Goal: Task Accomplishment & Management: Manage account settings

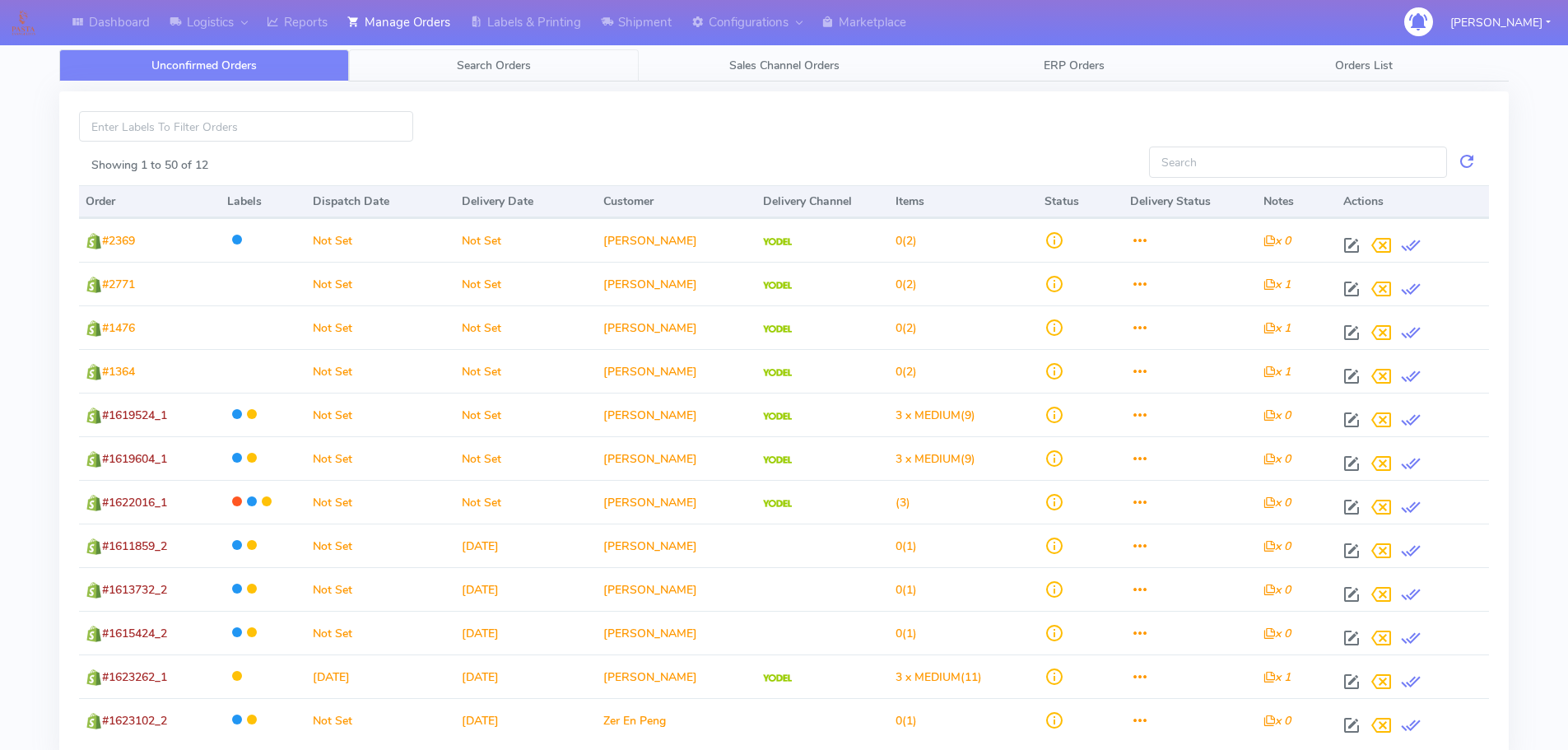
drag, startPoint x: 471, startPoint y: 83, endPoint x: 482, endPoint y: 59, distance: 26.4
click at [471, 82] on div "Showing 1 to 50 of 12 Order Labels Dispatch Date Delivery Date Customer Deliver…" at bounding box center [784, 436] width 1474 height 710
click at [482, 58] on span "Search Orders" at bounding box center [494, 65] width 74 height 15
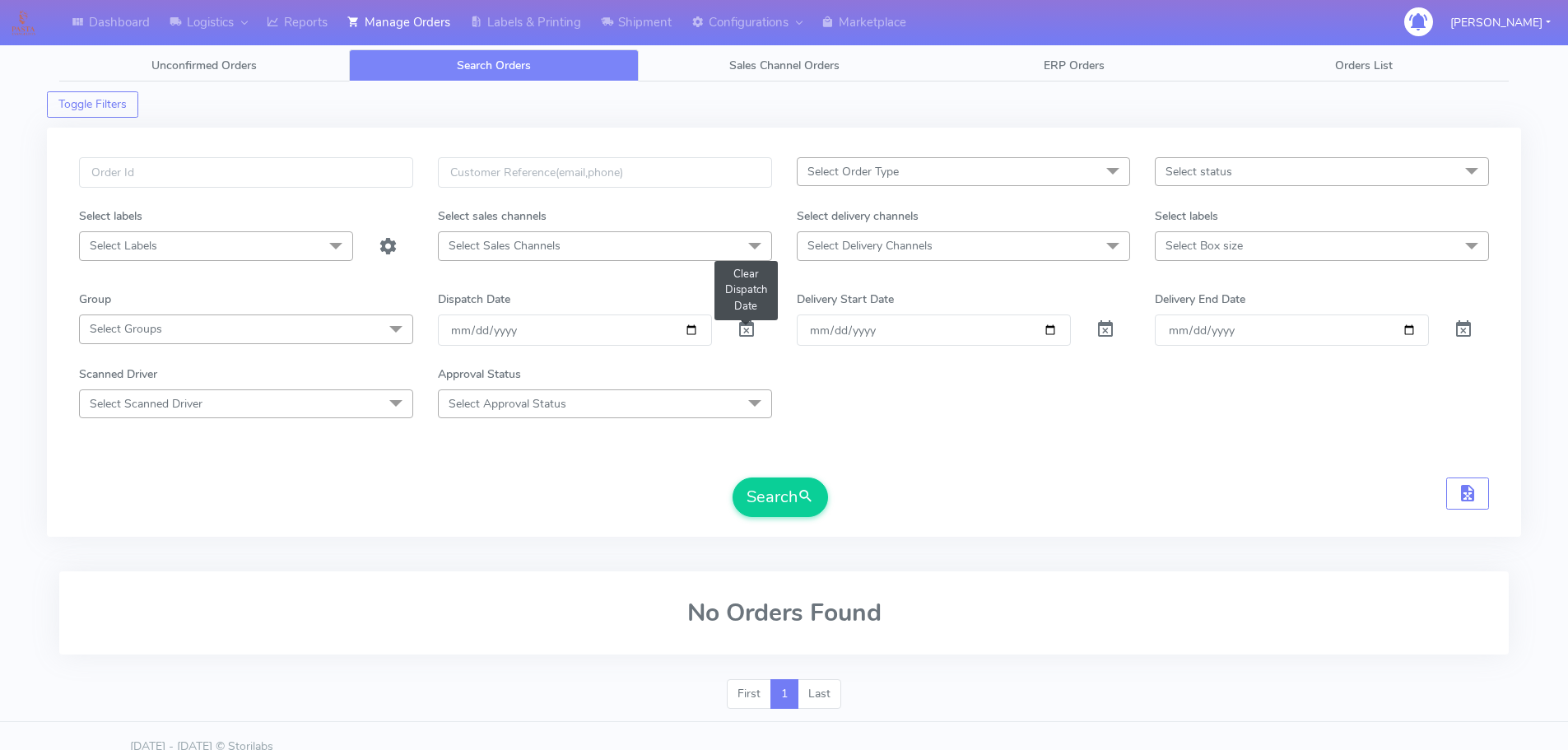
click at [742, 341] on span at bounding box center [746, 333] width 20 height 15
drag, startPoint x: 290, startPoint y: 121, endPoint x: 289, endPoint y: 162, distance: 41.0
click at [285, 133] on div "Select Order Type Select All MEALS ATAVI One Off Pasta Club Gift Kit Event Unkn…" at bounding box center [784, 339] width 1474 height 444
click at [289, 162] on input "text" at bounding box center [246, 172] width 334 height 30
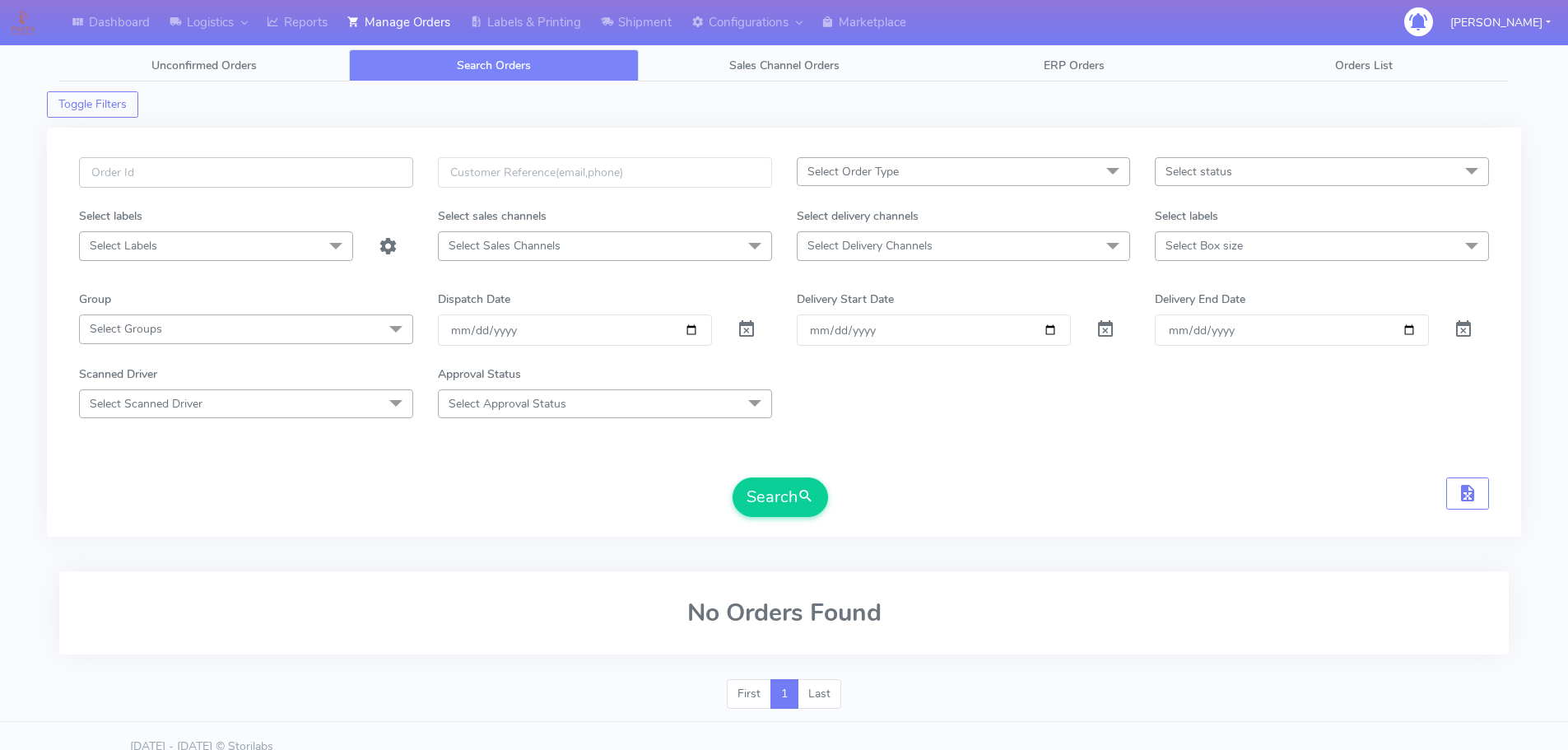
paste input "1621608"
type input "1621608"
click at [732, 478] on button "Search" at bounding box center [780, 497] width 95 height 40
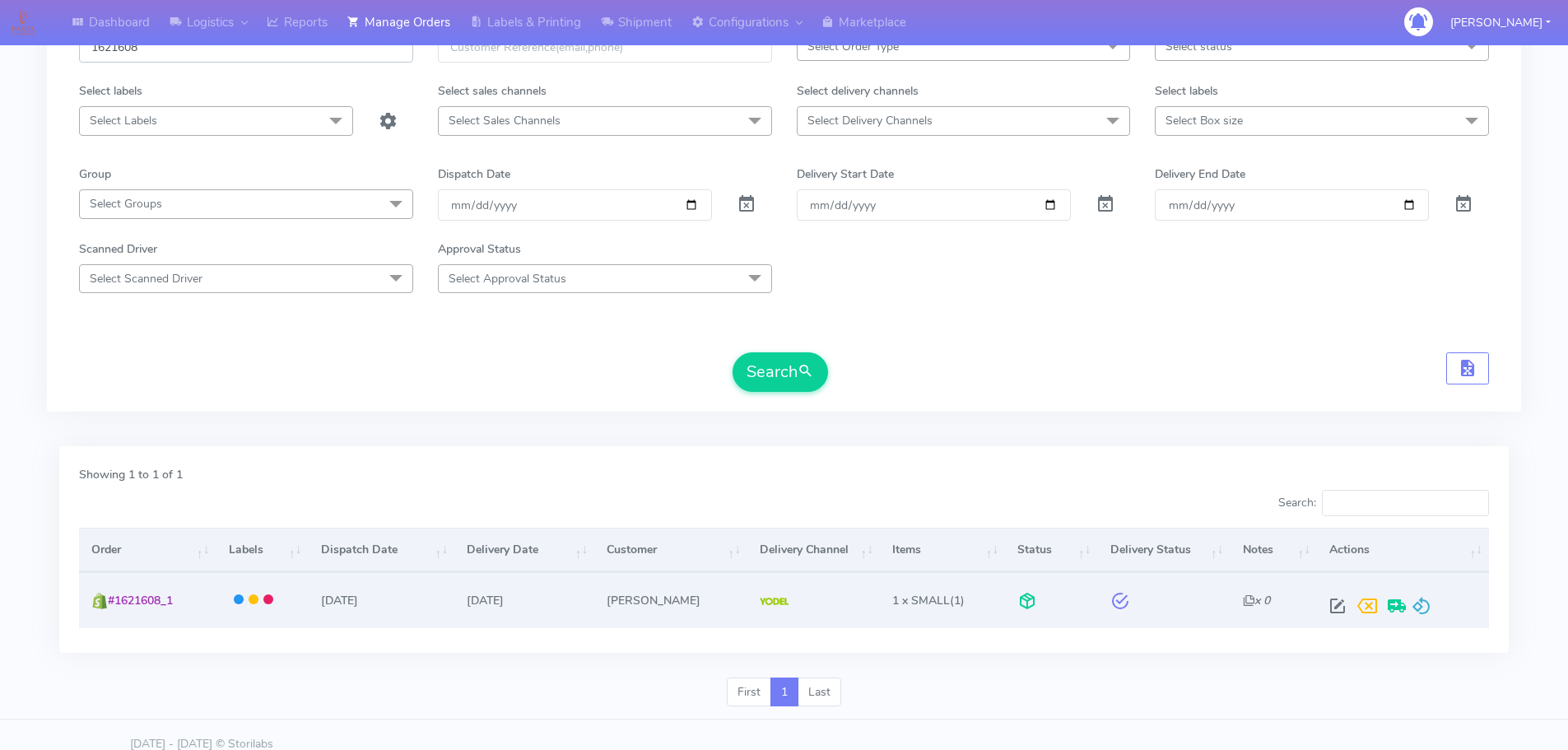
scroll to position [144, 0]
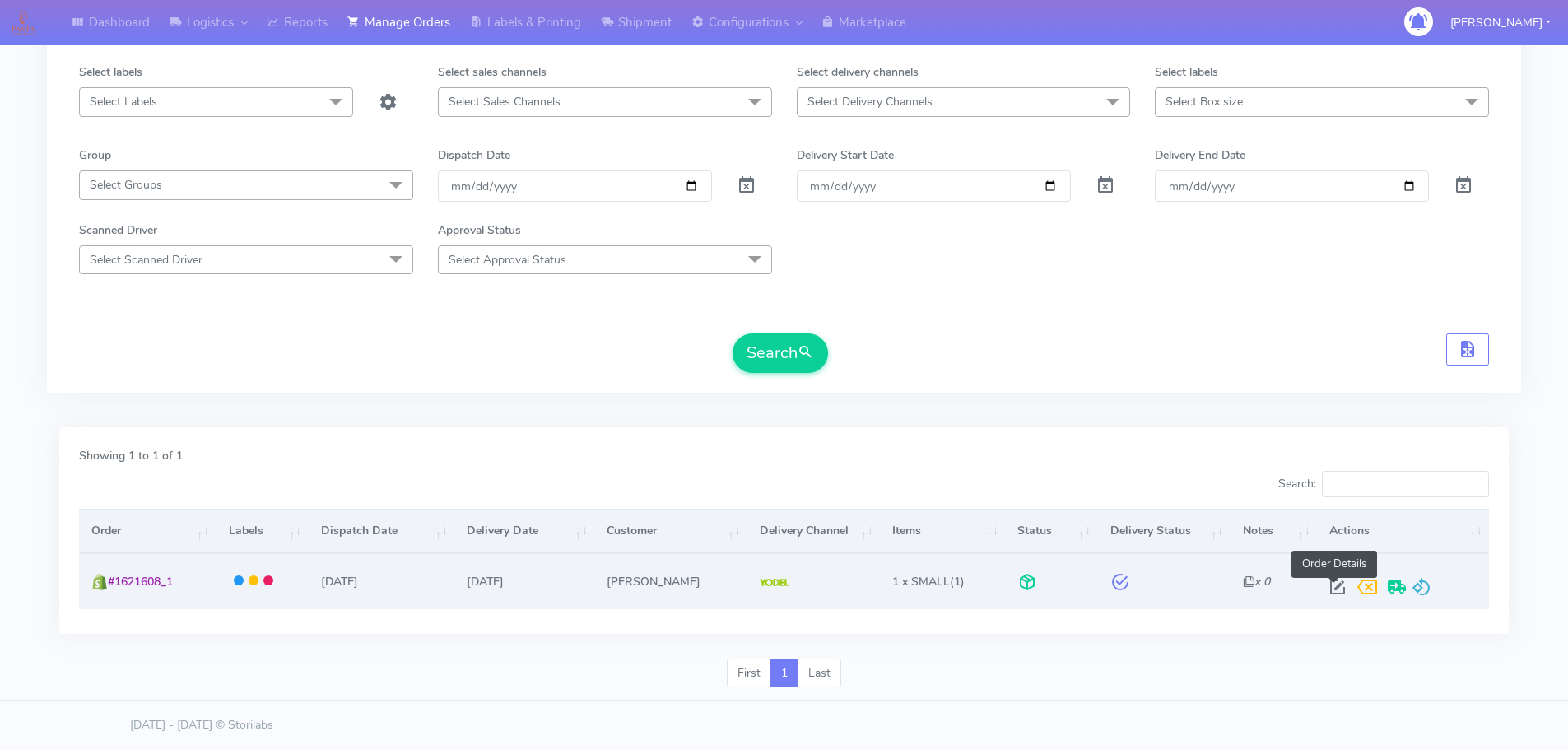
click at [1328, 586] on span at bounding box center [1337, 590] width 29 height 15
select select "5"
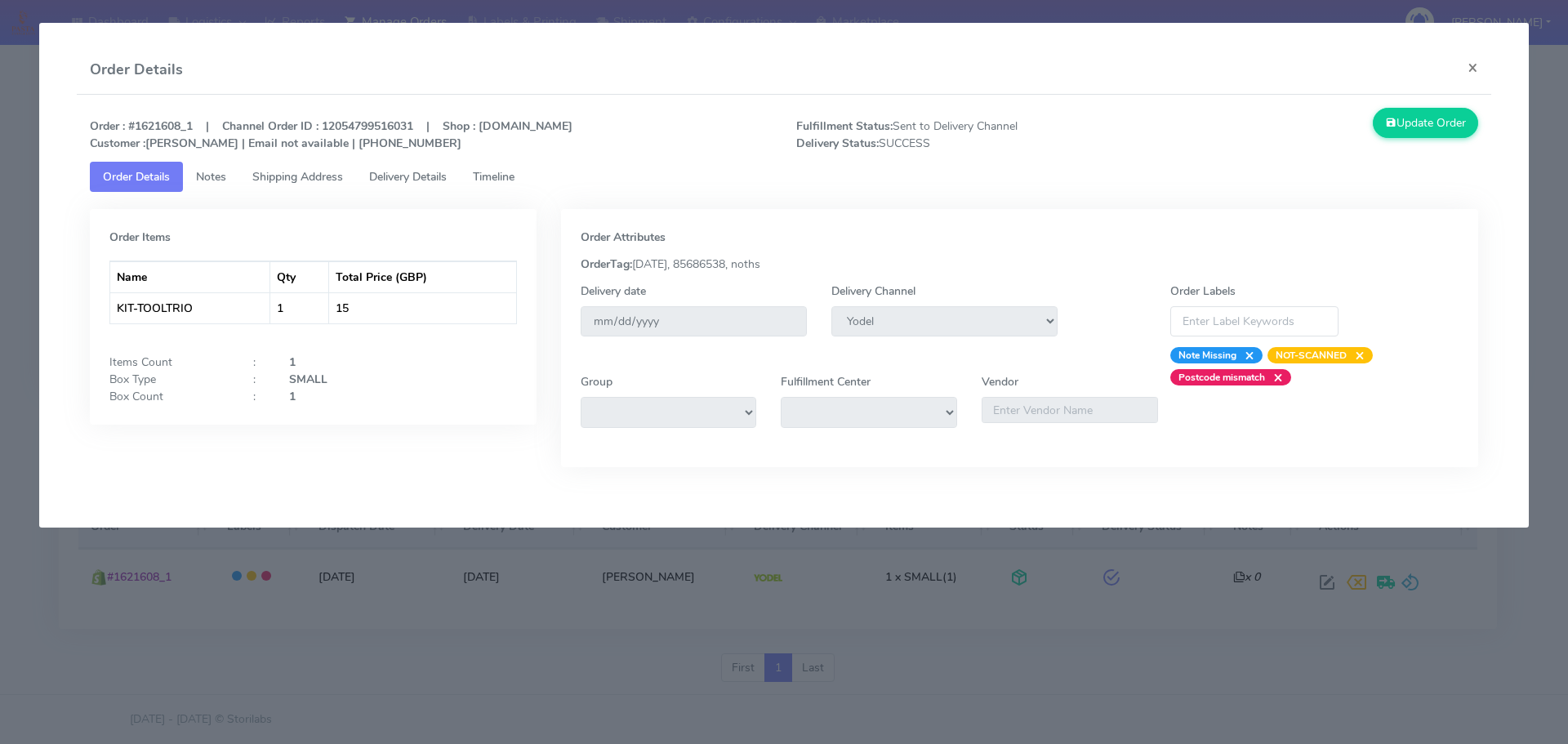
click at [426, 179] on span "Delivery Details" at bounding box center [407, 176] width 78 height 15
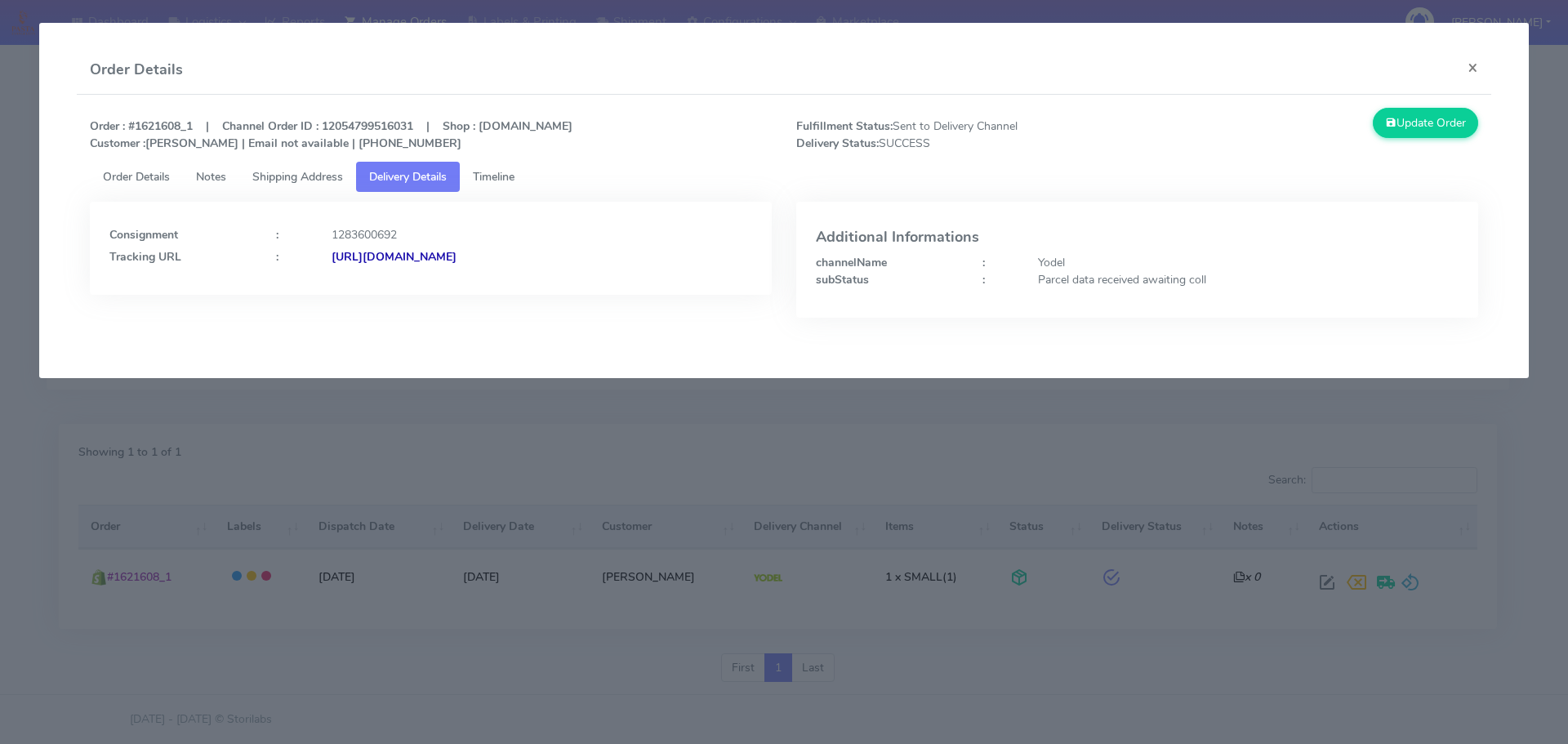
drag, startPoint x: 706, startPoint y: 297, endPoint x: 507, endPoint y: 290, distance: 199.1
click at [507, 290] on div "Consignment : 1283600692 Tracking URL : https://www.yodel.co.uk/tracking/JJD000…" at bounding box center [430, 272] width 706 height 141
copy strong "JJD0002249960892870"
drag, startPoint x: 394, startPoint y: 447, endPoint x: 398, endPoint y: 441, distance: 7.2
click at [395, 447] on modal-container "Order Details × Order : #1621608_1 | Channel Order ID : 12054799516031 | Shop :…" at bounding box center [784, 372] width 1568 height 744
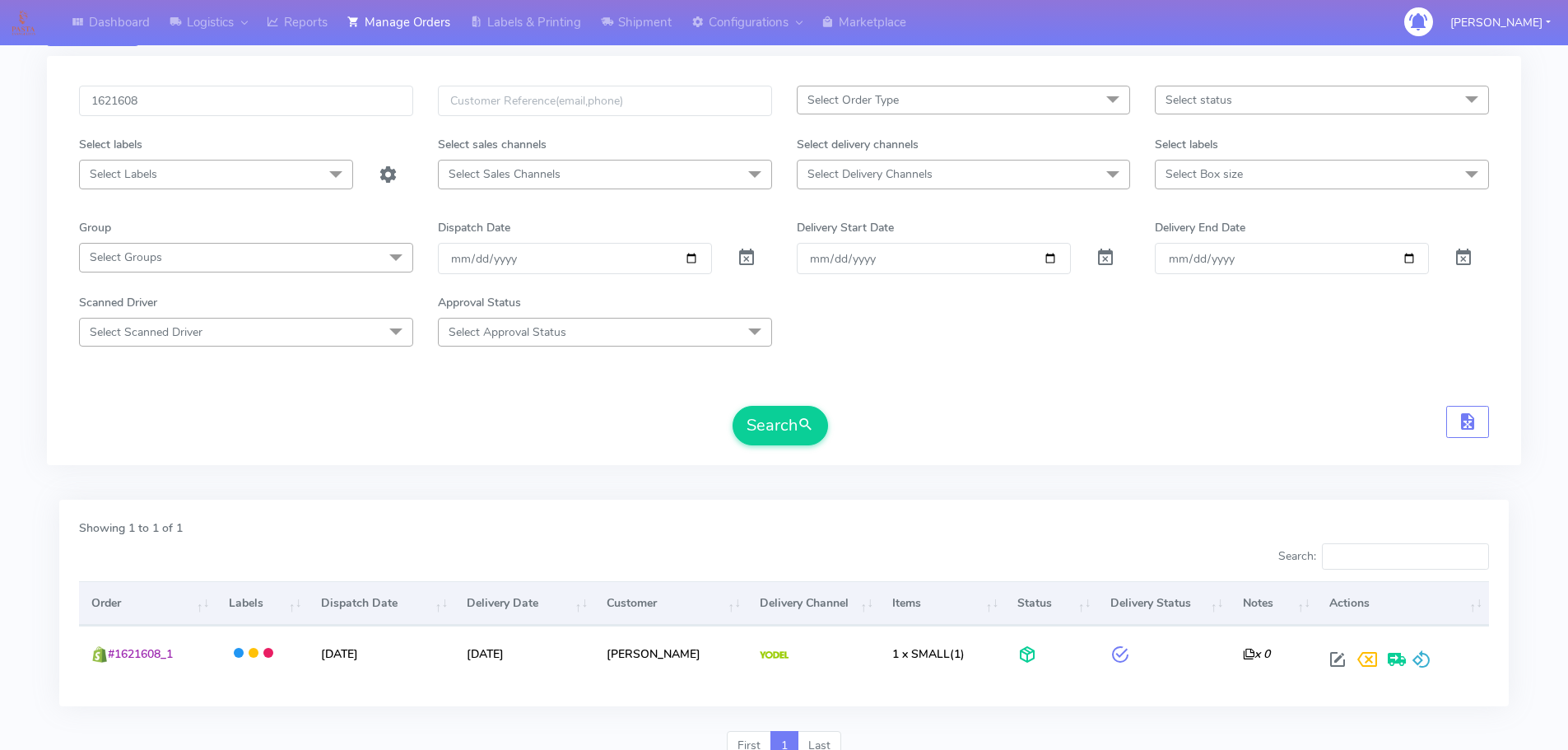
scroll to position [0, 0]
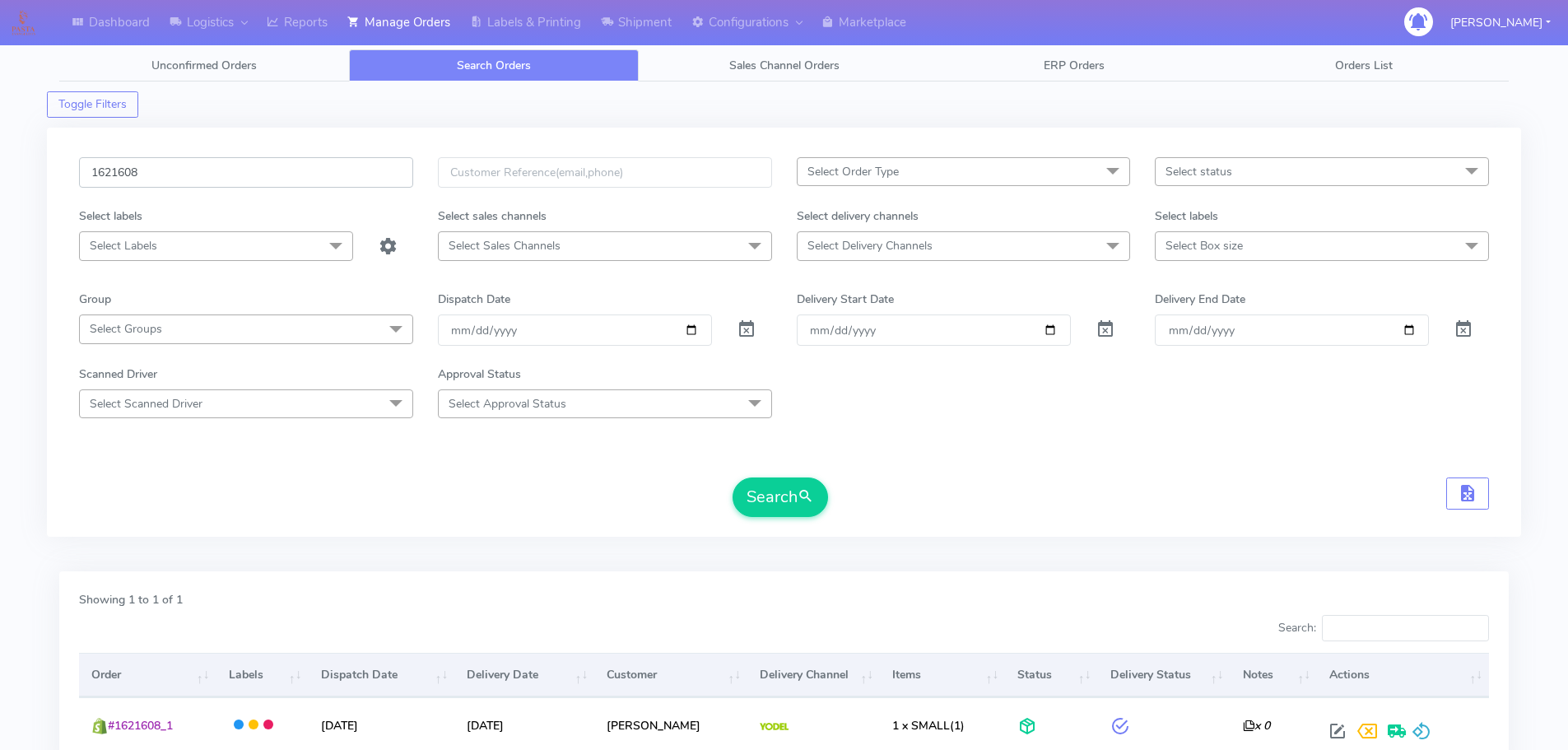
click at [369, 178] on input "1621608" at bounding box center [246, 172] width 334 height 30
paste input "4133"
type input "1624133"
click at [732, 478] on button "Search" at bounding box center [780, 497] width 95 height 40
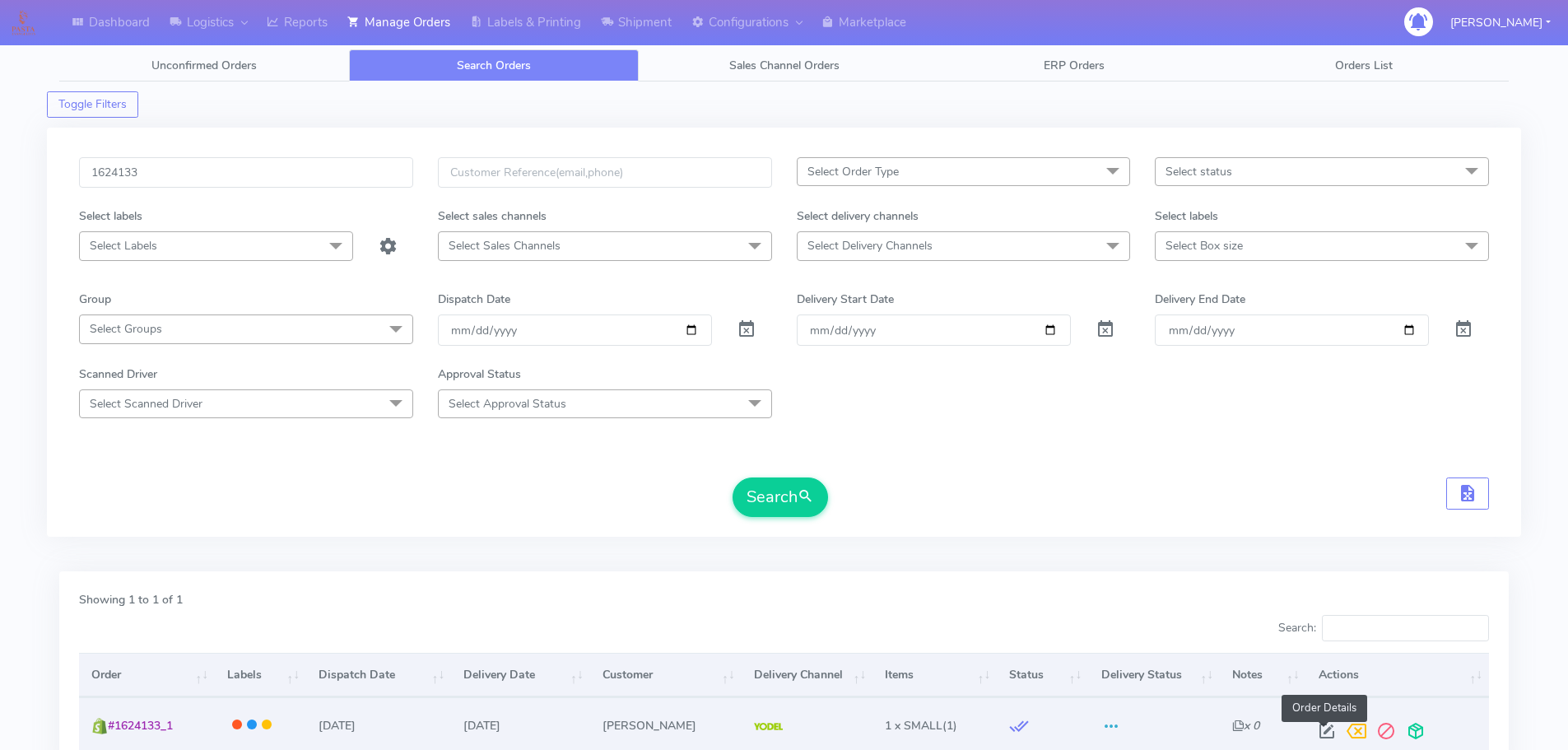
click at [1325, 731] on span at bounding box center [1326, 735] width 29 height 15
select select "5"
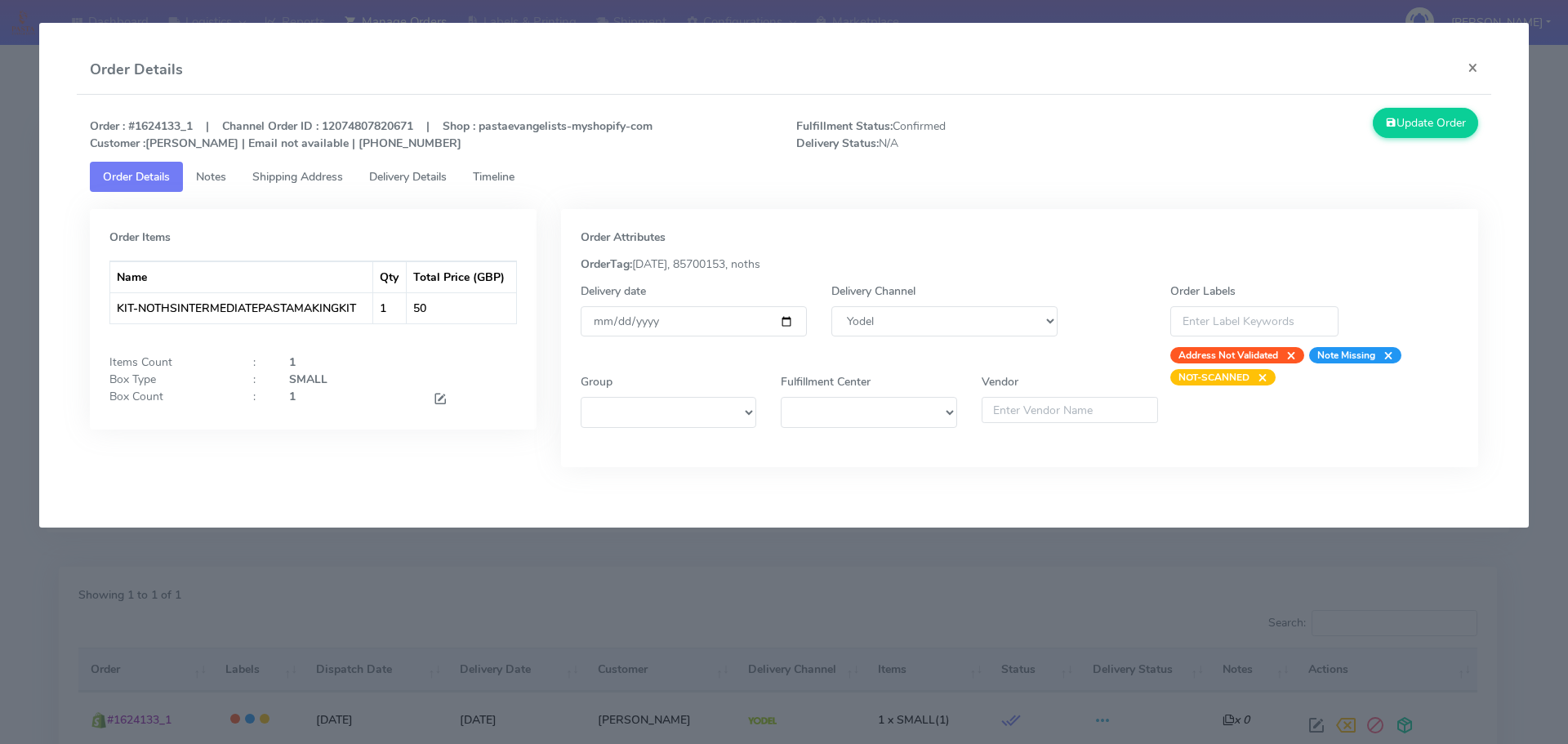
drag, startPoint x: 1288, startPoint y: 356, endPoint x: 1234, endPoint y: 349, distance: 54.5
click at [1288, 356] on span "×" at bounding box center [1287, 355] width 18 height 16
click at [515, 178] on span "Timeline" at bounding box center [493, 176] width 42 height 15
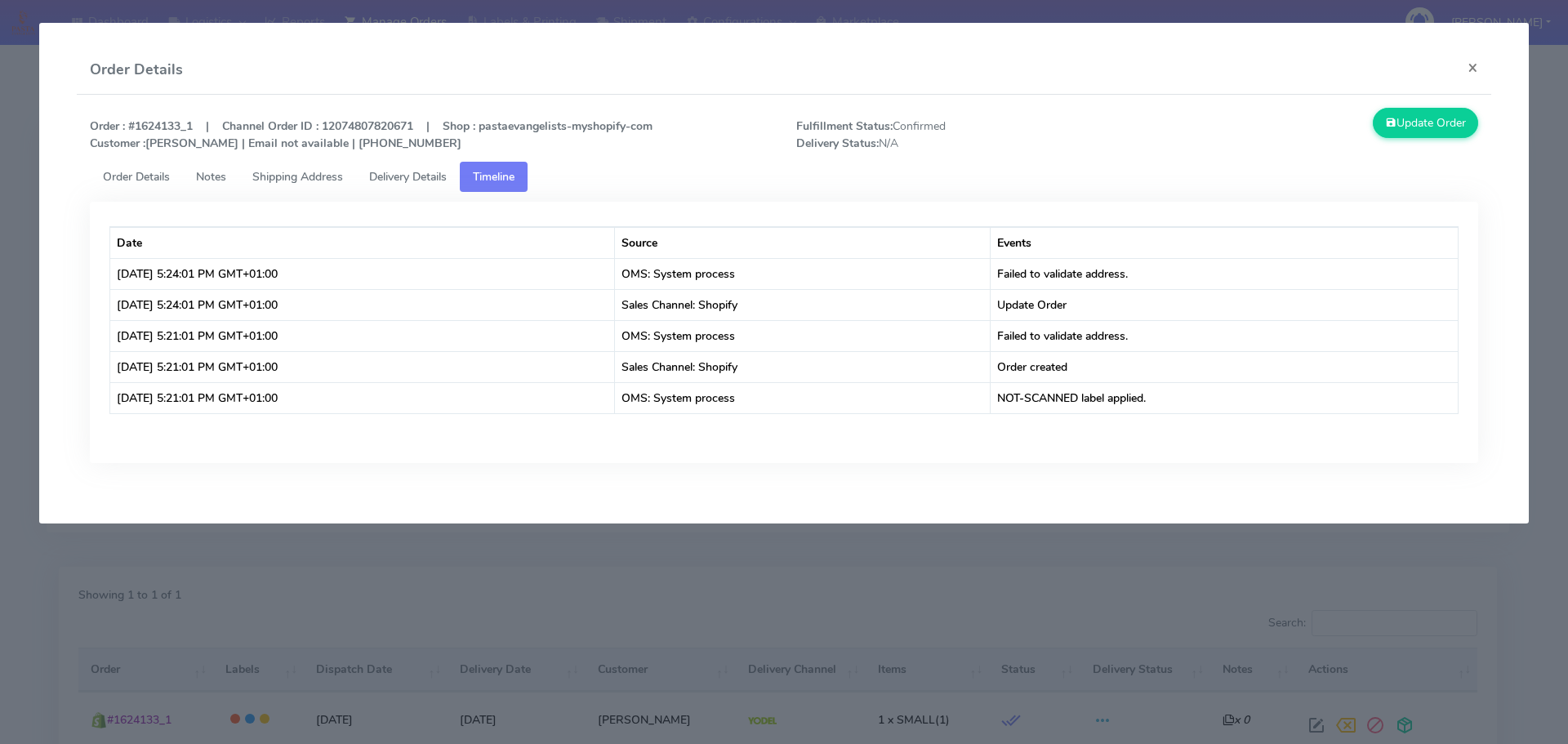
click at [324, 179] on span "Shipping Address" at bounding box center [297, 176] width 90 height 15
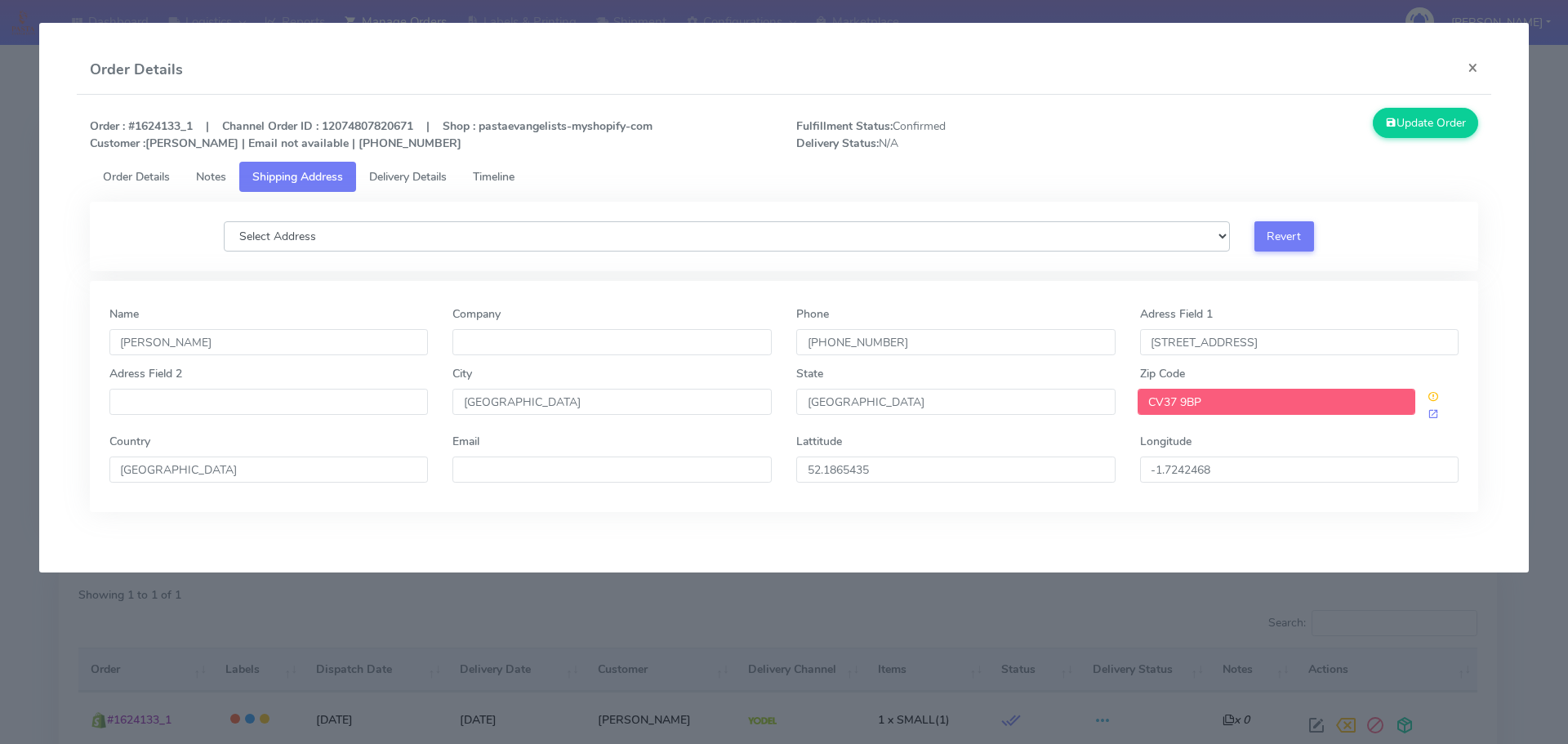
click at [516, 235] on select "Select Address" at bounding box center [727, 236] width 1006 height 30
click at [455, 237] on select "Select Address" at bounding box center [727, 236] width 1006 height 30
click at [435, 247] on select "Select Address" at bounding box center [727, 236] width 1006 height 30
click at [1159, 407] on input "CV37 9BP" at bounding box center [1277, 401] width 279 height 26
click at [830, 229] on select "Select Address" at bounding box center [727, 236] width 1006 height 30
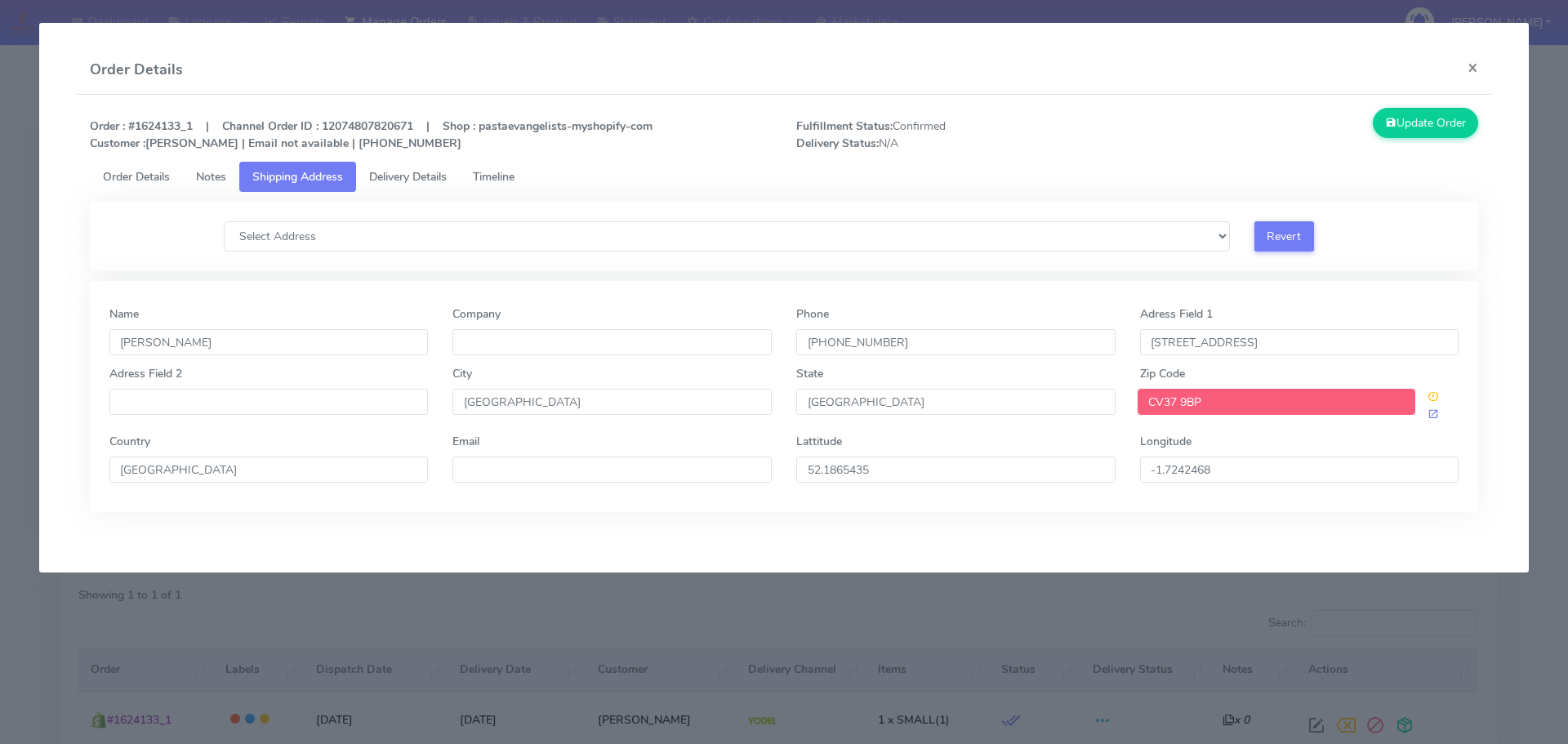
click at [461, 149] on p "Order : #1624133_1 | Channel Order ID : 12074807820671 | Shop : pastaevangelist…" at bounding box center [430, 135] width 706 height 34
click at [480, 165] on link "Timeline" at bounding box center [494, 176] width 68 height 30
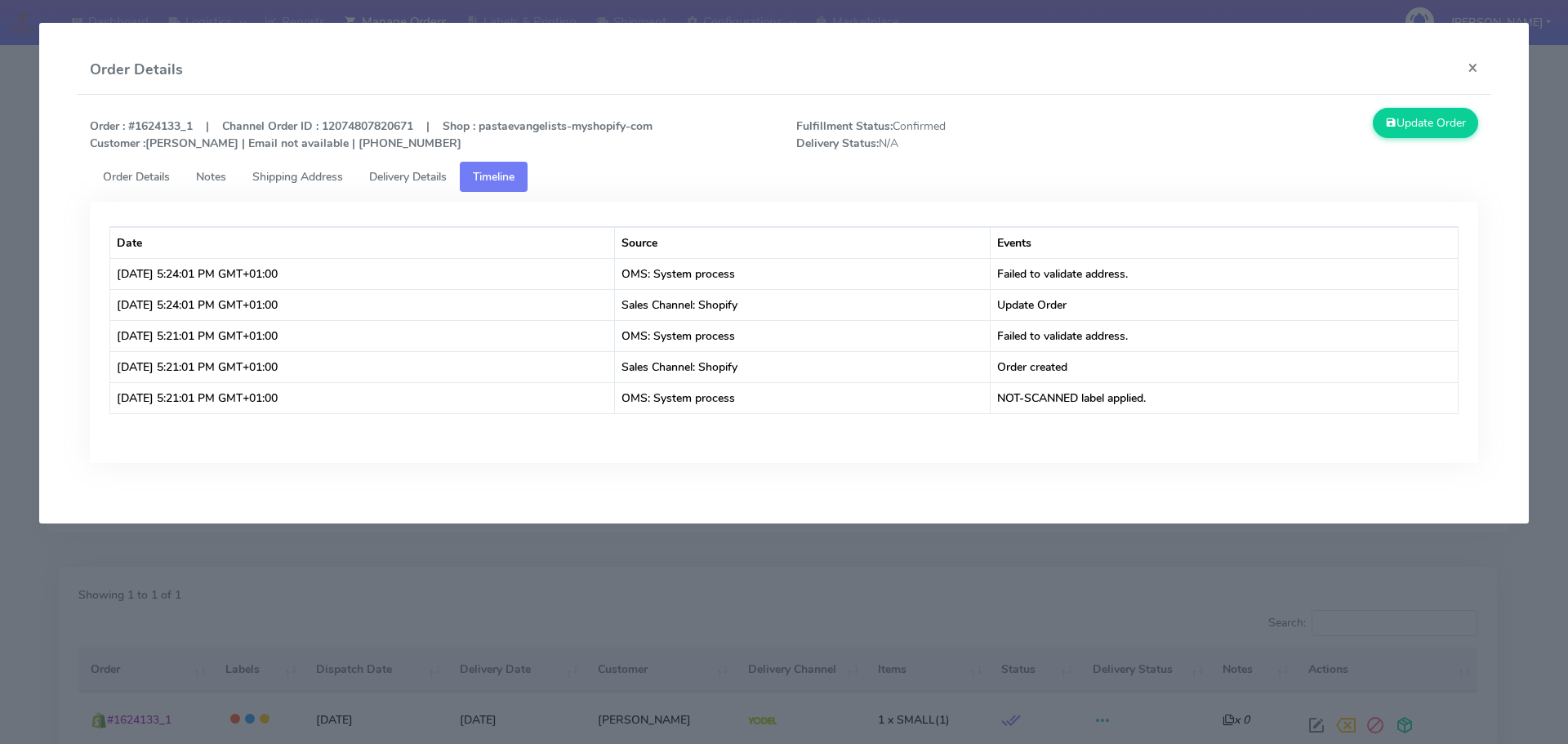
click at [309, 184] on span "Shipping Address" at bounding box center [297, 176] width 90 height 15
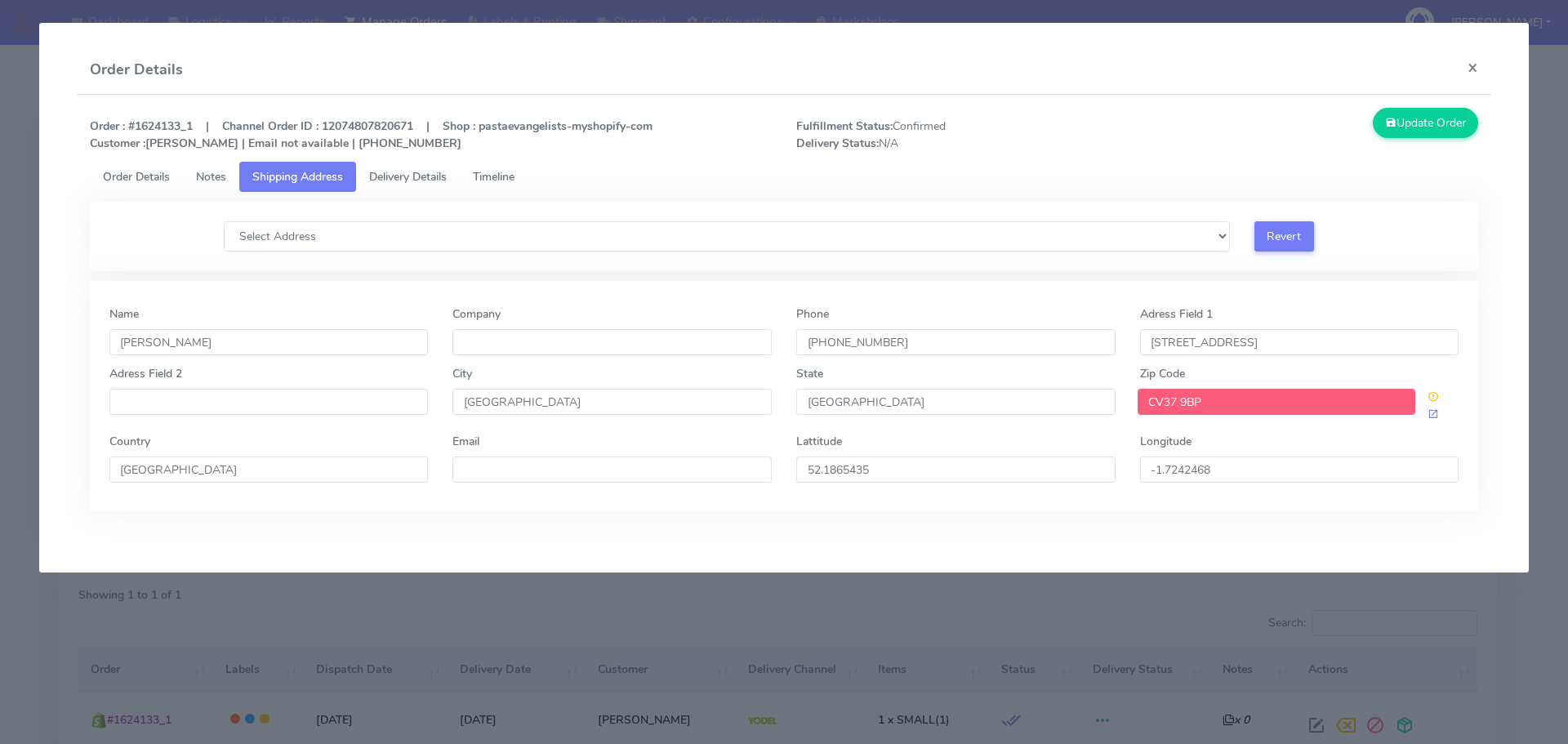
click at [460, 176] on link "Delivery Details" at bounding box center [408, 176] width 104 height 30
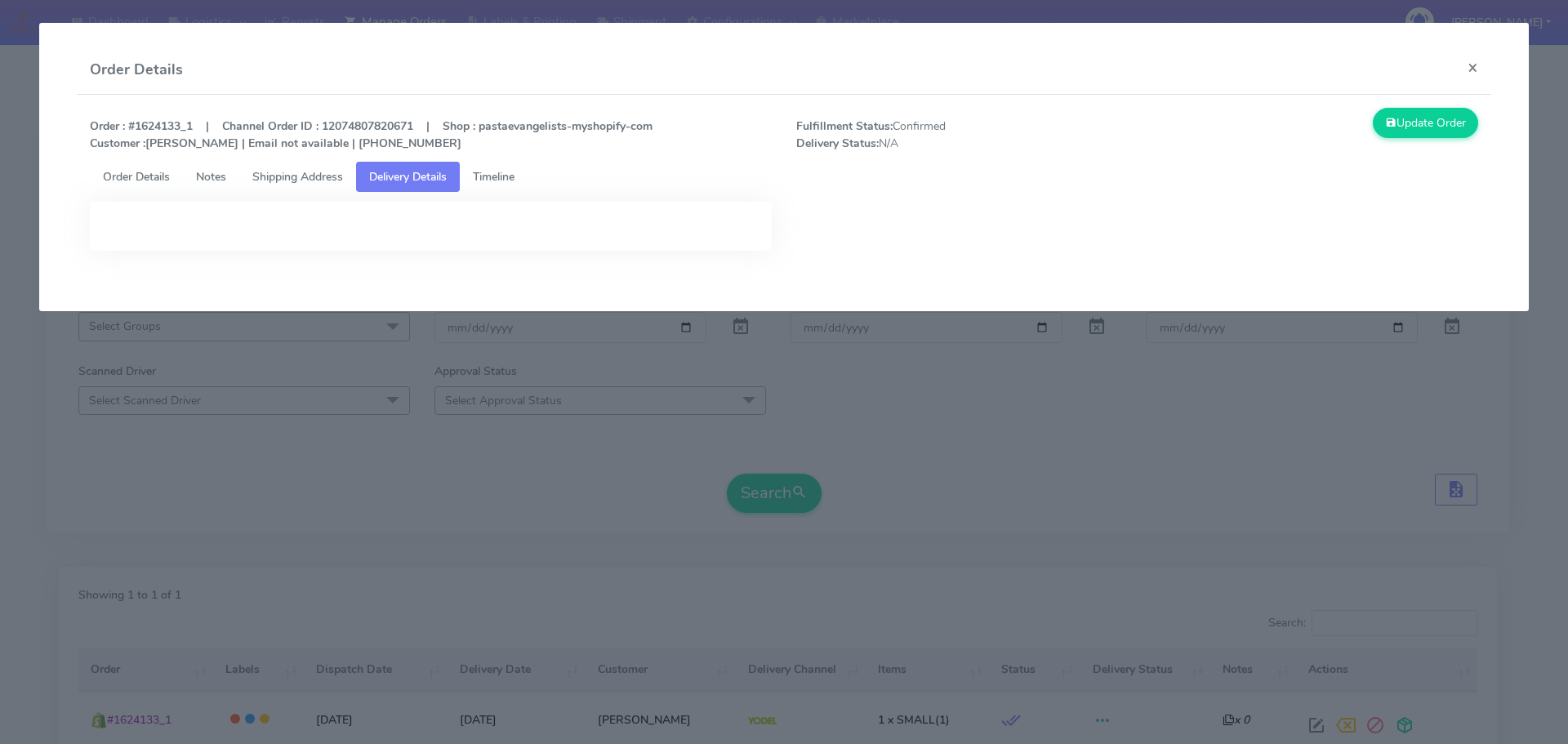
click at [494, 176] on span "Timeline" at bounding box center [493, 176] width 42 height 15
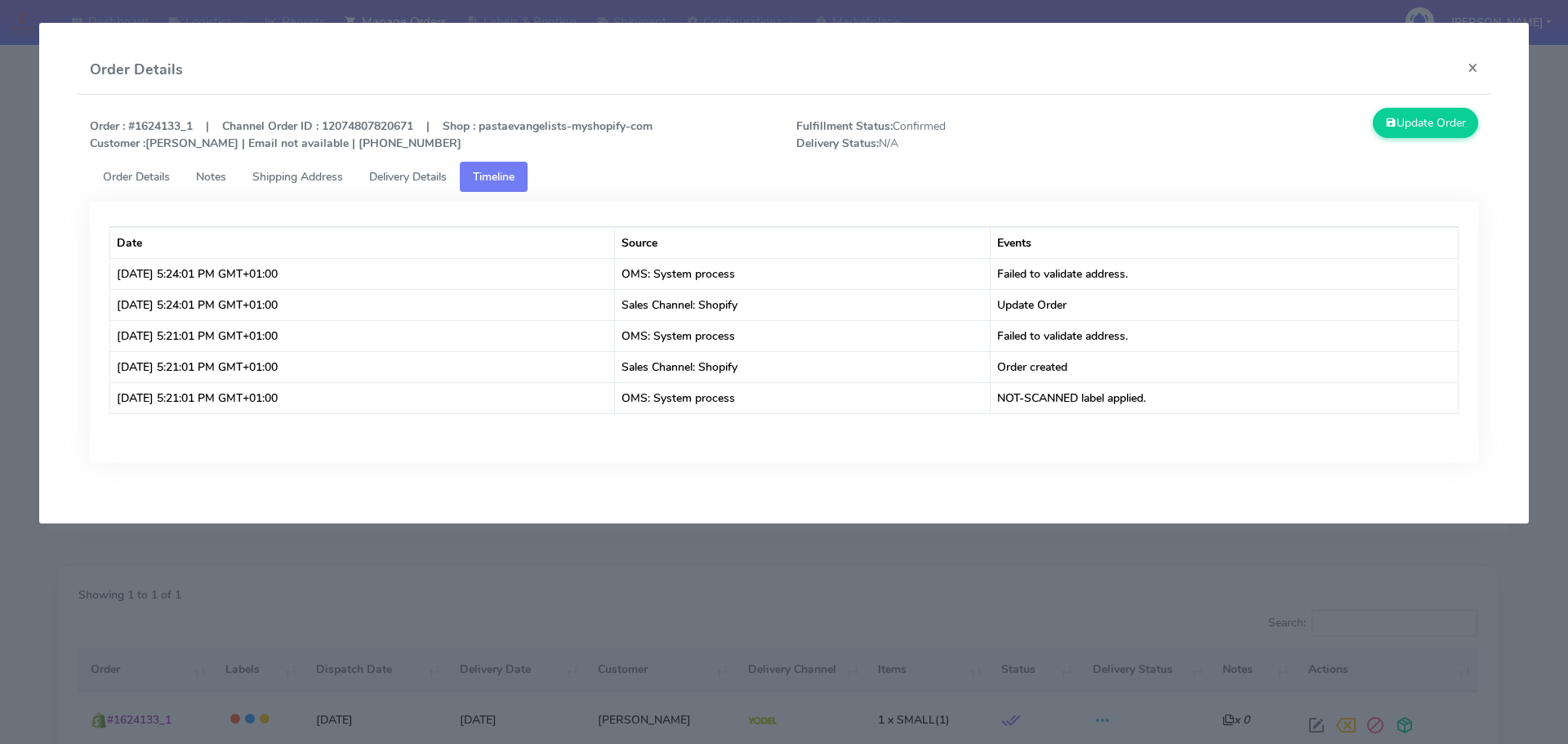
click at [167, 171] on span "Order Details" at bounding box center [136, 176] width 67 height 15
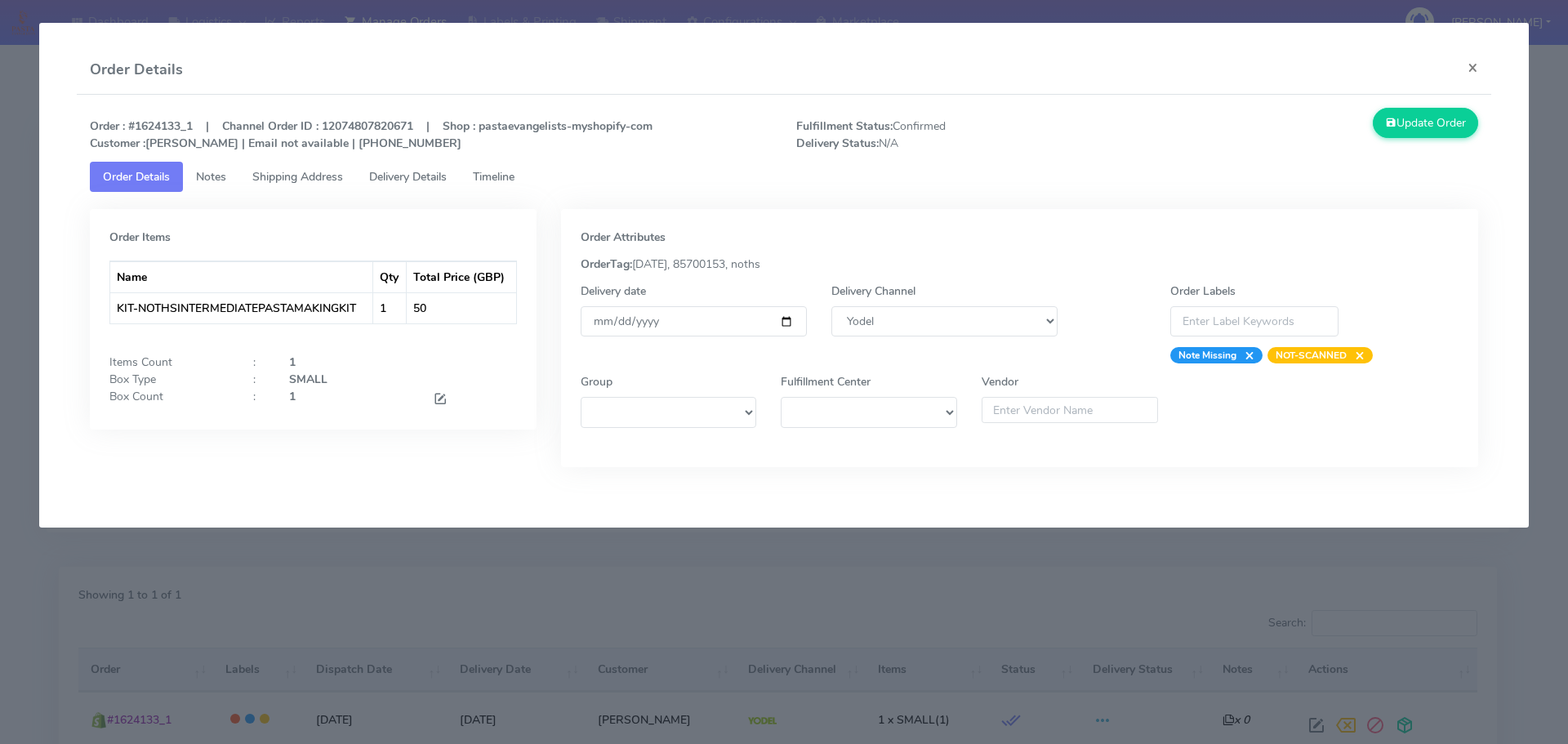
click at [806, 572] on modal-container "Order Details × Order : #1624133_1 | Channel Order ID : 12074807820671 | Shop :…" at bounding box center [784, 372] width 1568 height 744
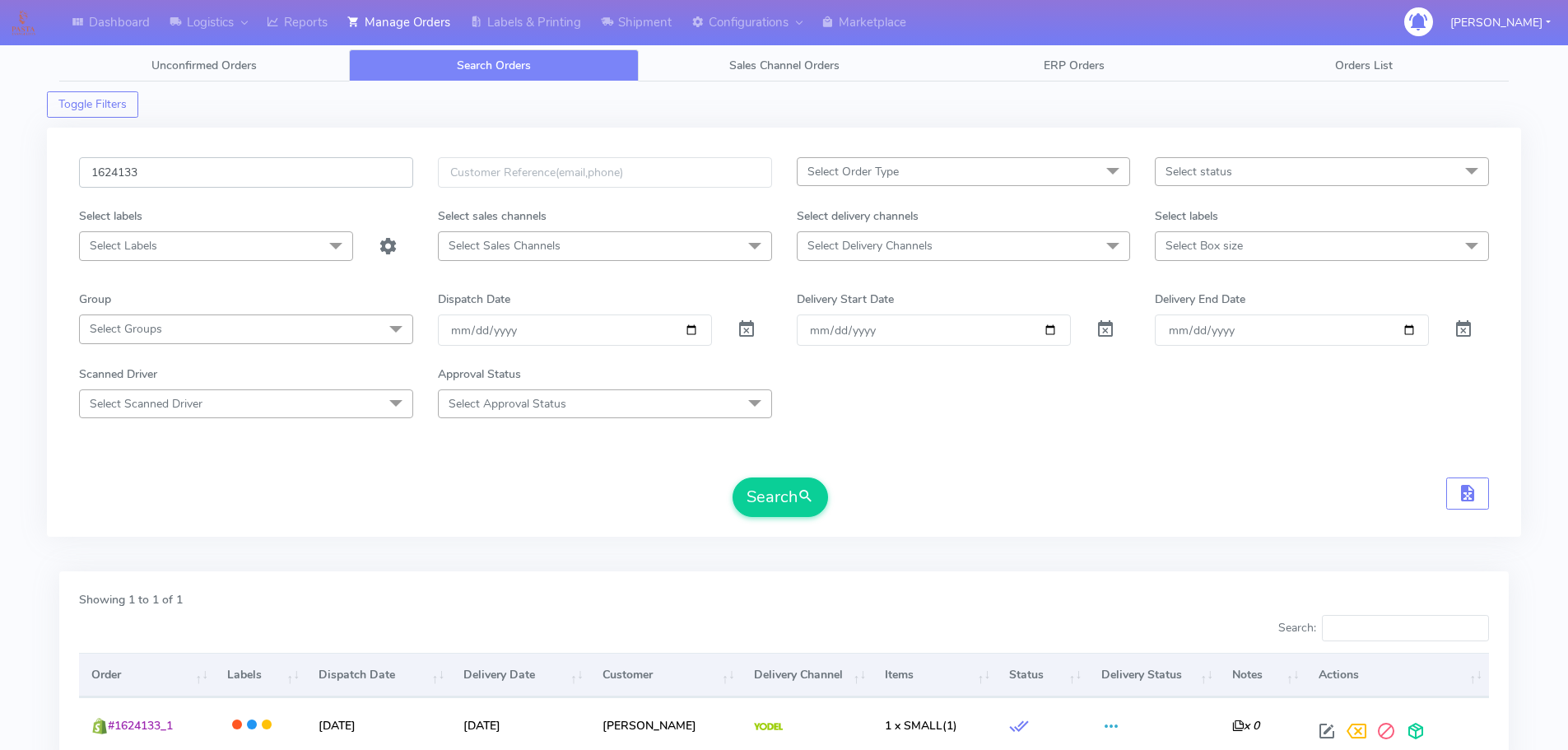
click at [293, 168] on input "1624133" at bounding box center [246, 172] width 334 height 30
paste input "17646"
type input "1617646"
click at [732, 478] on button "Search" at bounding box center [780, 497] width 95 height 40
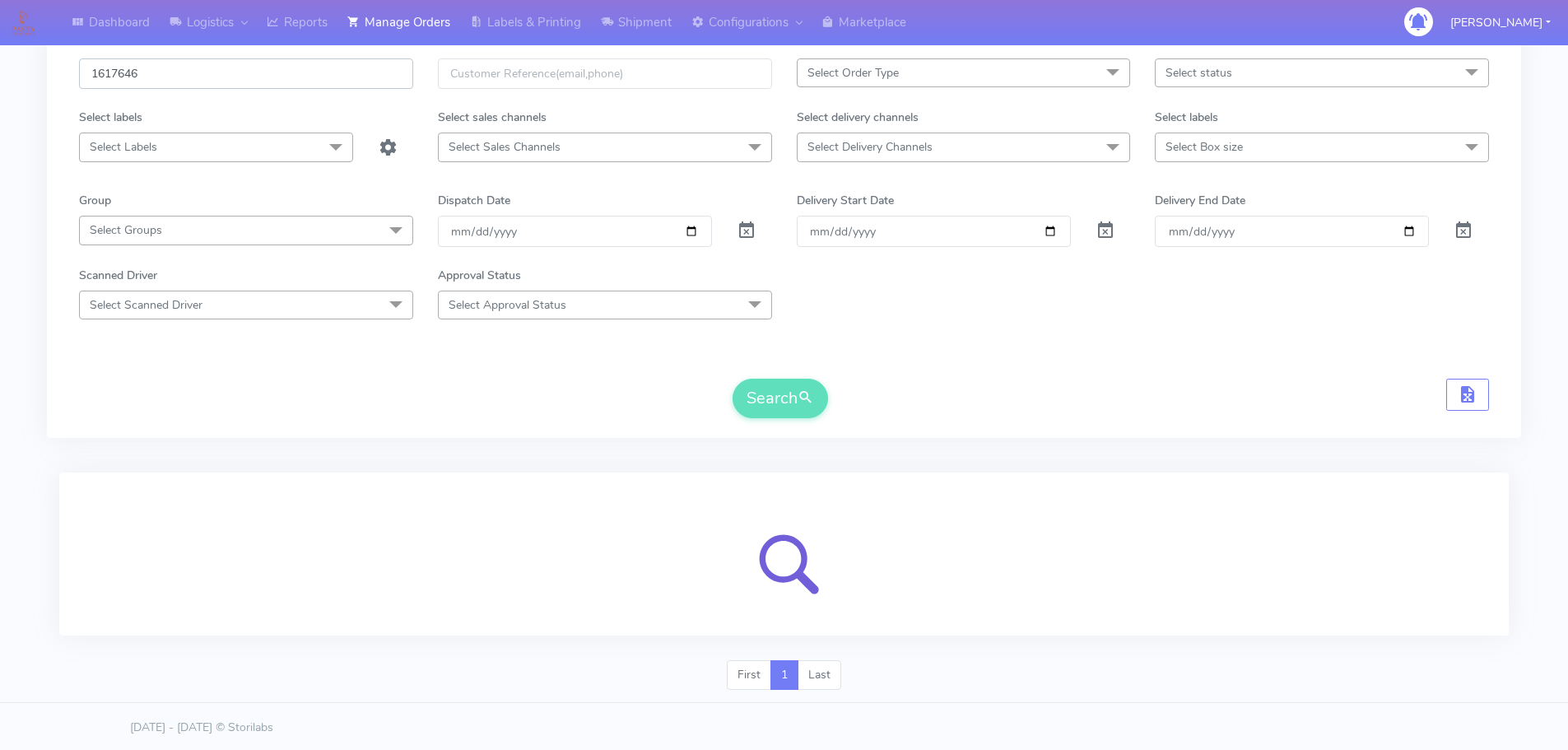
scroll to position [101, 0]
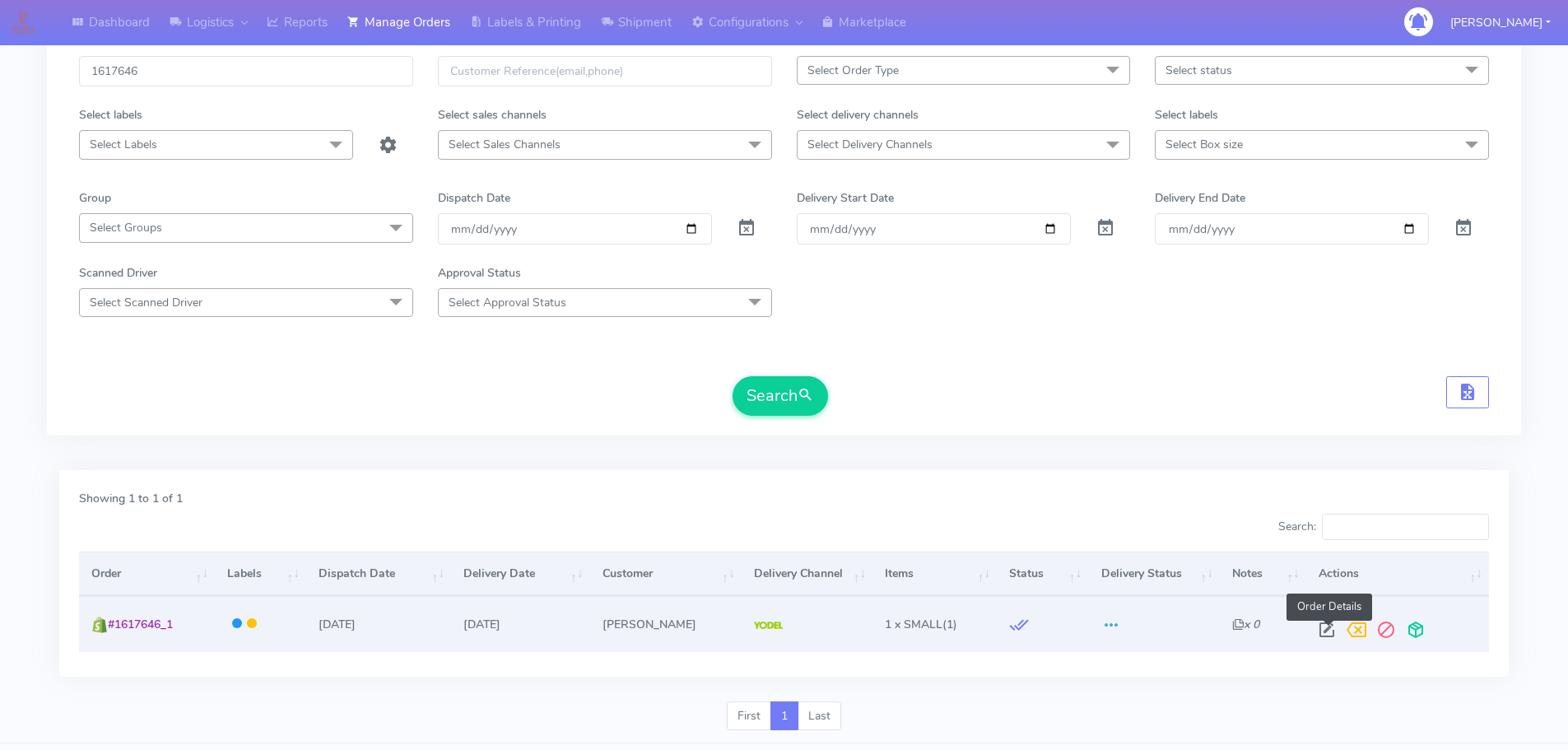
click at [1325, 632] on span at bounding box center [1326, 633] width 29 height 15
select select "5"
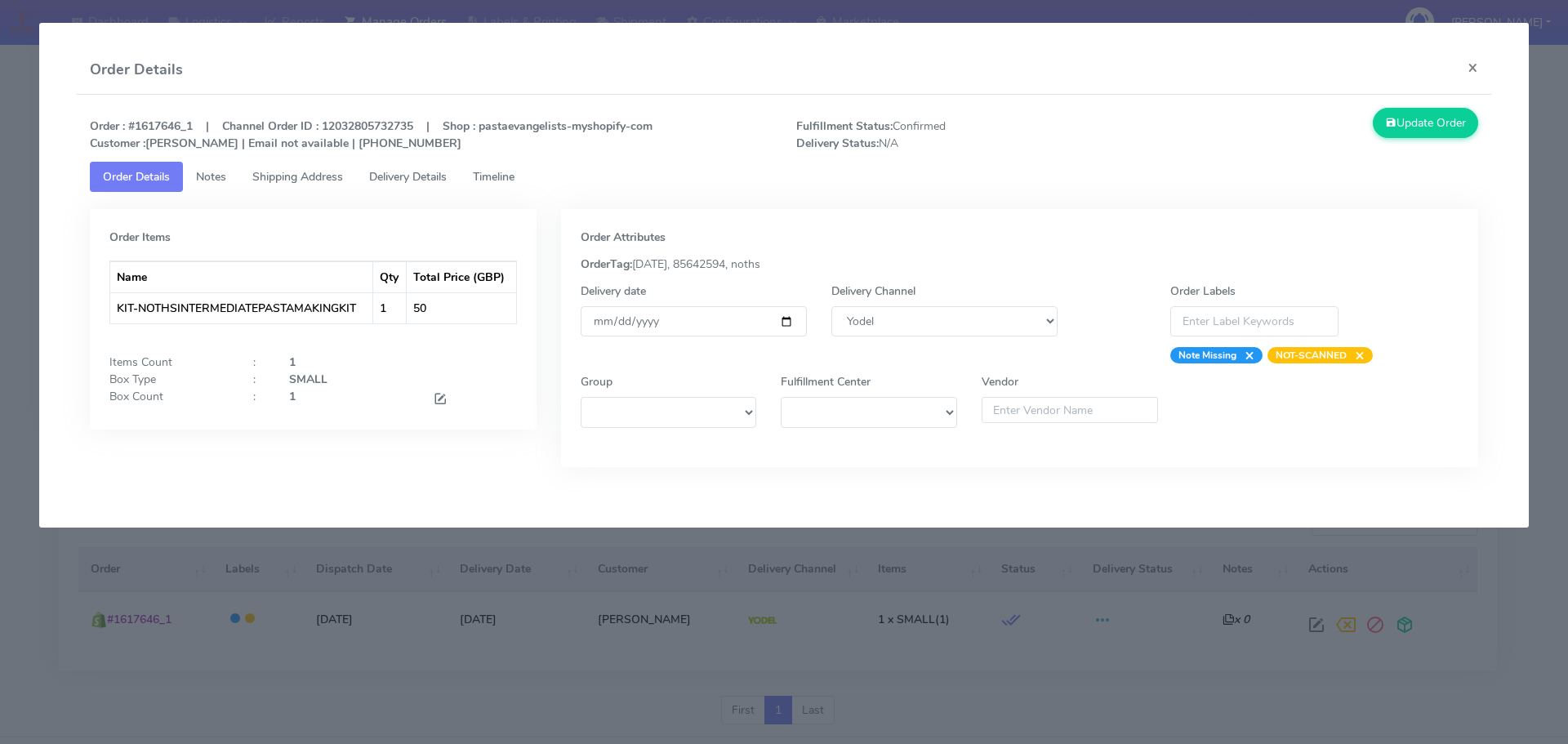
click at [426, 182] on span "Delivery Details" at bounding box center [407, 176] width 78 height 15
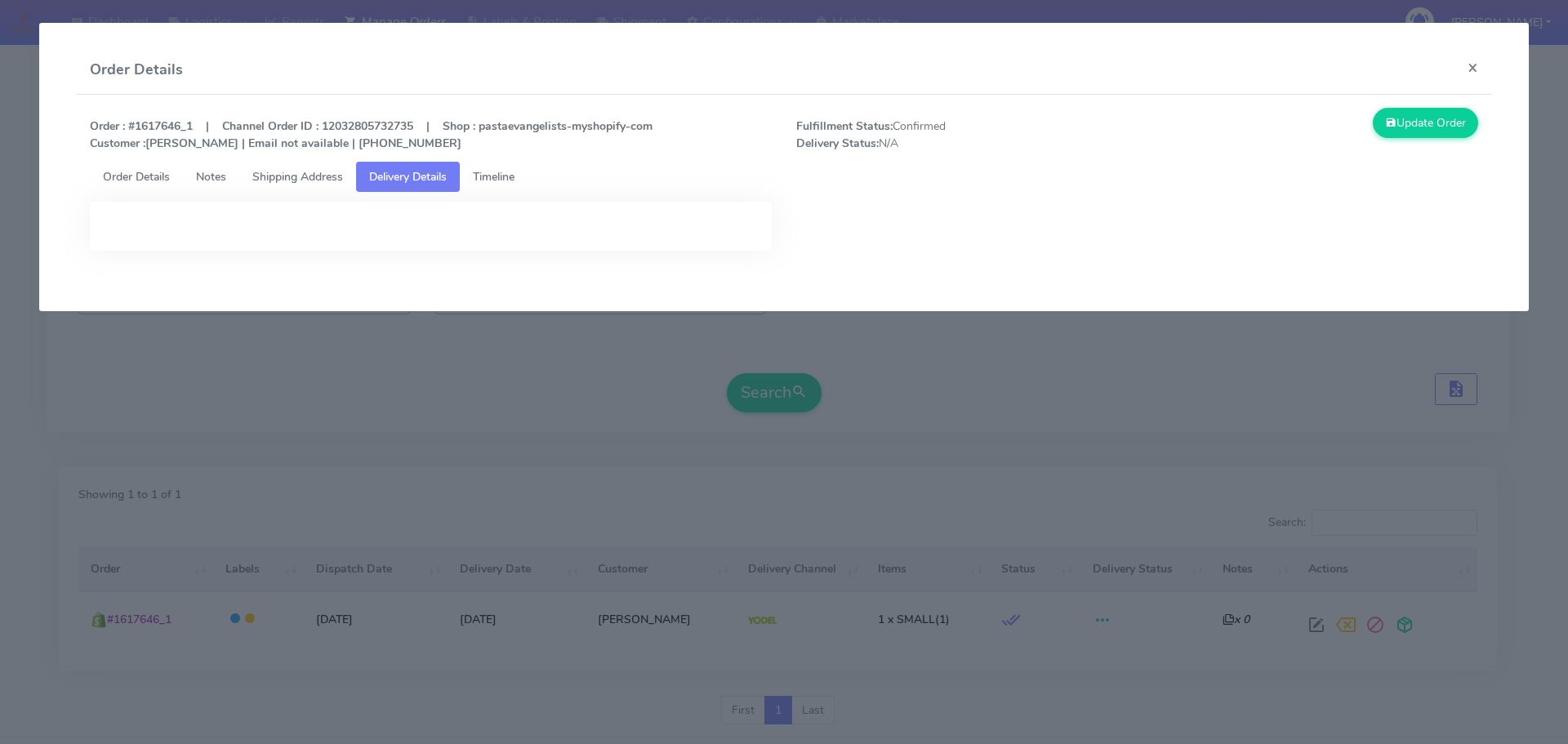
click at [330, 182] on span "Shipping Address" at bounding box center [297, 176] width 90 height 15
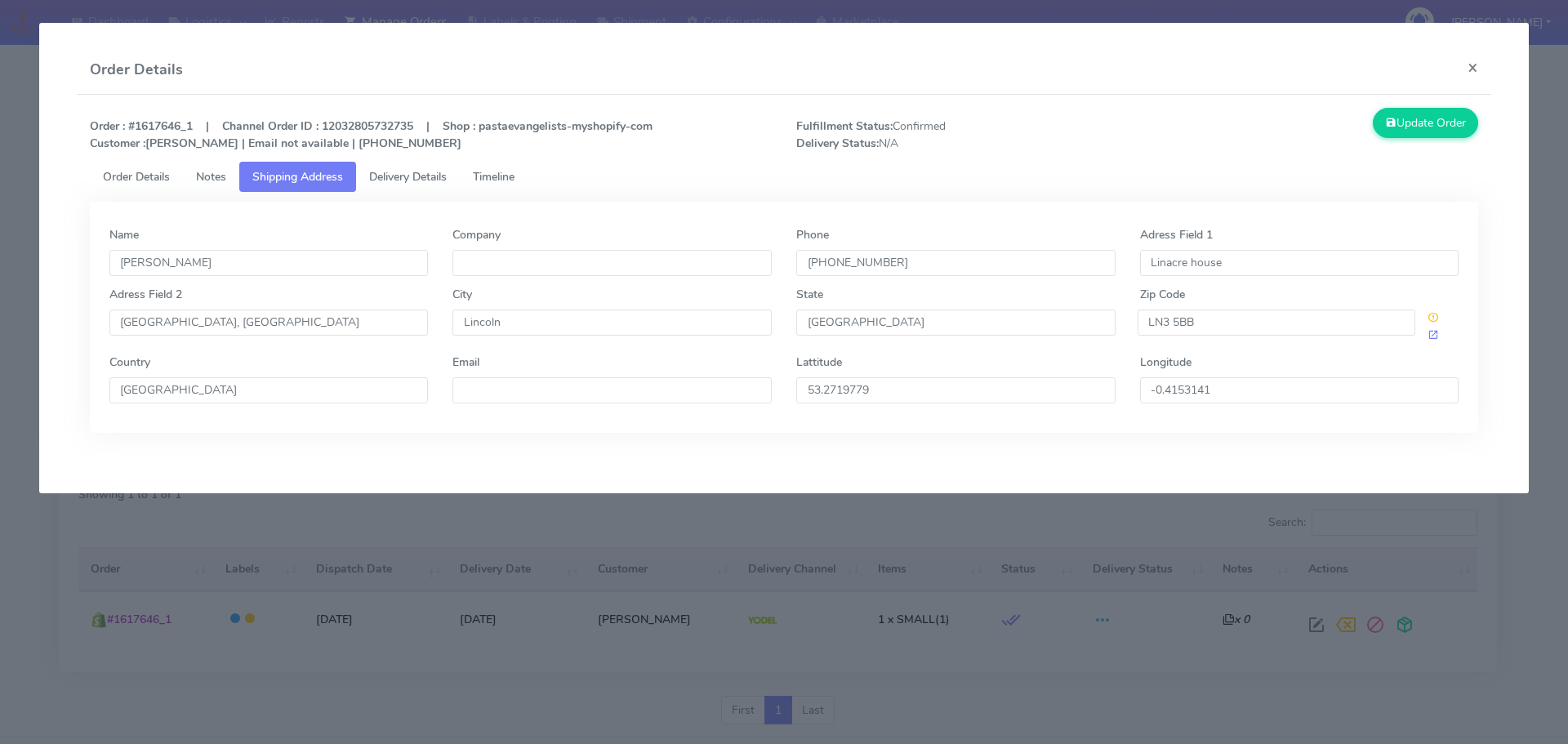
click at [128, 176] on span "Order Details" at bounding box center [136, 176] width 67 height 15
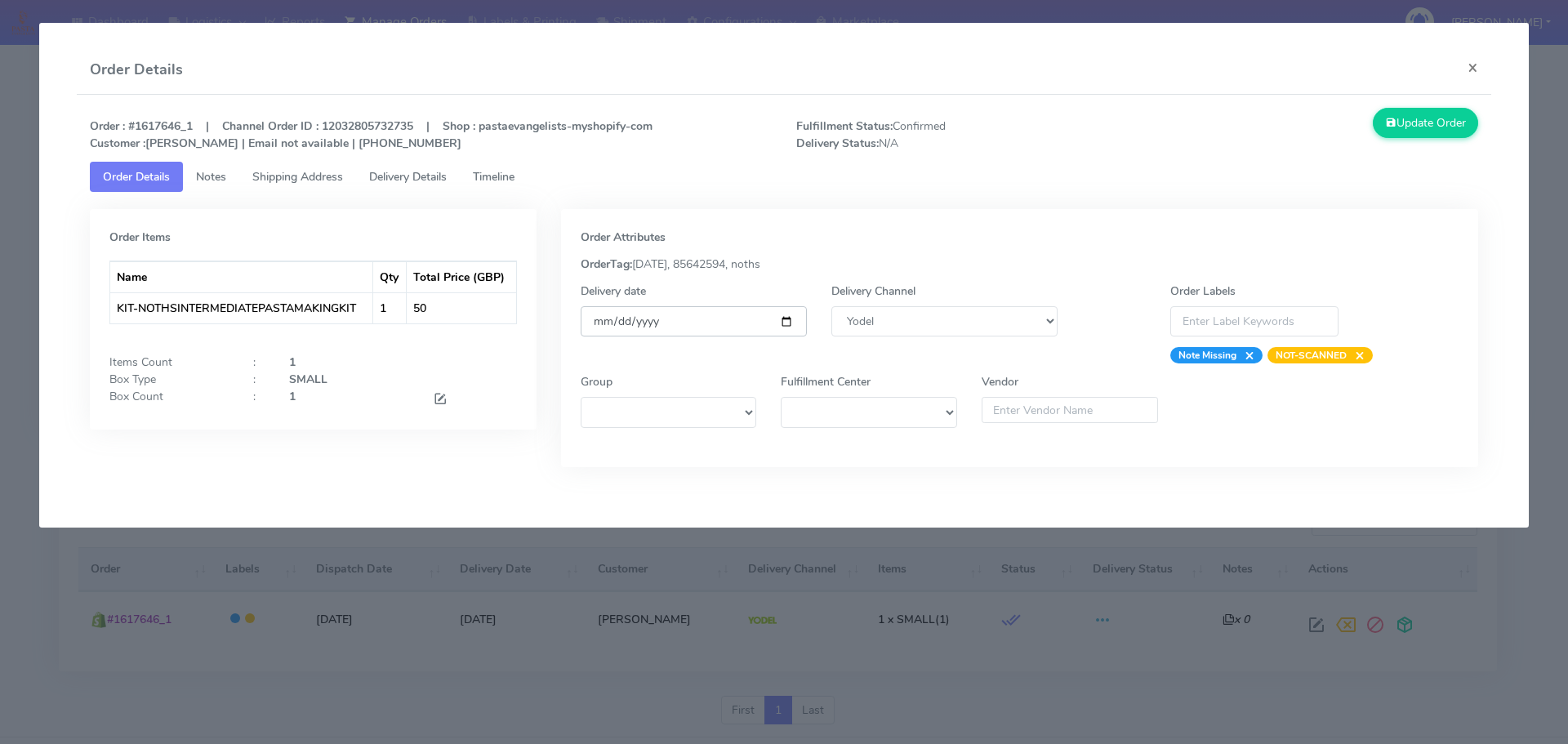
click at [788, 323] on input "2025-08-27" at bounding box center [693, 320] width 226 height 30
type input "2025-09-11"
click at [1412, 124] on button "Update Order" at bounding box center [1426, 122] width 107 height 30
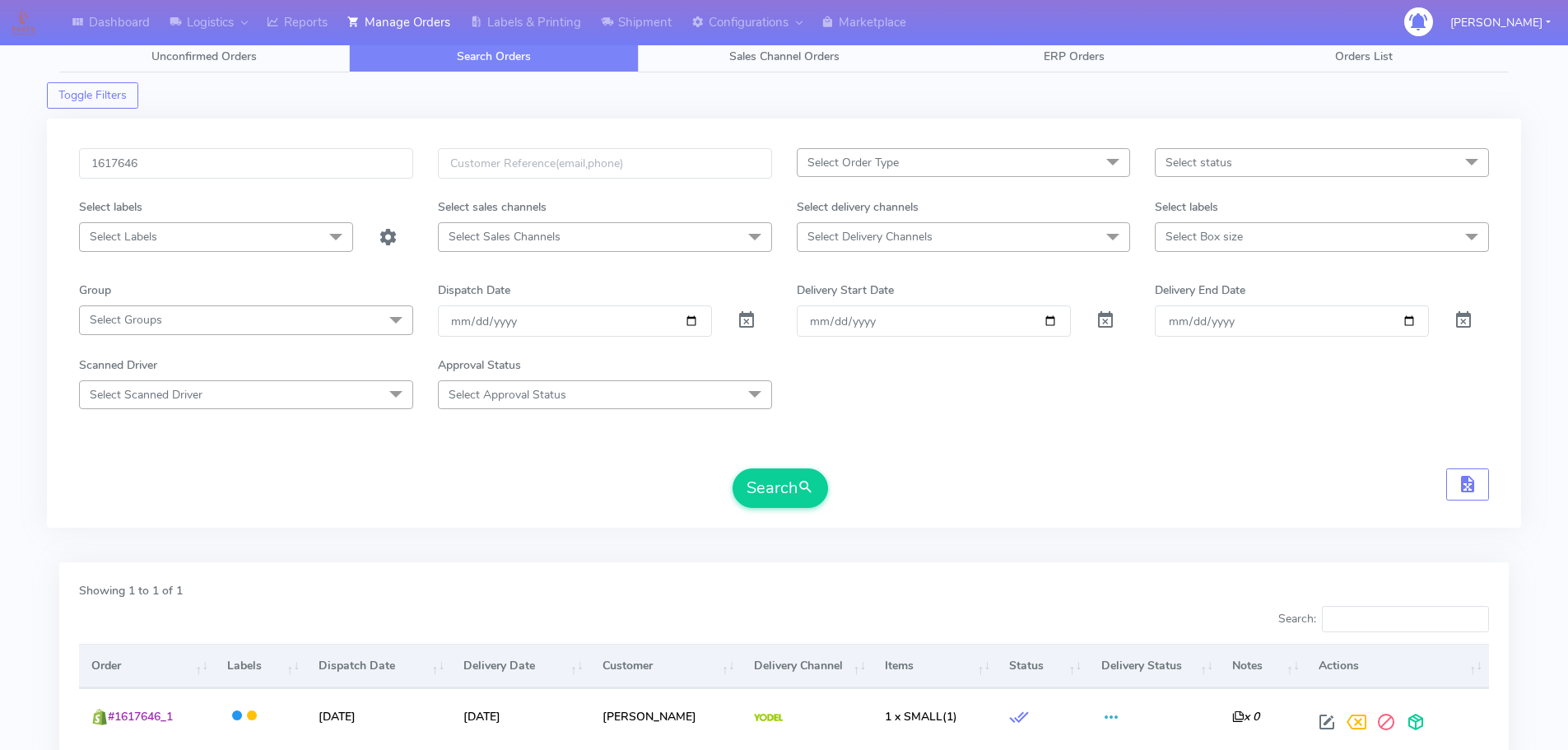
scroll to position [0, 0]
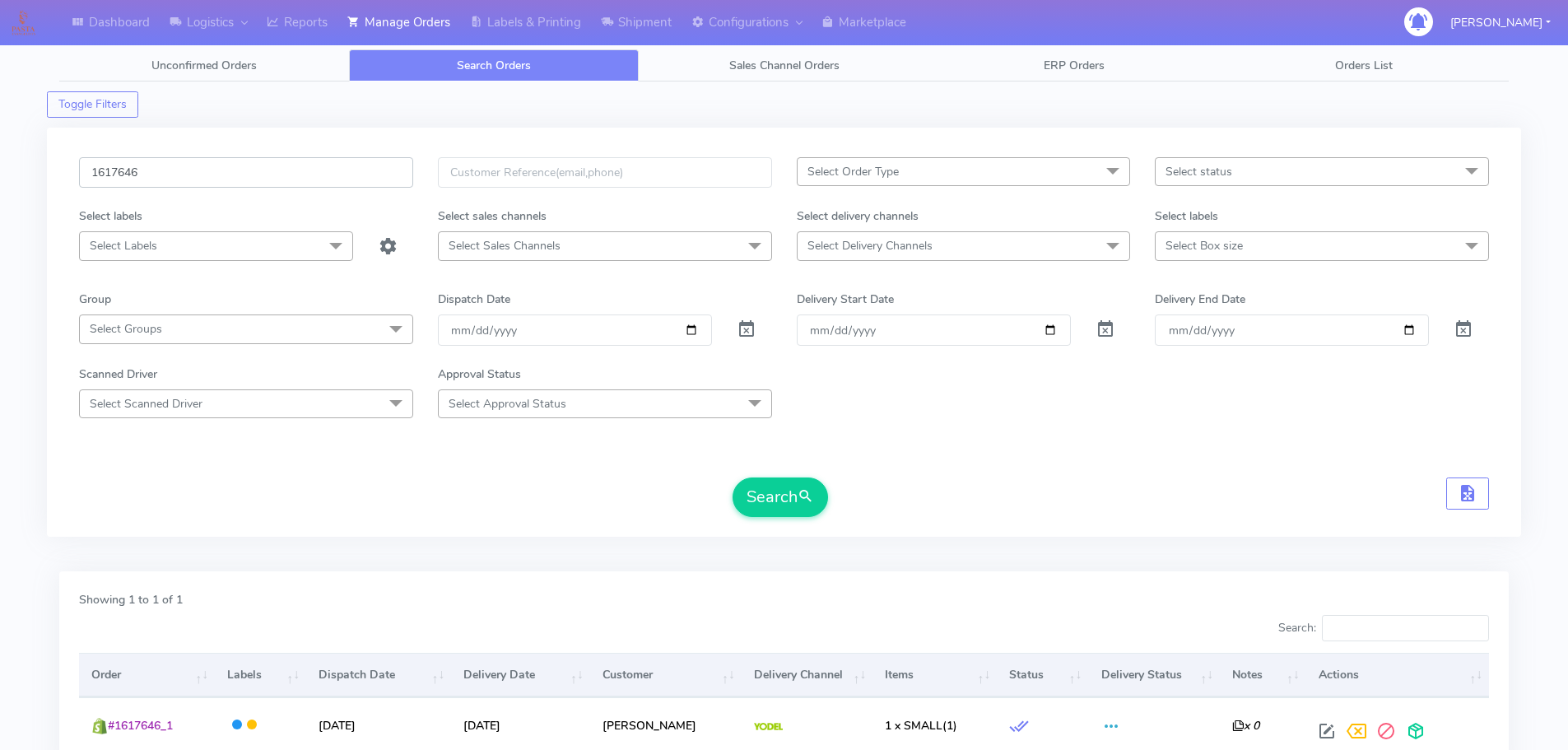
click at [368, 184] on input "1617646" at bounding box center [246, 172] width 334 height 30
paste input "24134"
click at [732, 478] on button "Search" at bounding box center [780, 497] width 95 height 40
click at [316, 161] on input "1624134" at bounding box center [246, 172] width 334 height 30
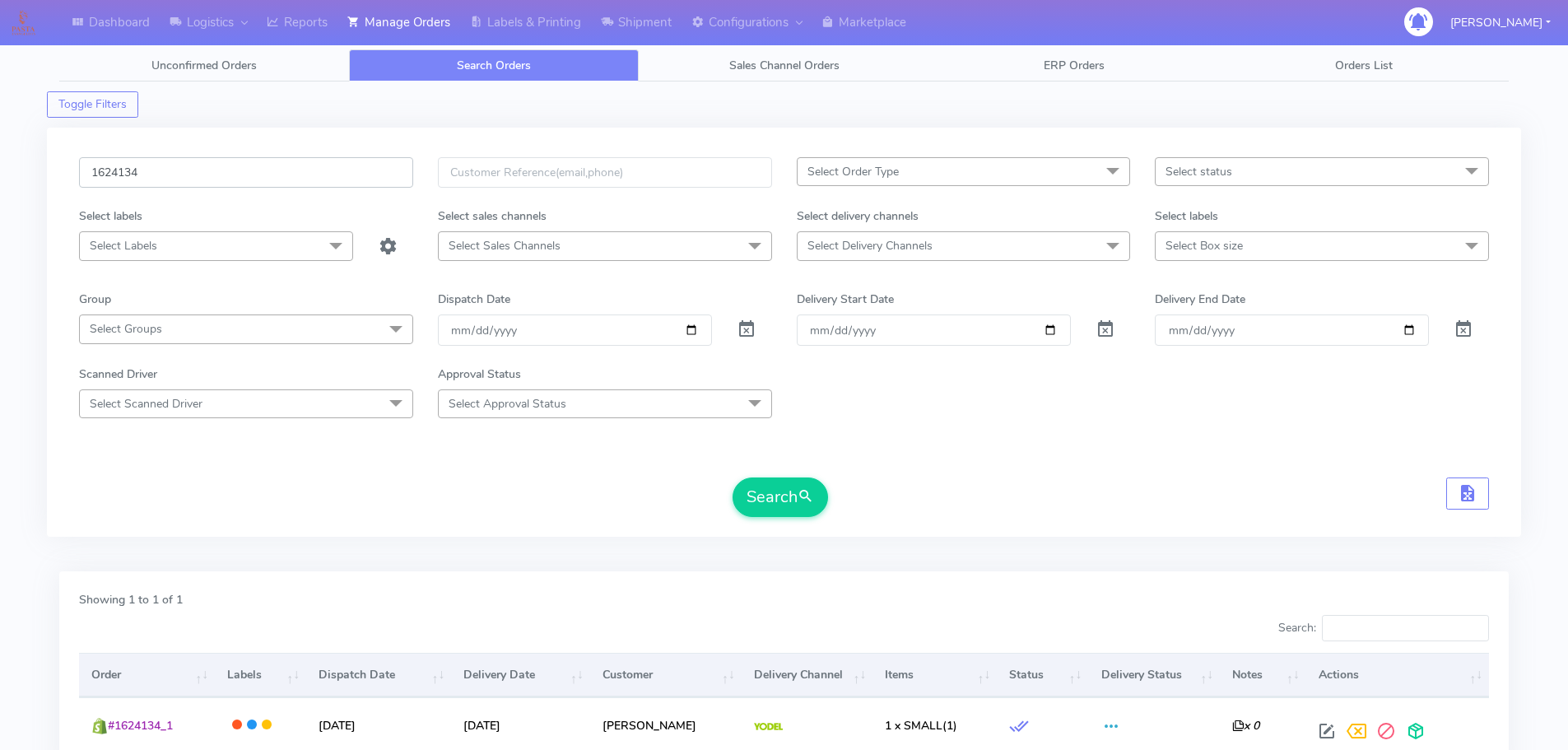
click at [316, 161] on input "1624134" at bounding box center [246, 172] width 334 height 30
paste input "29"
type input "1624129"
click at [732, 478] on button "Search" at bounding box center [780, 497] width 95 height 40
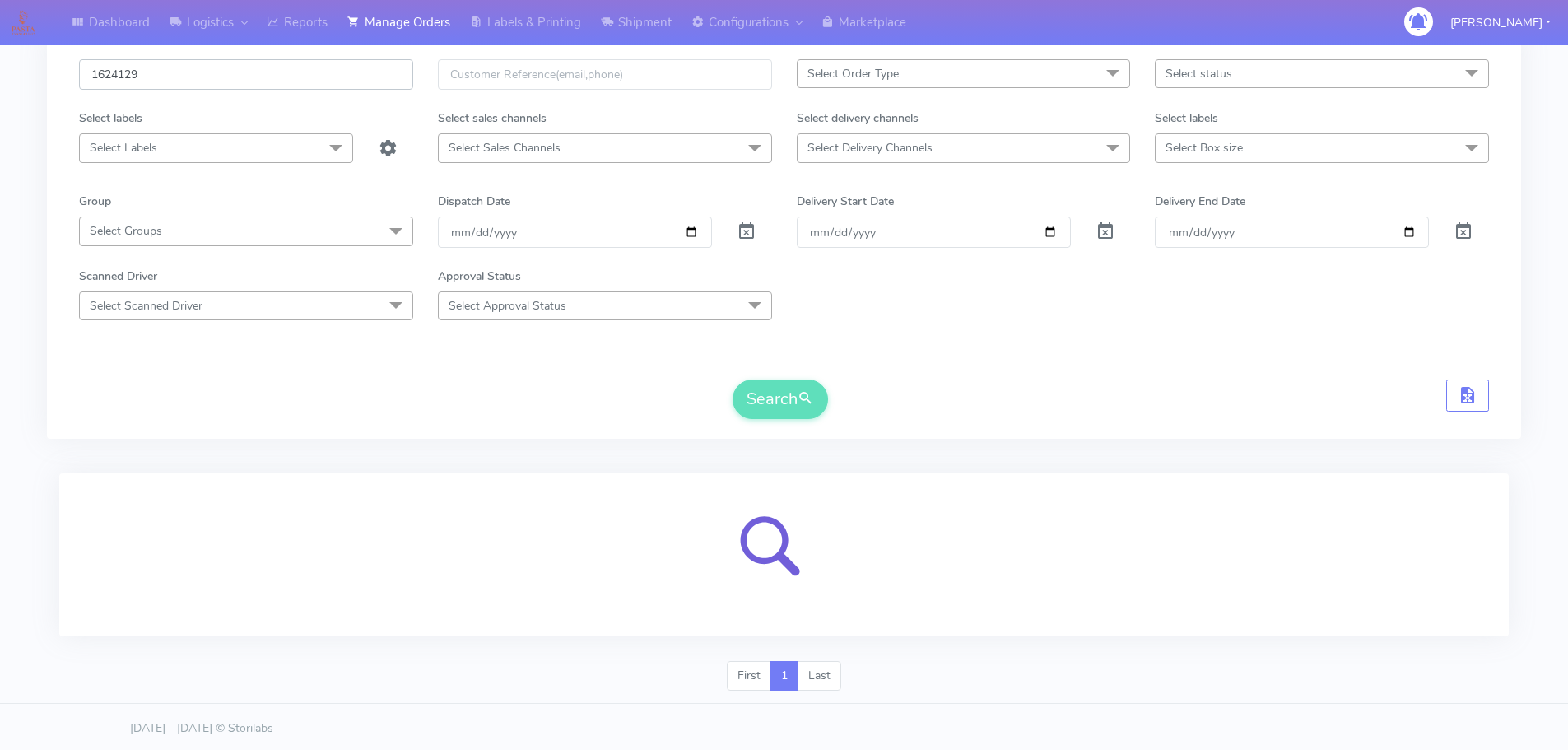
scroll to position [101, 0]
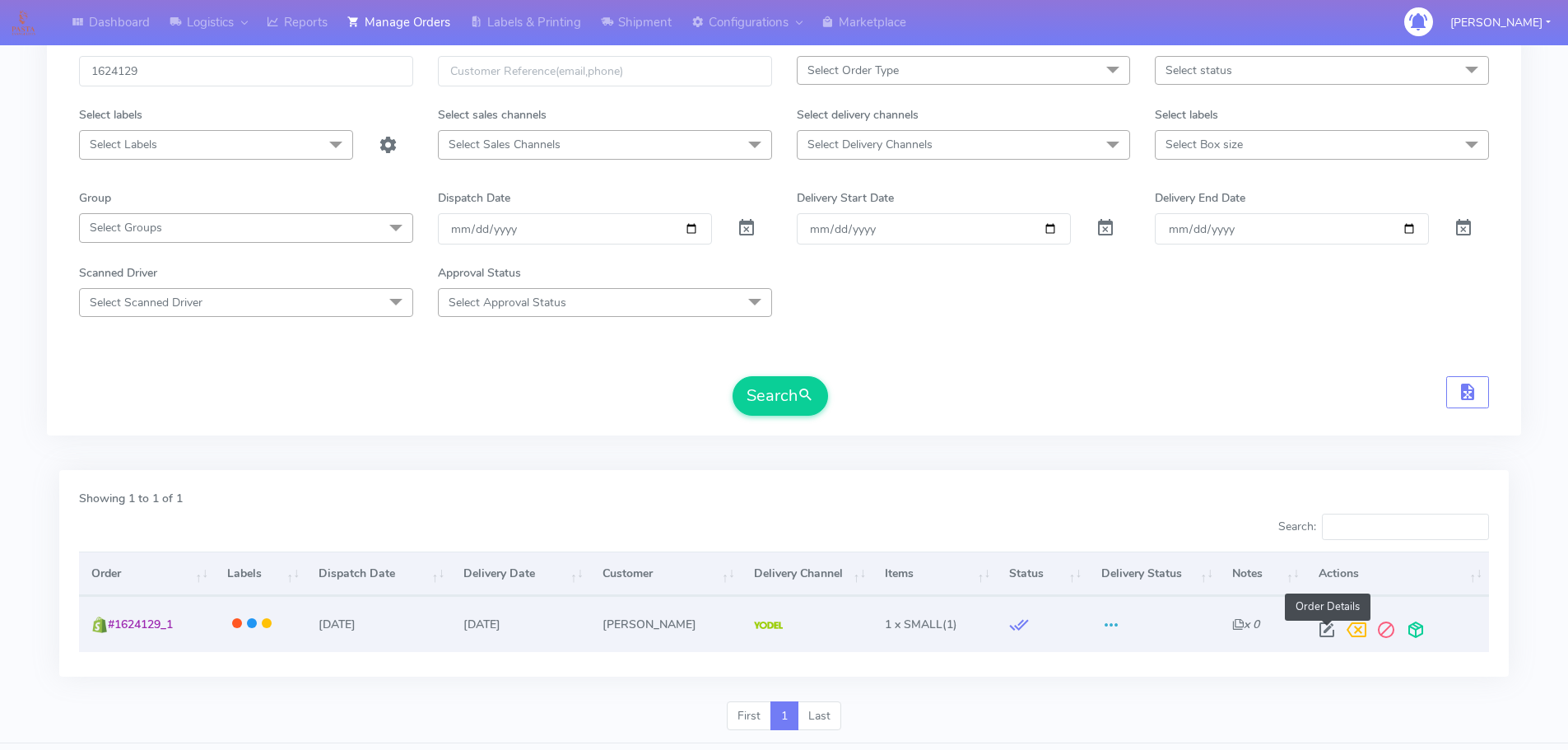
click at [1323, 634] on span at bounding box center [1326, 633] width 29 height 15
select select "5"
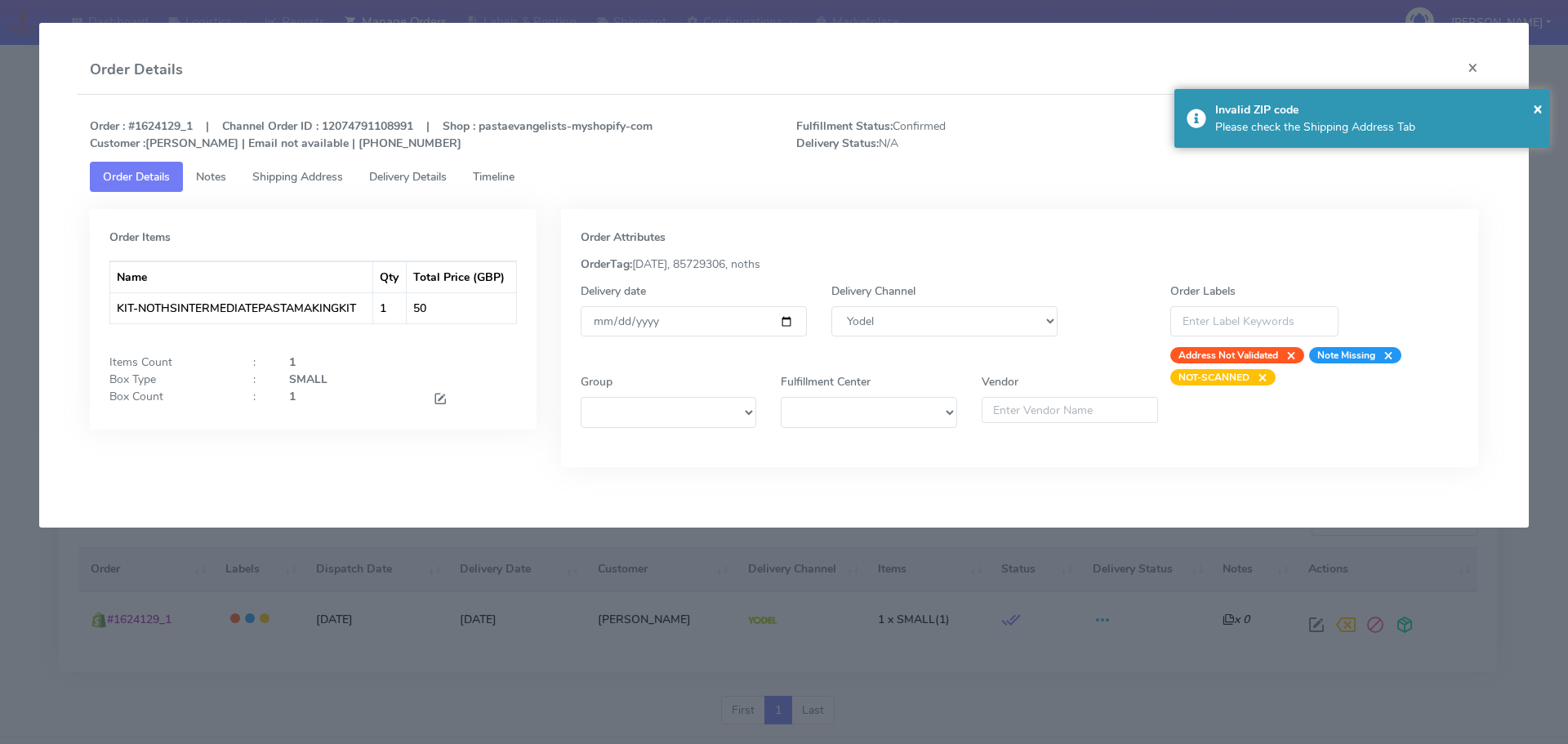
click at [516, 165] on link "Timeline" at bounding box center [494, 176] width 68 height 30
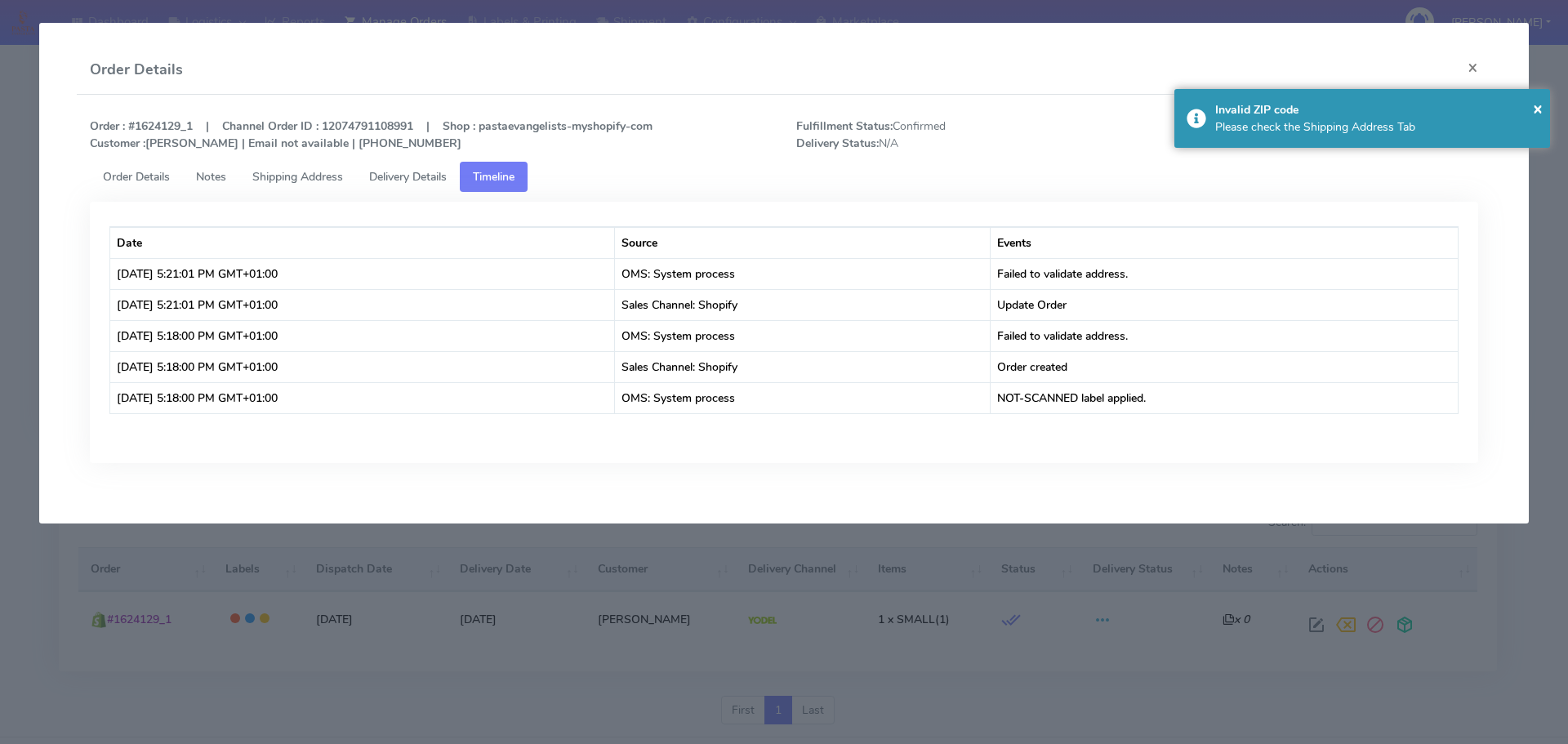
click at [289, 182] on span "Shipping Address" at bounding box center [297, 176] width 90 height 15
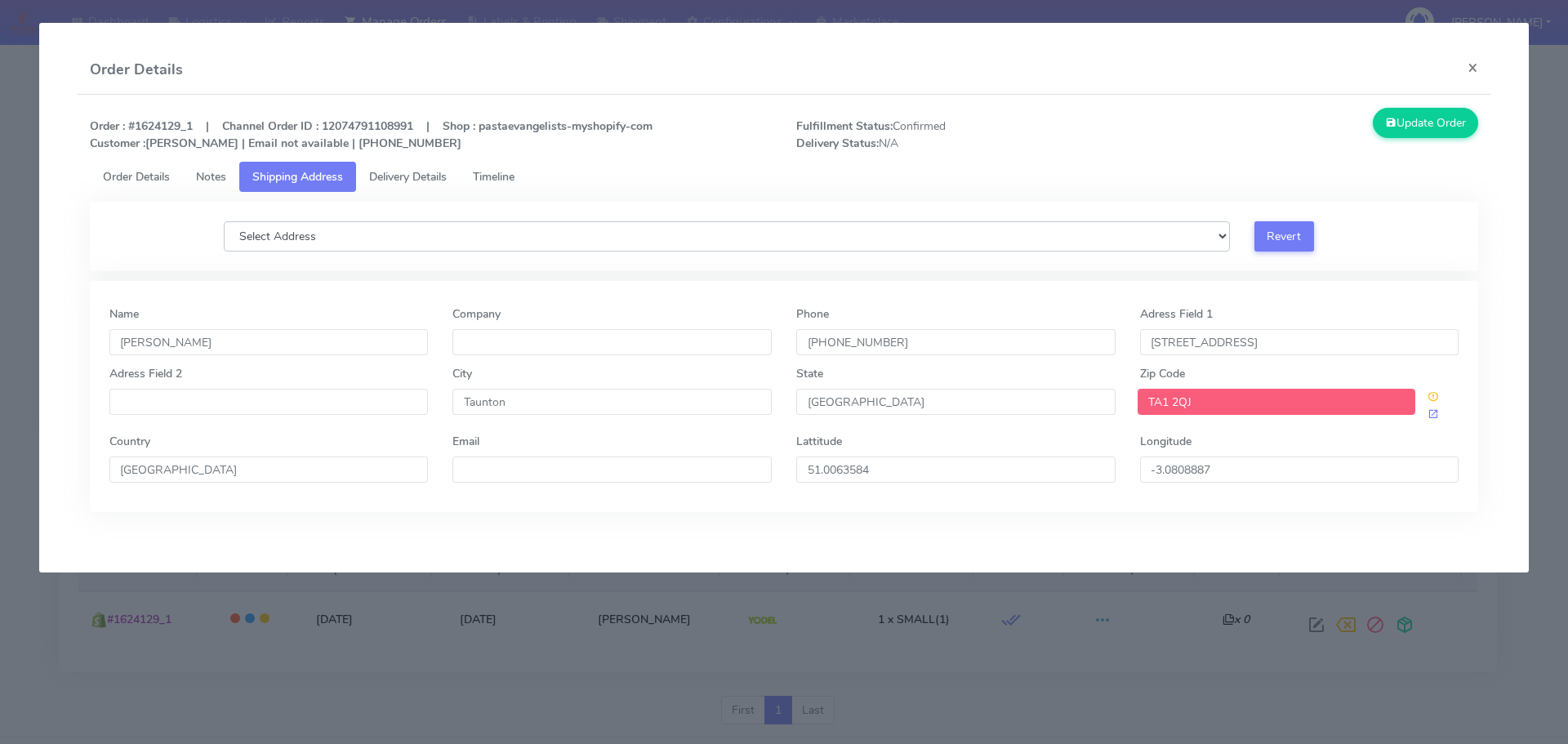
click at [587, 243] on select "Select Address" at bounding box center [727, 236] width 1006 height 30
click at [1222, 338] on input "5 Sycamore Close" at bounding box center [1300, 342] width 320 height 26
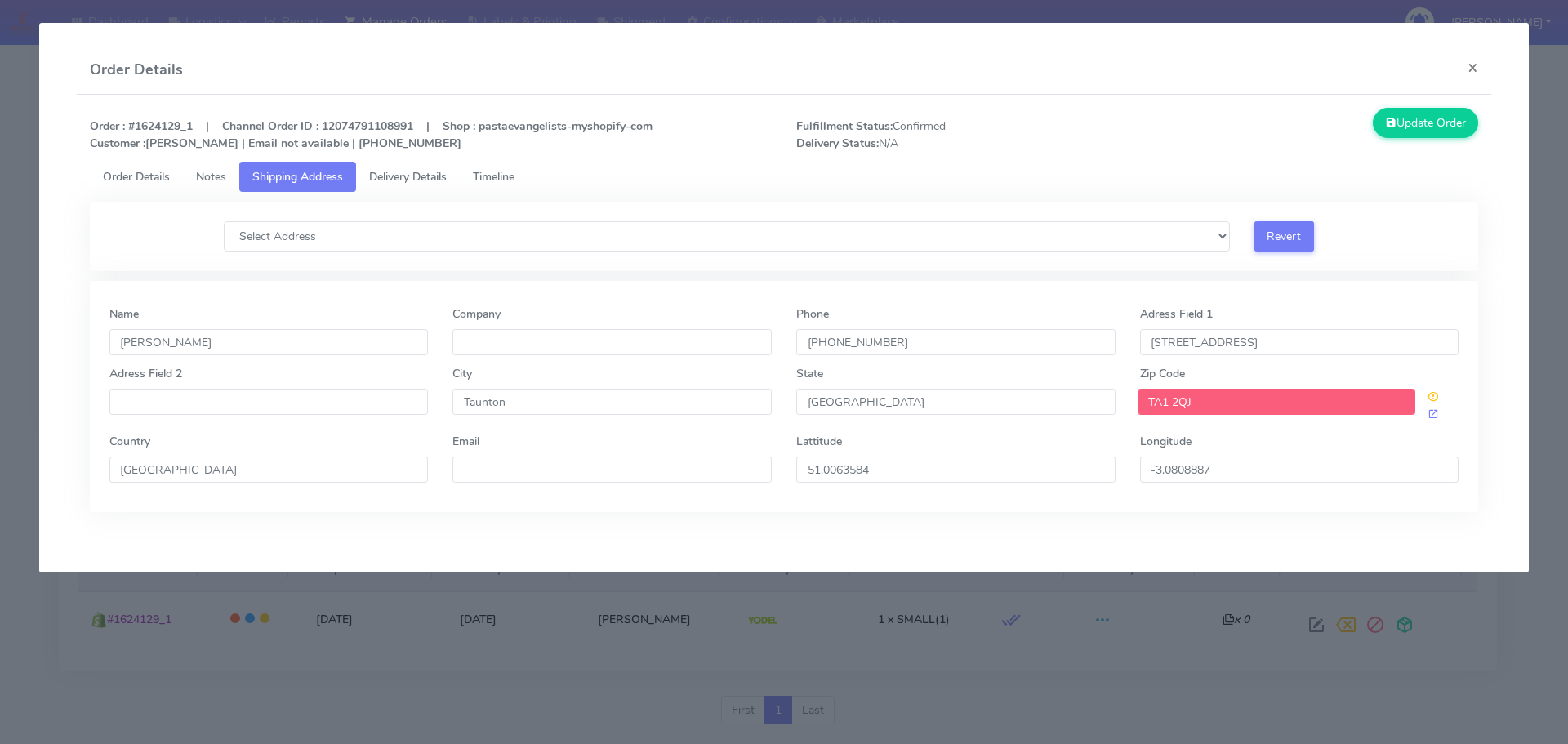
click at [1204, 408] on input "TA1 2QJ" at bounding box center [1277, 401] width 279 height 26
click at [1435, 401] on span at bounding box center [1433, 397] width 11 height 15
click at [1434, 416] on span at bounding box center [1433, 414] width 11 height 15
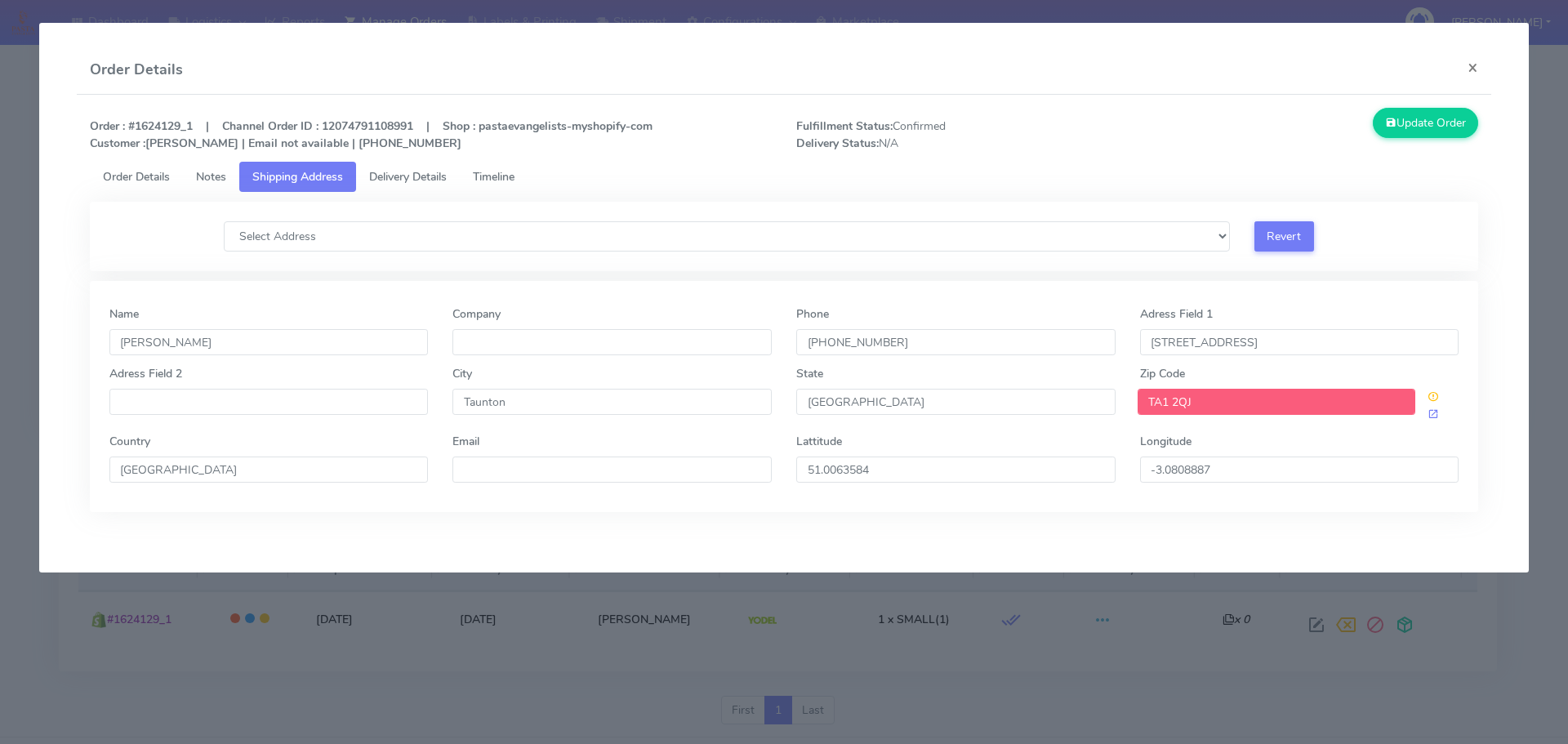
click at [512, 168] on link "Timeline" at bounding box center [494, 176] width 68 height 30
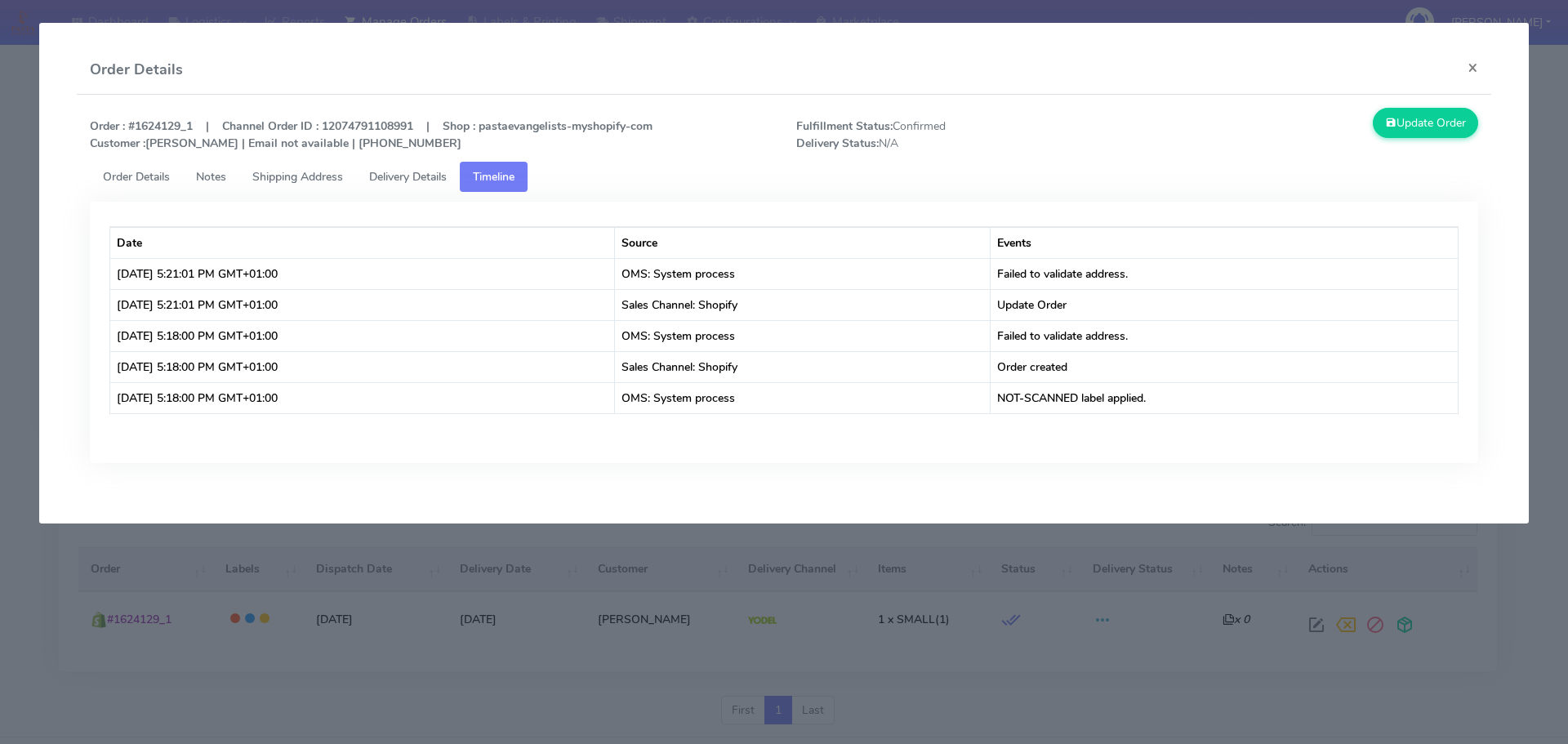
click at [153, 165] on link "Order Details" at bounding box center [135, 176] width 93 height 30
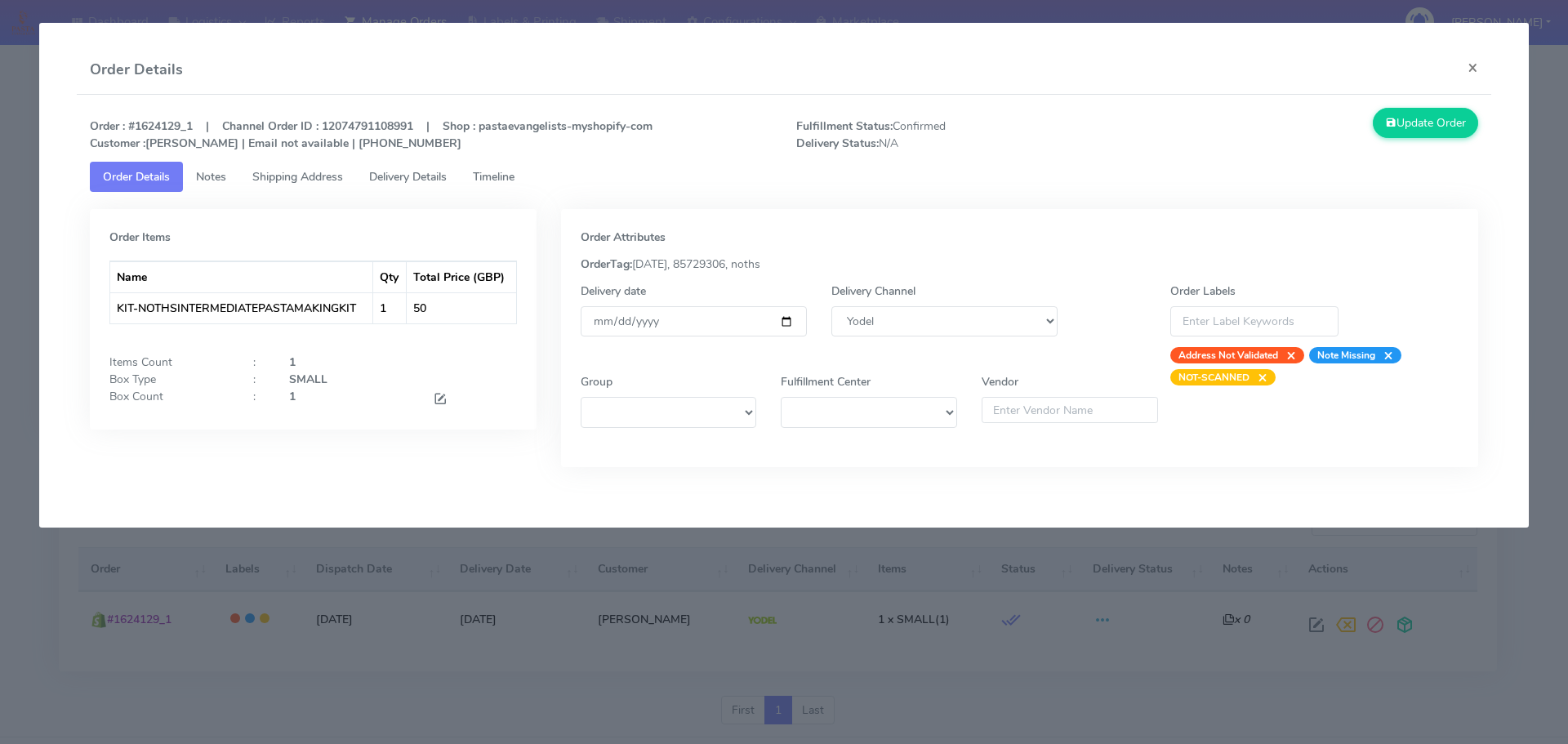
drag, startPoint x: 436, startPoint y: 578, endPoint x: 424, endPoint y: 524, distance: 55.3
click at [436, 578] on modal-container "Order Details × Order : #1624129_1 | Channel Order ID : 12074791108991 | Shop :…" at bounding box center [784, 372] width 1568 height 744
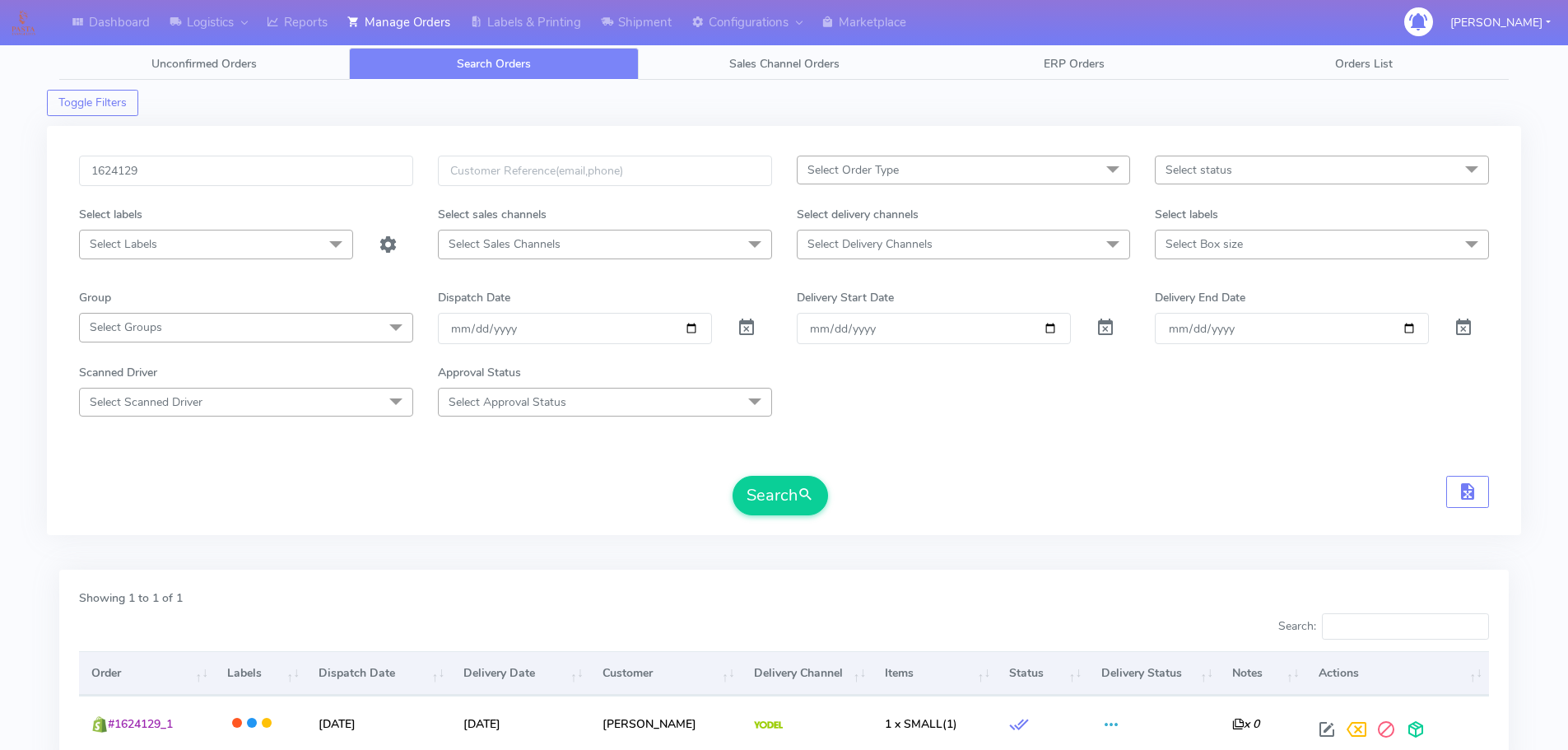
scroll to position [0, 0]
click at [343, 160] on input "1624129" at bounding box center [246, 172] width 334 height 30
paste input "30"
type input "1624130"
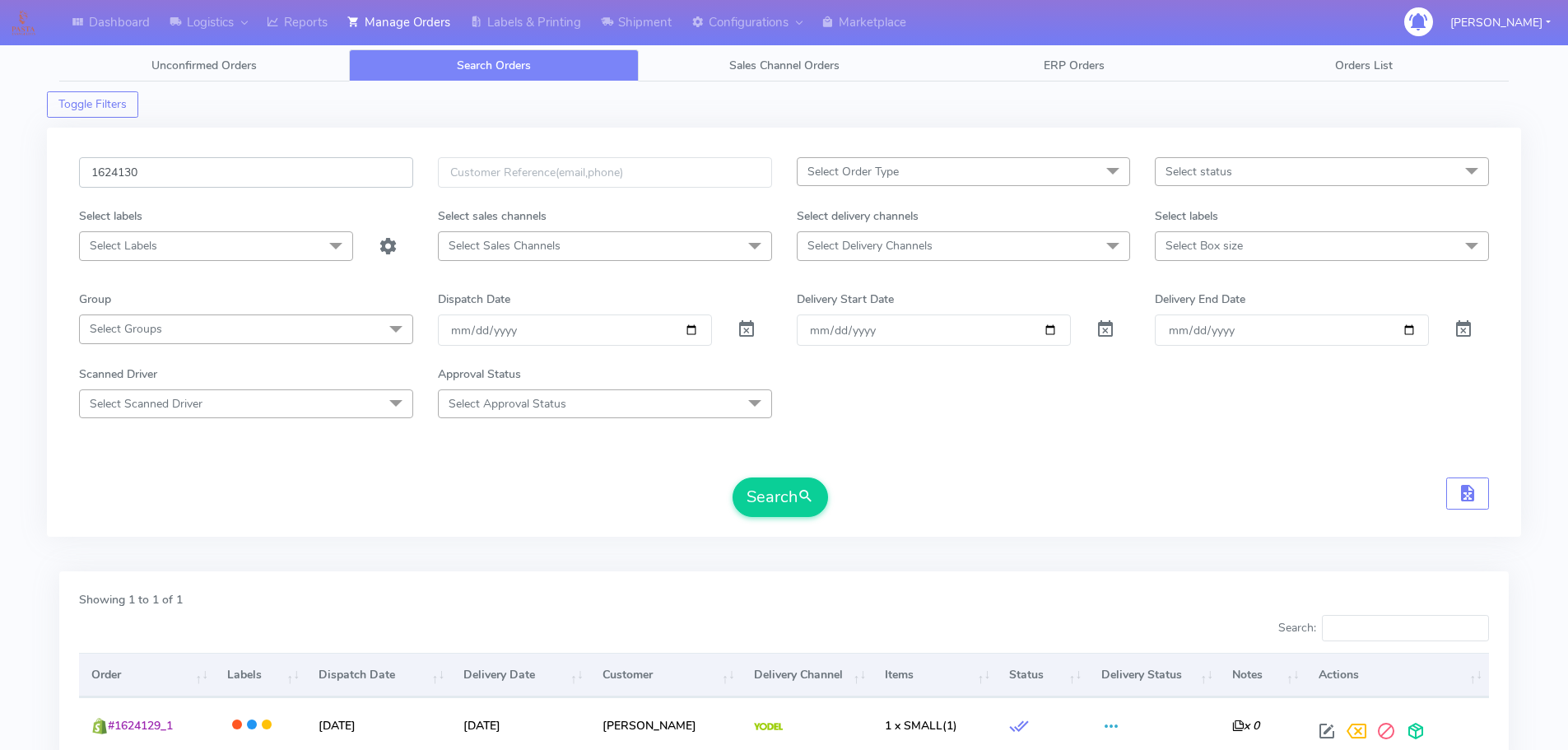
click at [732, 478] on button "Search" at bounding box center [780, 497] width 95 height 40
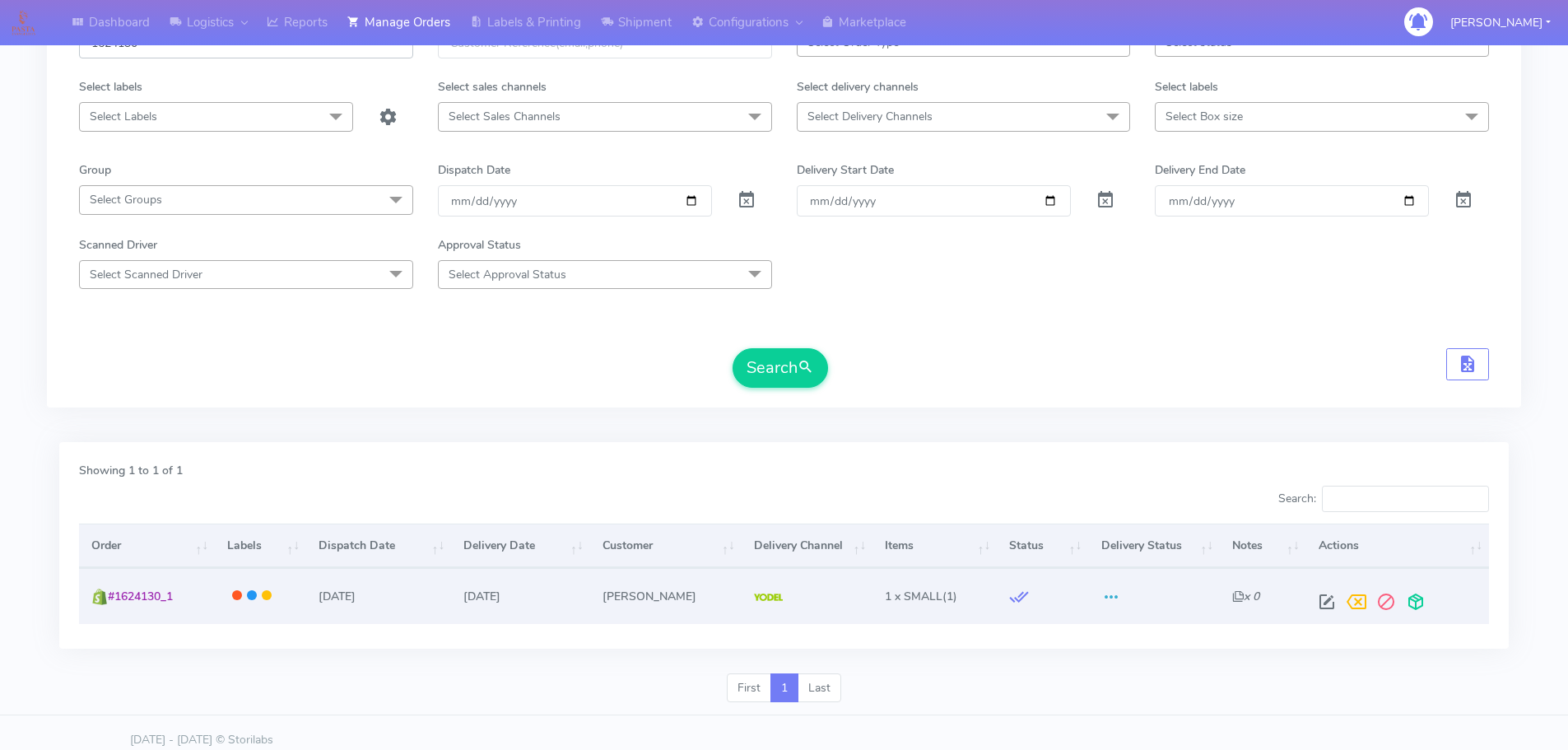
scroll to position [144, 0]
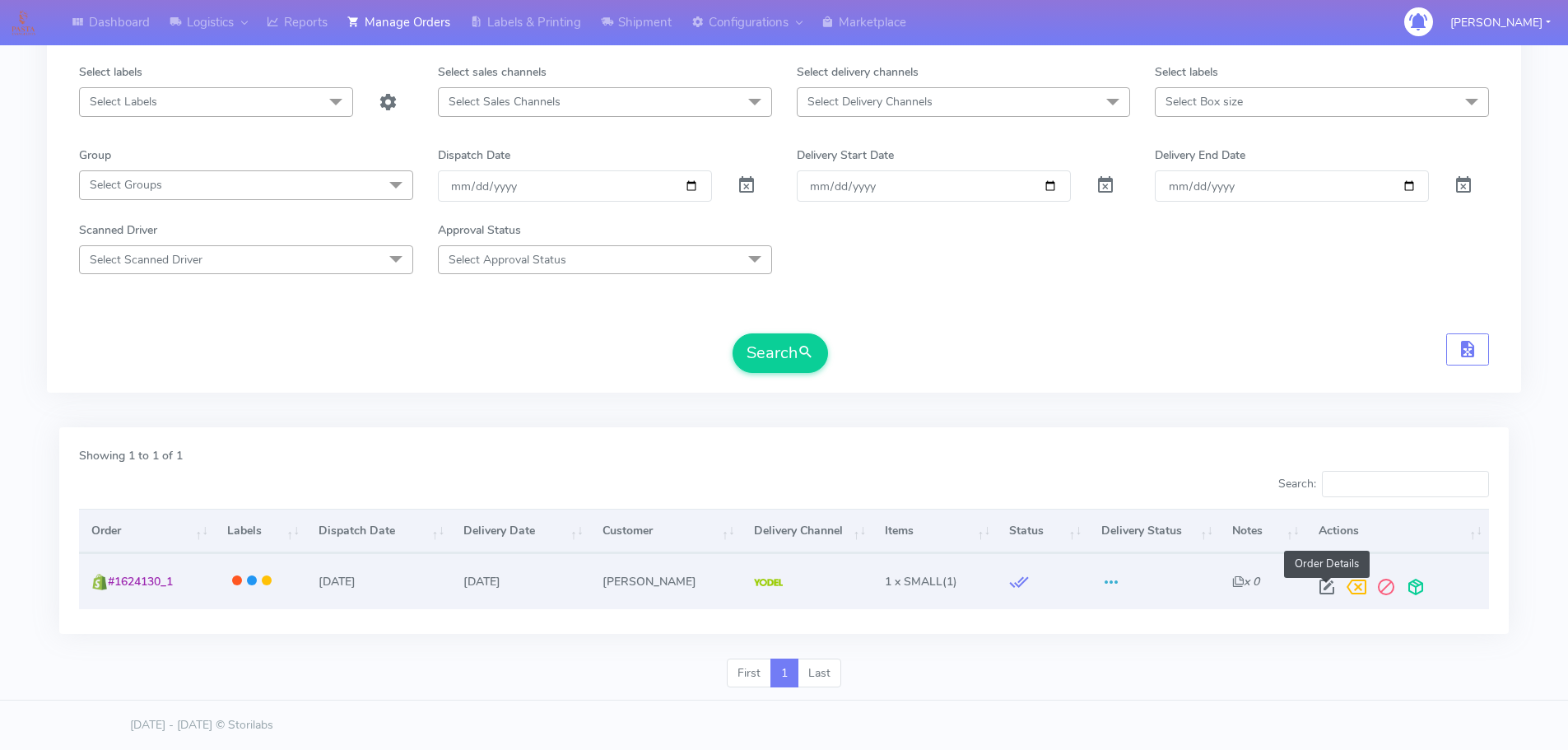
click at [1321, 586] on span at bounding box center [1326, 590] width 29 height 15
select select "5"
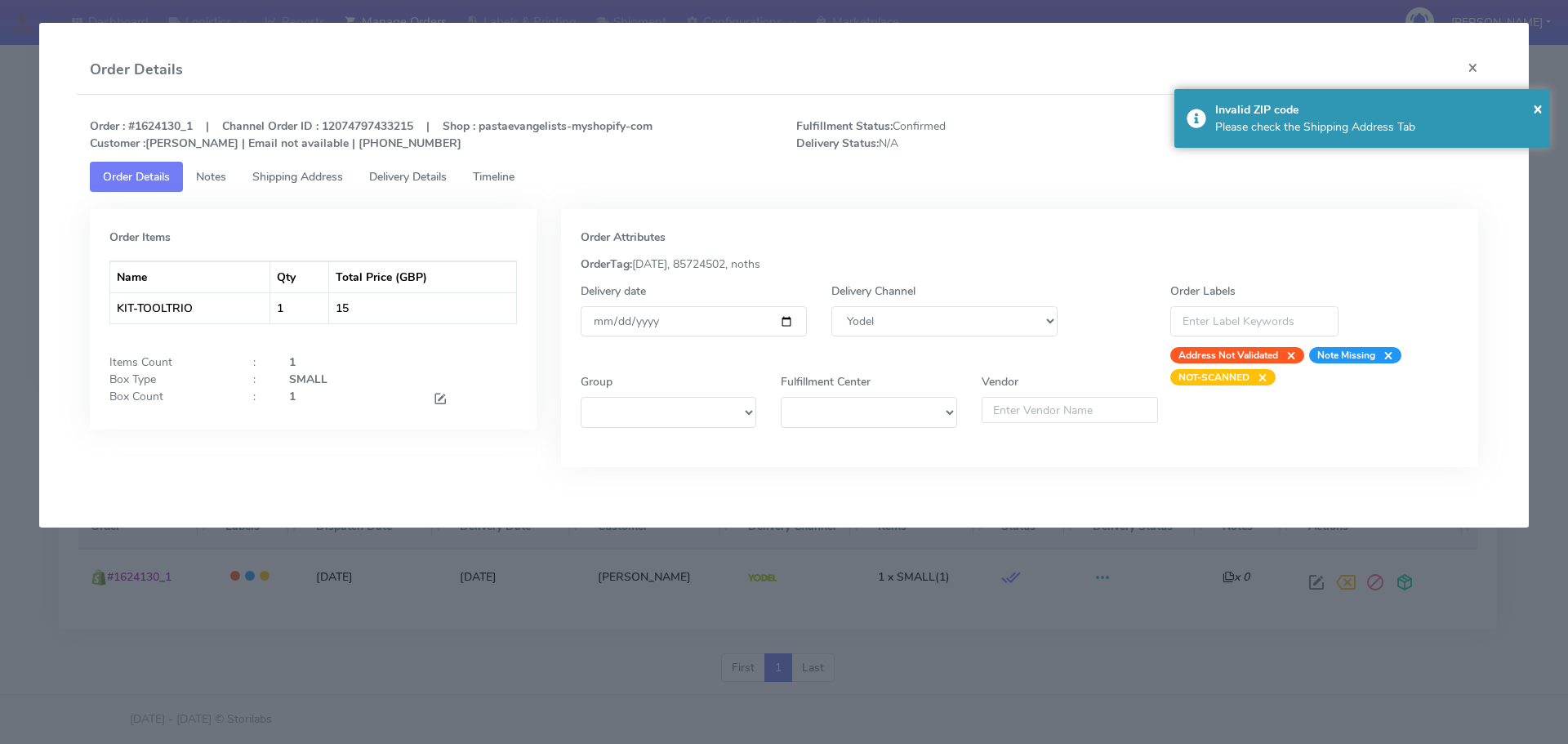
click at [497, 186] on link "Timeline" at bounding box center [494, 176] width 68 height 30
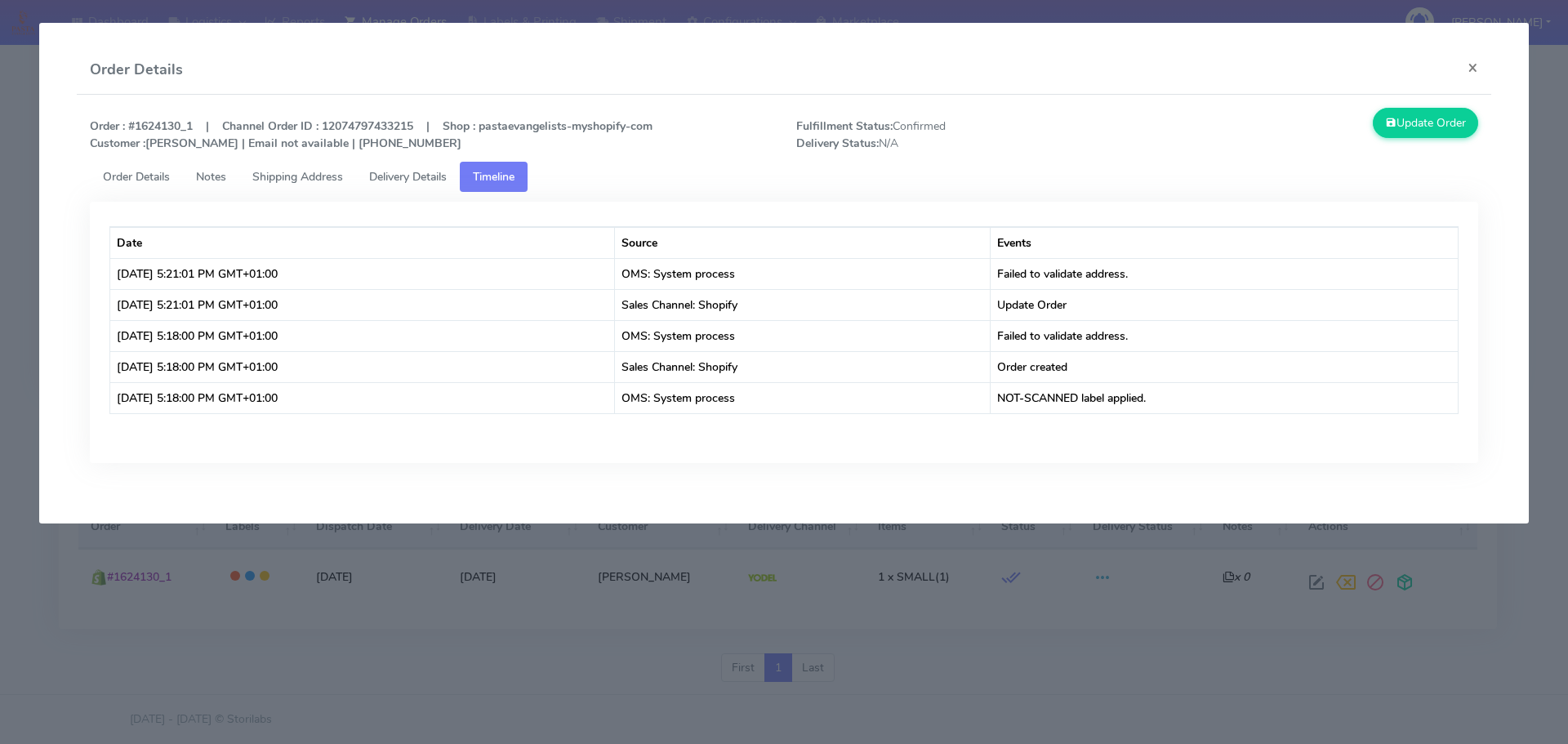
click at [302, 178] on span "Shipping Address" at bounding box center [297, 176] width 90 height 15
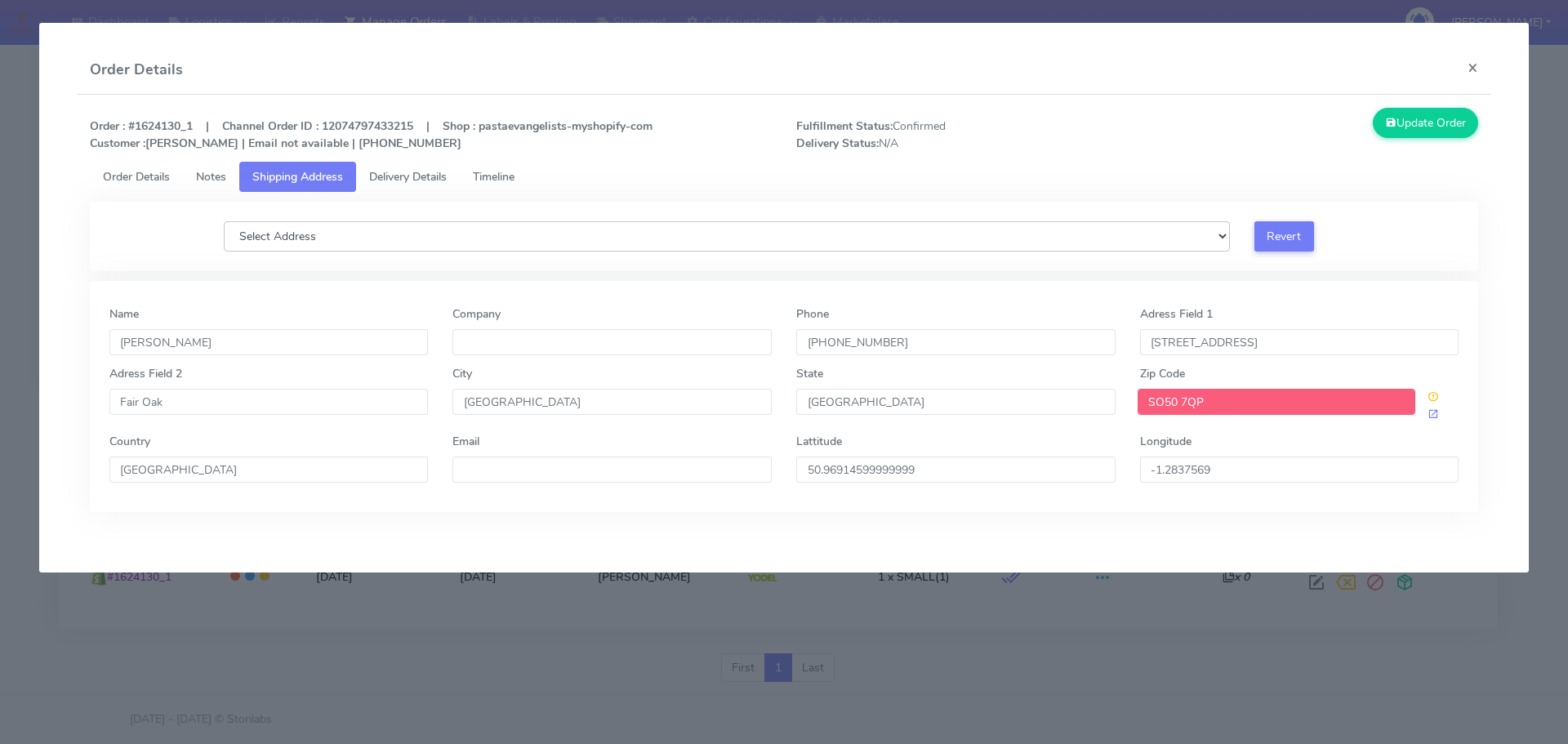
click at [404, 245] on select "Select Address" at bounding box center [727, 236] width 1006 height 30
click at [144, 172] on span "Order Details" at bounding box center [136, 176] width 67 height 15
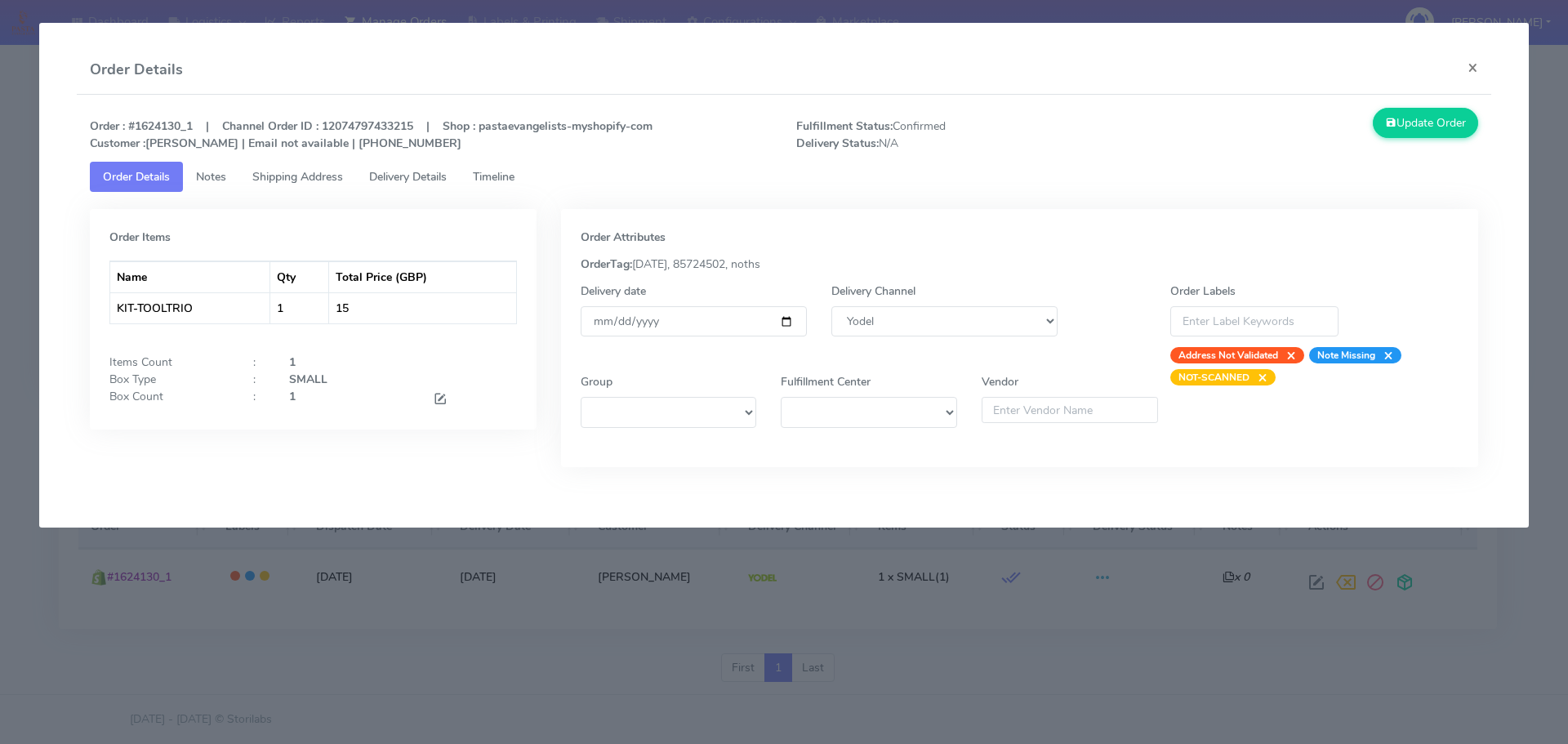
click at [523, 574] on modal-container "Order Details × Order : #1624130_1 | Channel Order ID : 12074797433215 | Shop :…" at bounding box center [784, 372] width 1568 height 744
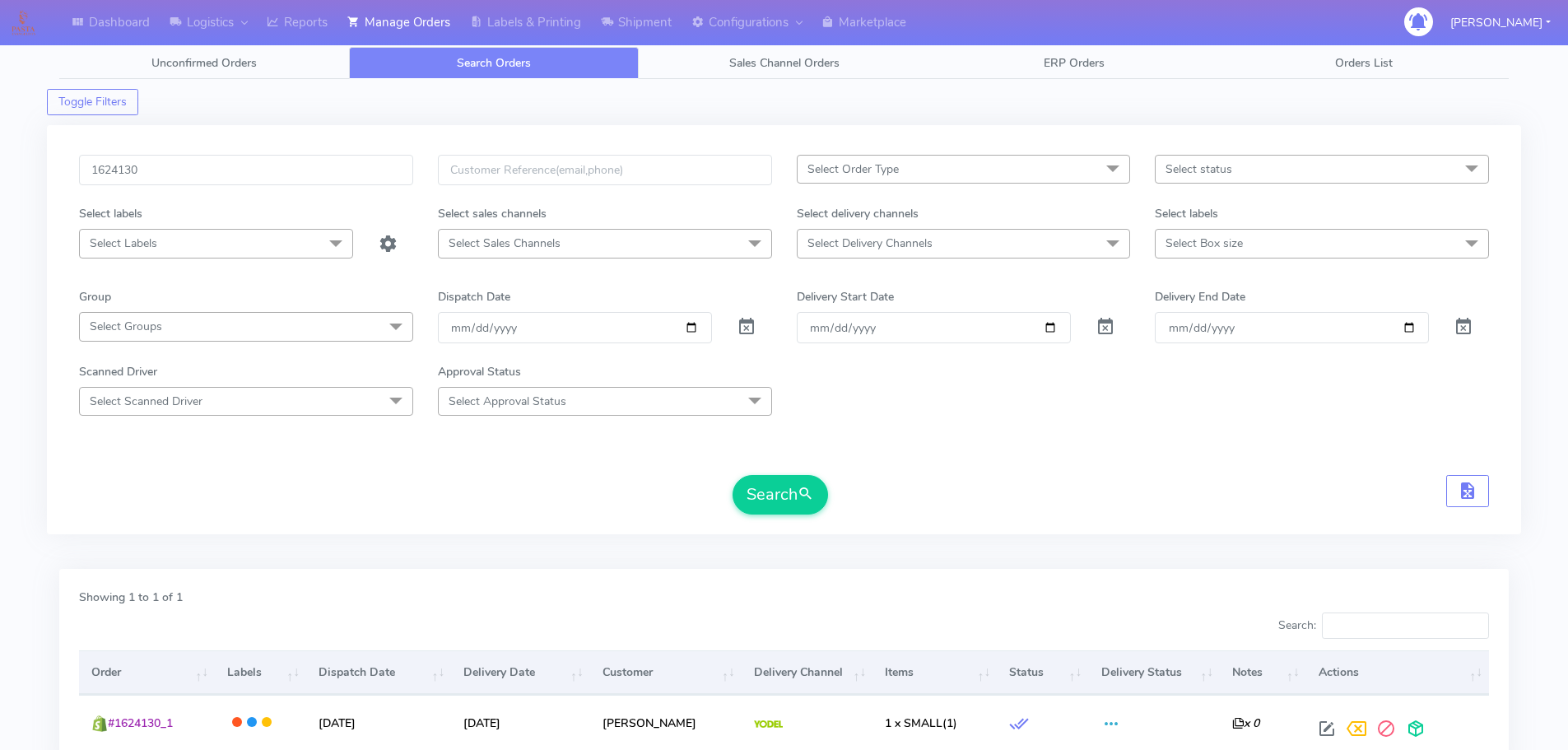
scroll to position [0, 0]
click at [259, 164] on input "1624130" at bounding box center [246, 172] width 334 height 30
paste input "2"
type input "1624132"
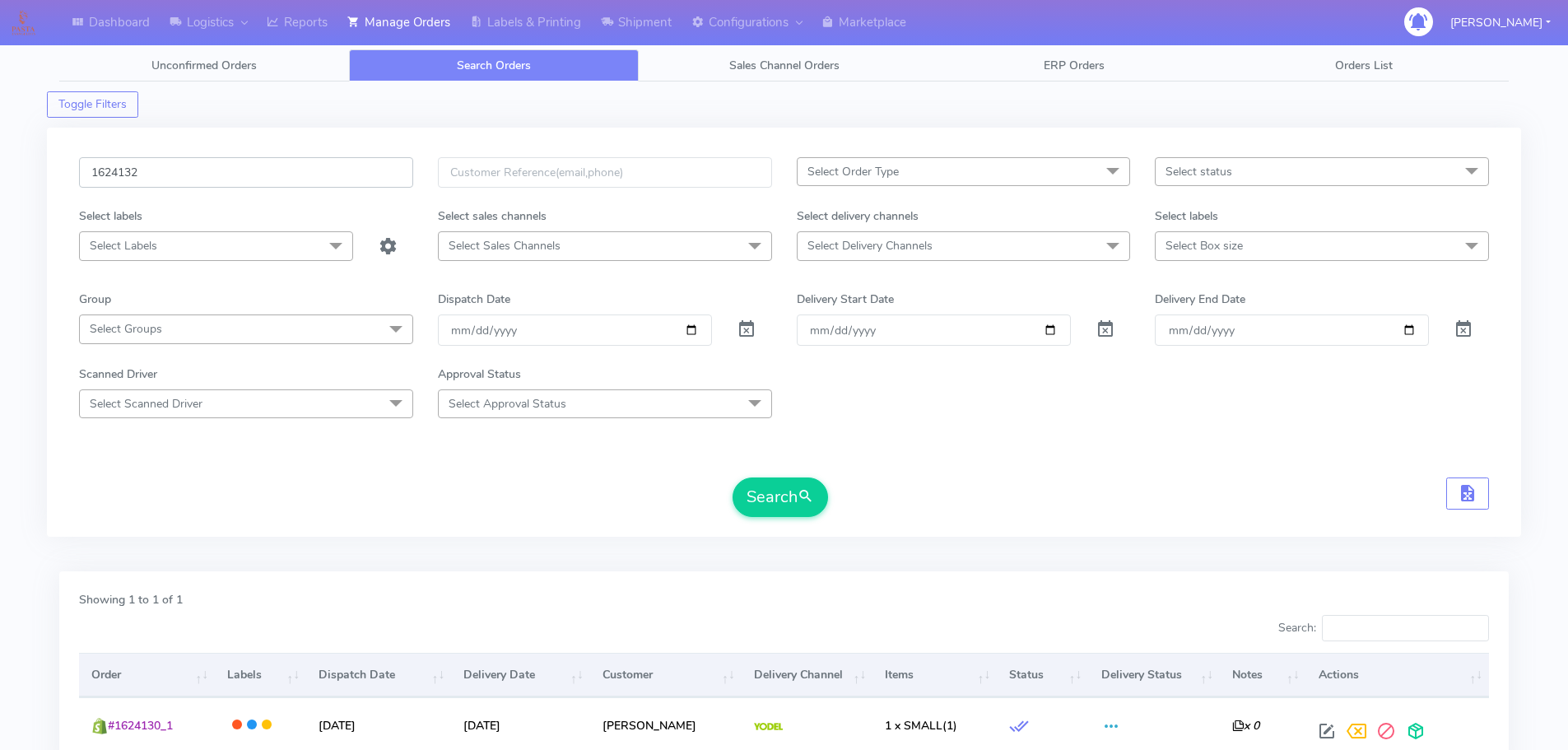
click at [732, 478] on button "Search" at bounding box center [780, 497] width 95 height 40
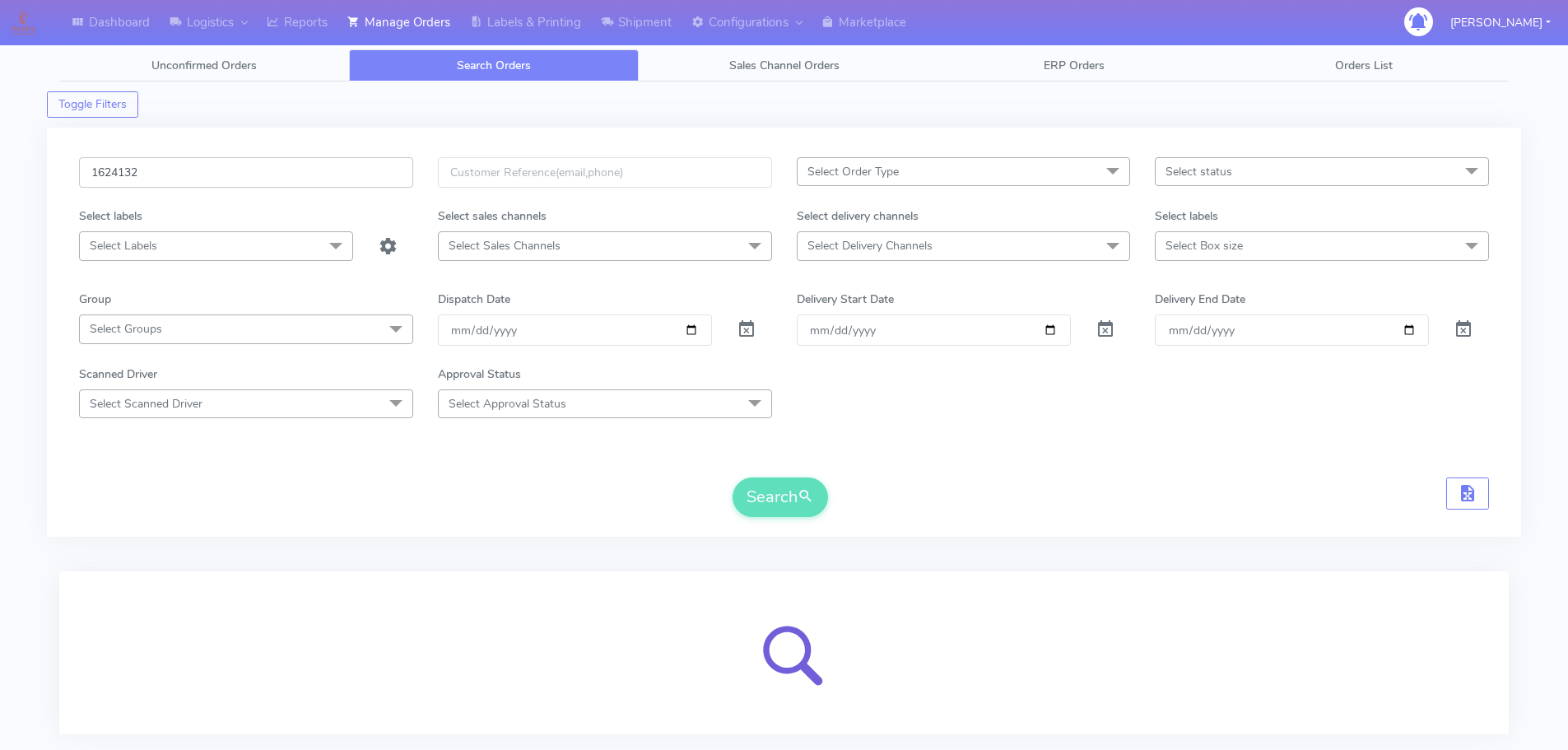
scroll to position [101, 0]
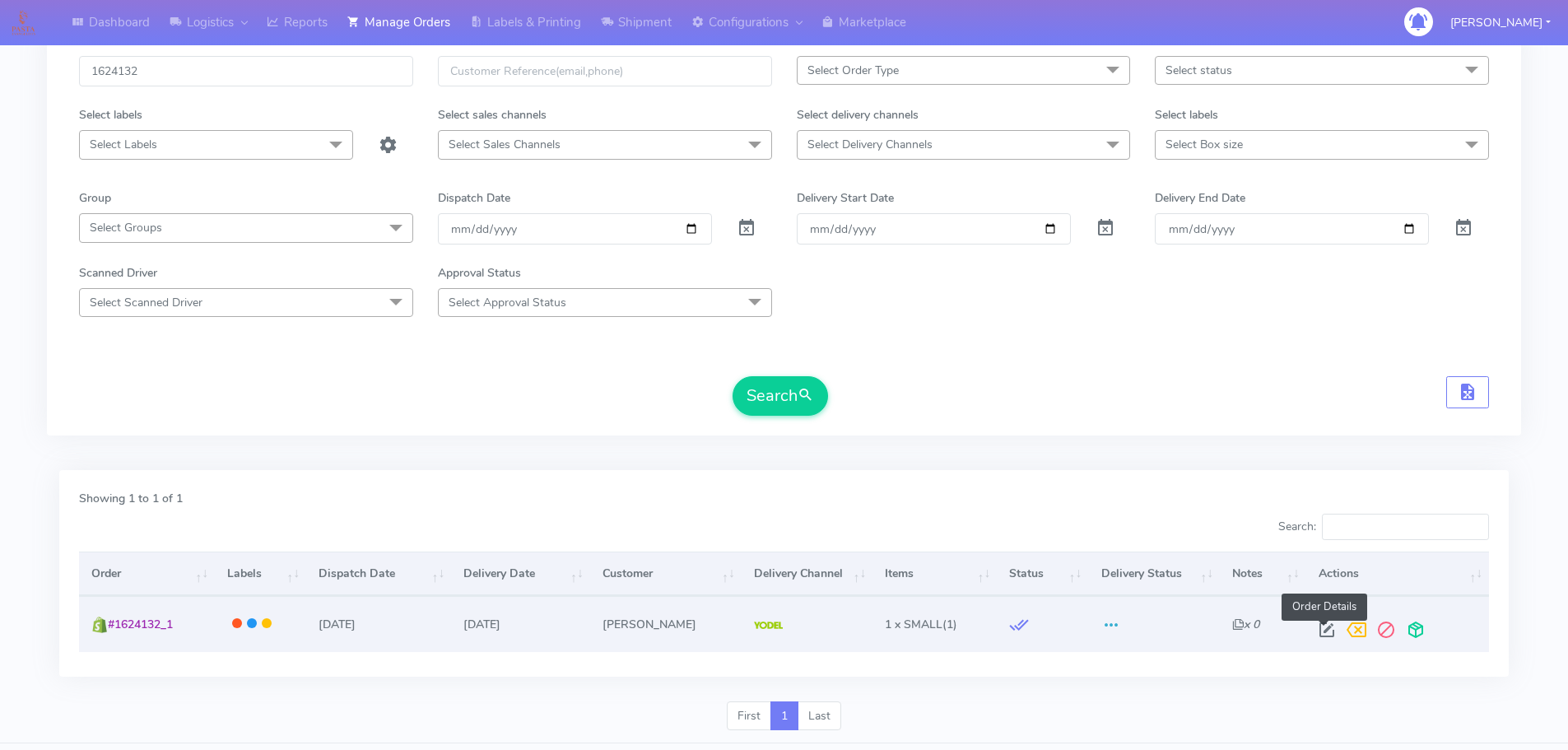
click at [1322, 636] on span at bounding box center [1326, 633] width 29 height 15
select select "5"
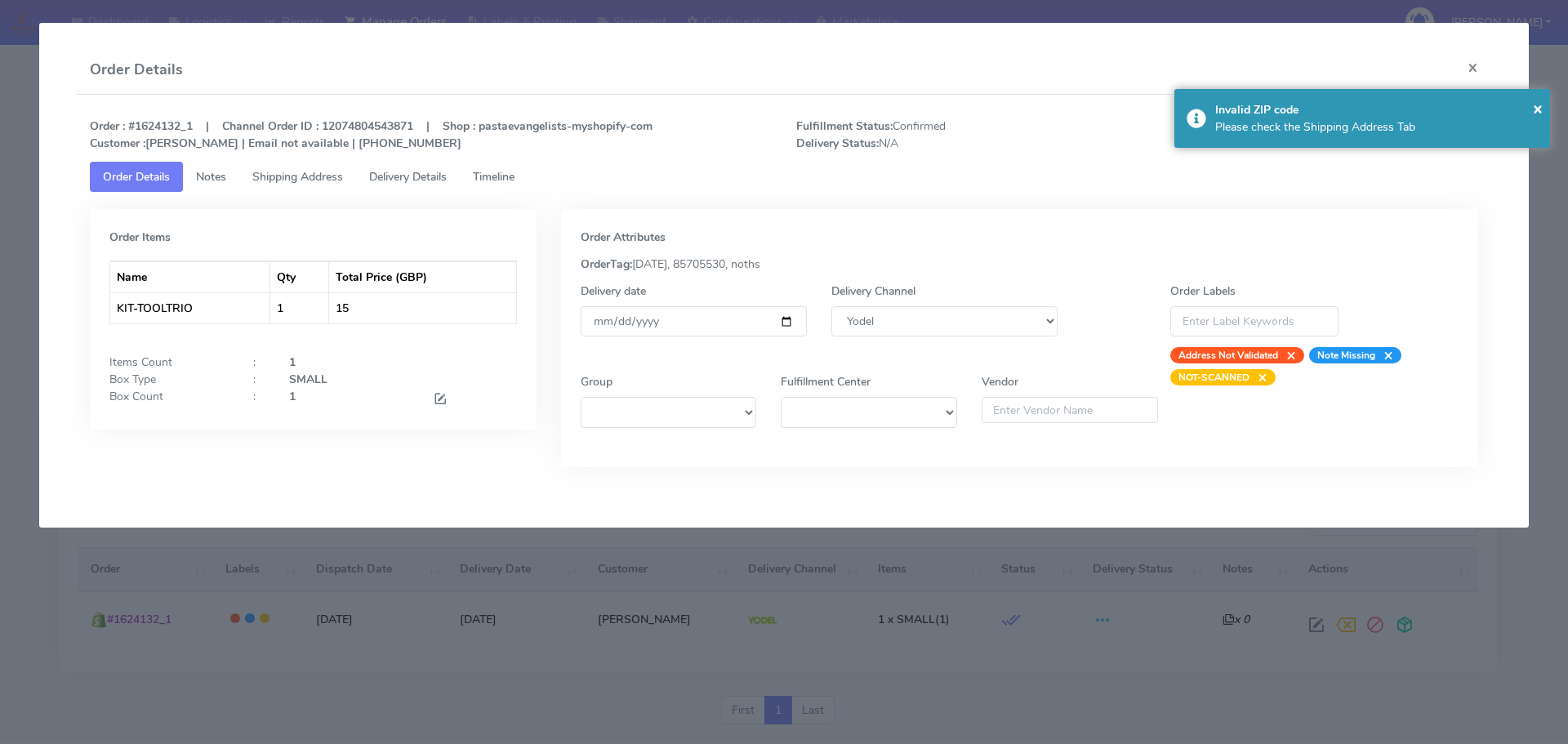
click at [506, 171] on span "Timeline" at bounding box center [493, 176] width 42 height 15
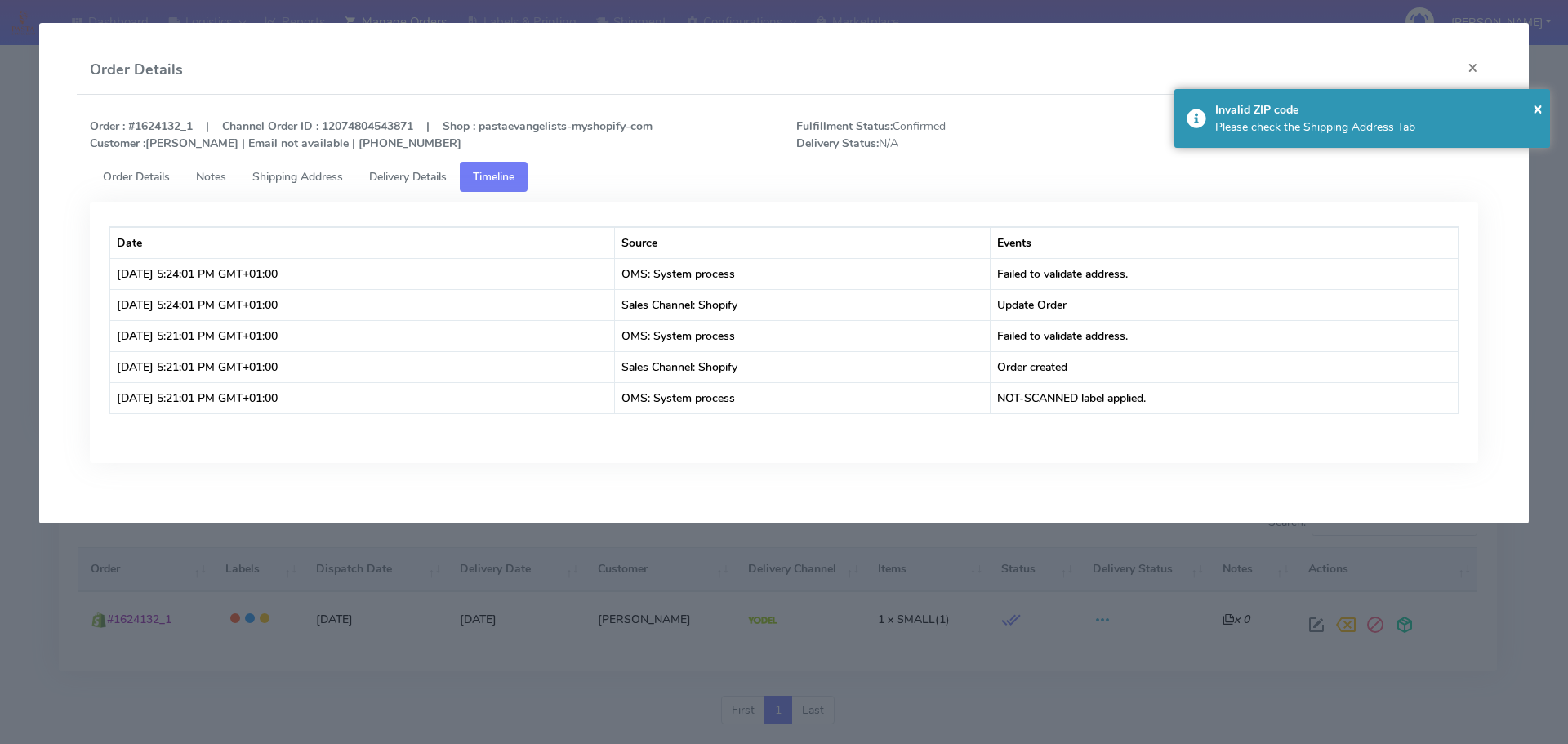
click at [292, 172] on span "Shipping Address" at bounding box center [297, 176] width 90 height 15
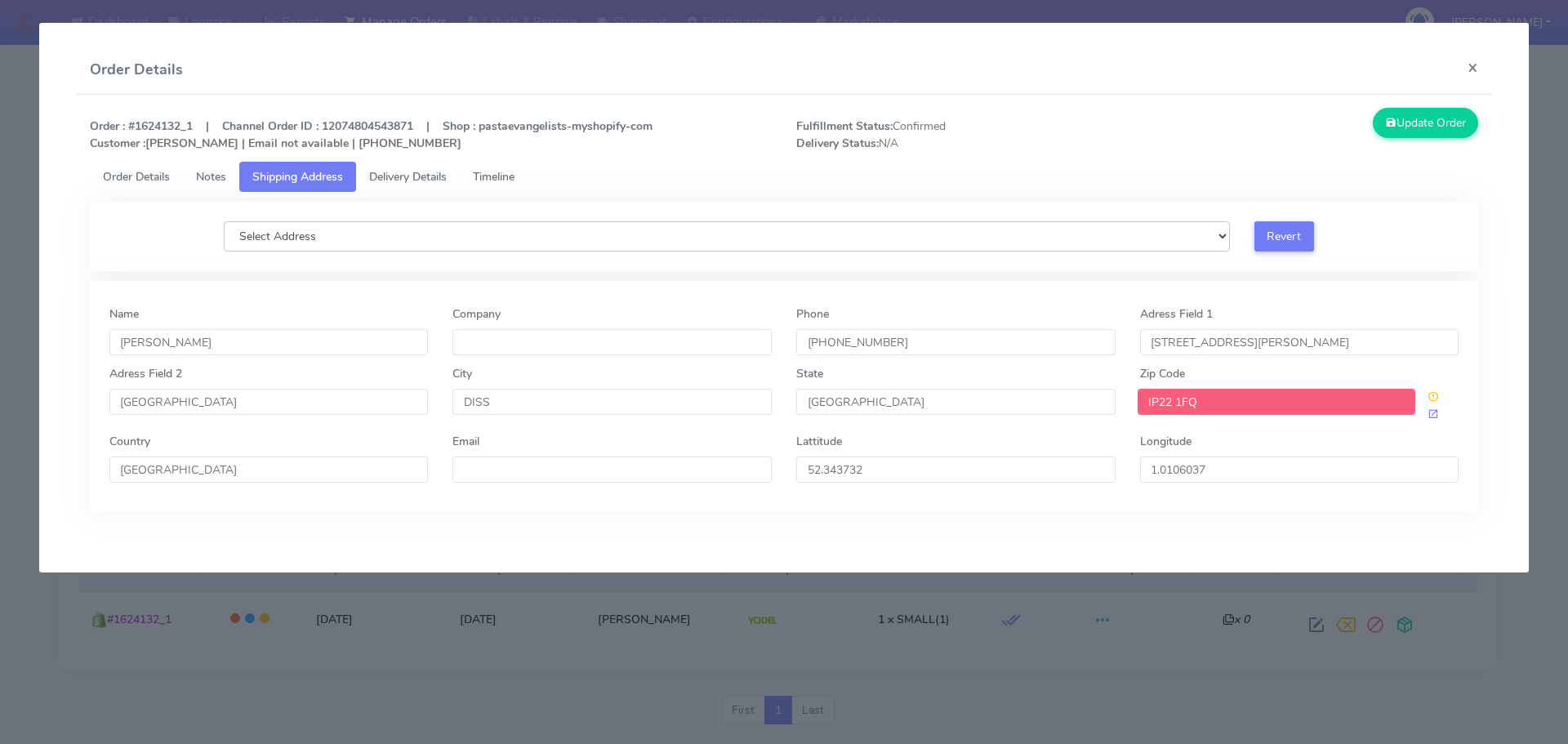
click at [462, 236] on select "Select Address" at bounding box center [727, 236] width 1006 height 30
drag, startPoint x: 464, startPoint y: 234, endPoint x: 450, endPoint y: 234, distance: 14.0
click at [464, 234] on select "Select Address" at bounding box center [727, 236] width 1006 height 30
click at [154, 176] on span "Order Details" at bounding box center [136, 176] width 67 height 15
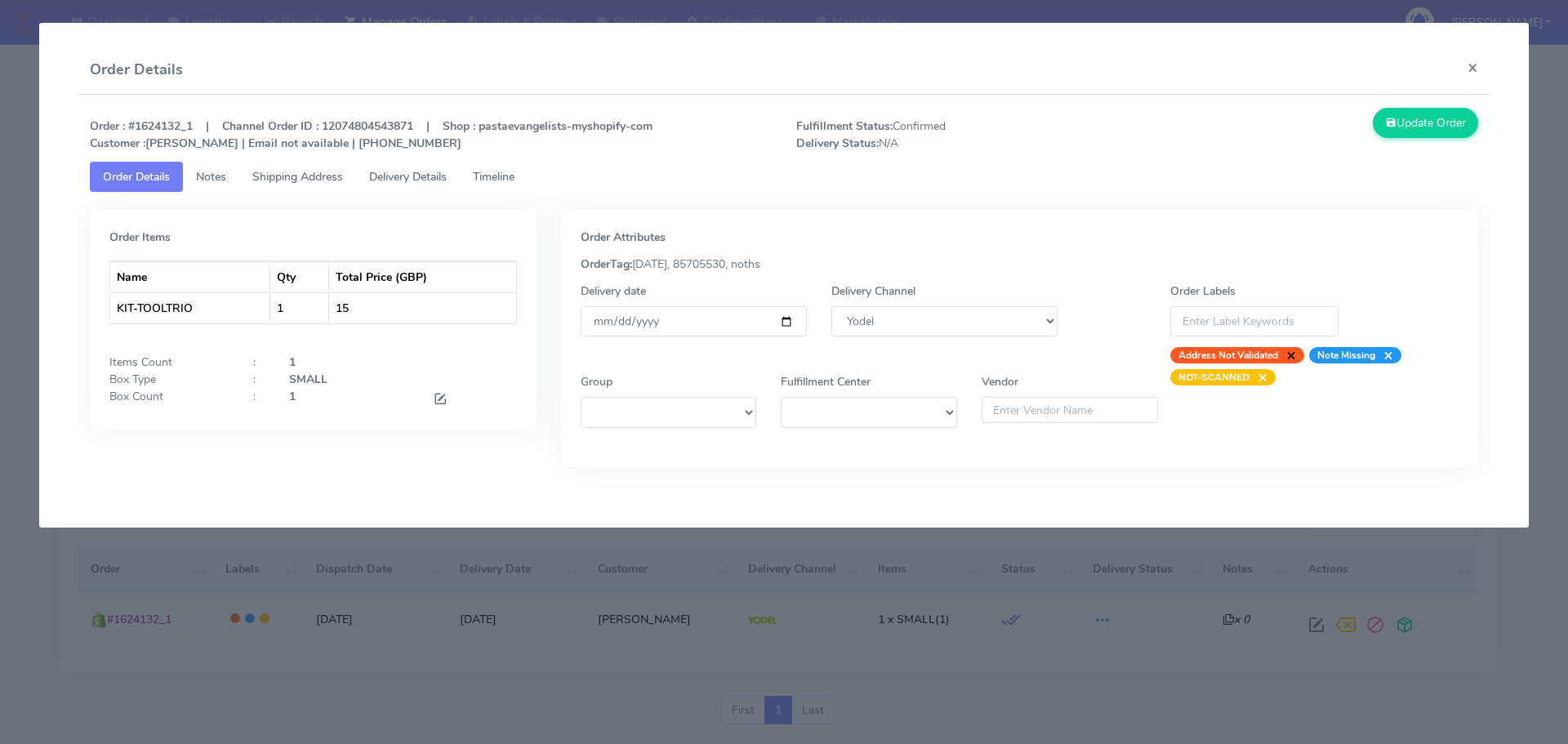
click at [1293, 354] on span "×" at bounding box center [1287, 355] width 18 height 16
click at [428, 170] on span "Delivery Details" at bounding box center [407, 176] width 78 height 15
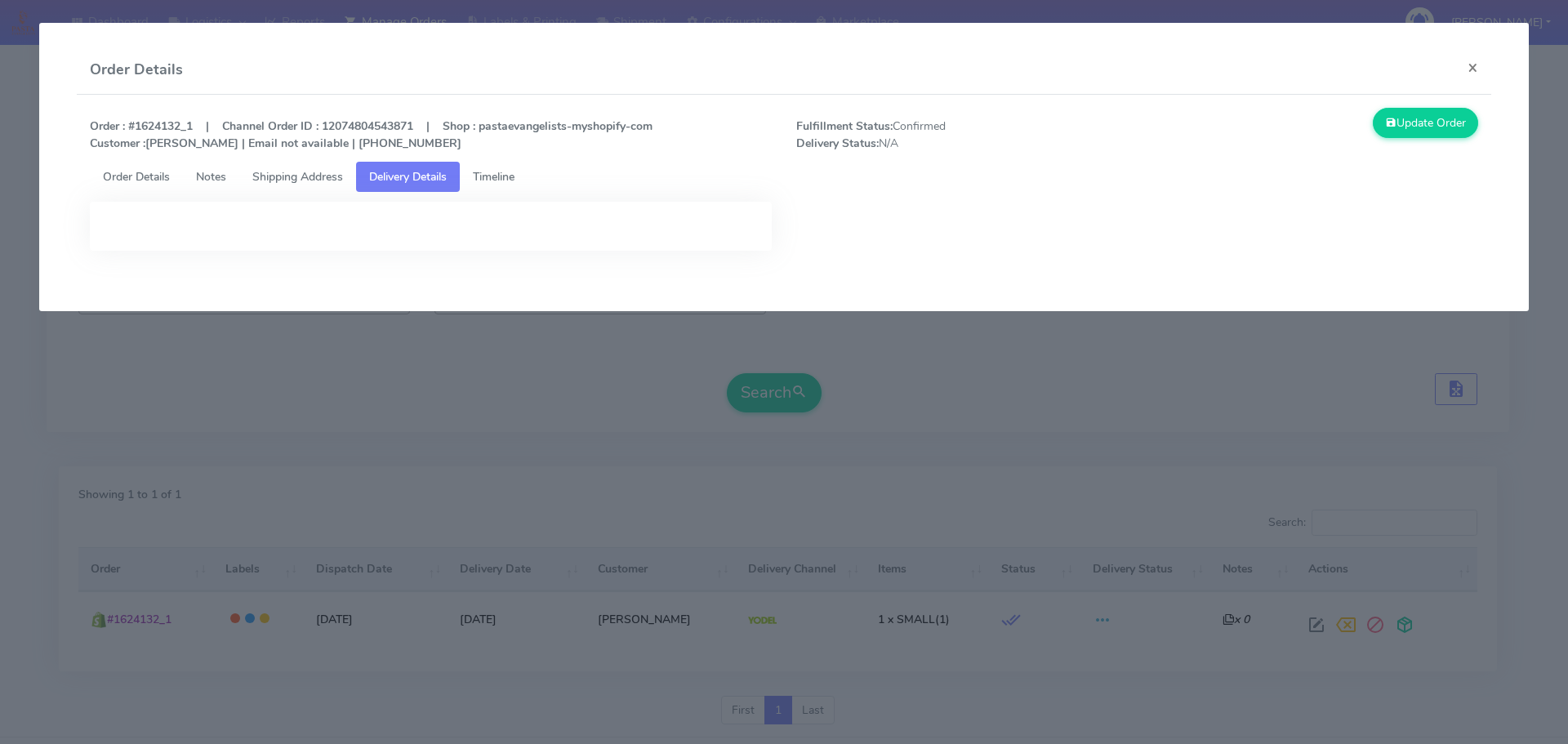
click at [312, 186] on link "Shipping Address" at bounding box center [297, 176] width 117 height 30
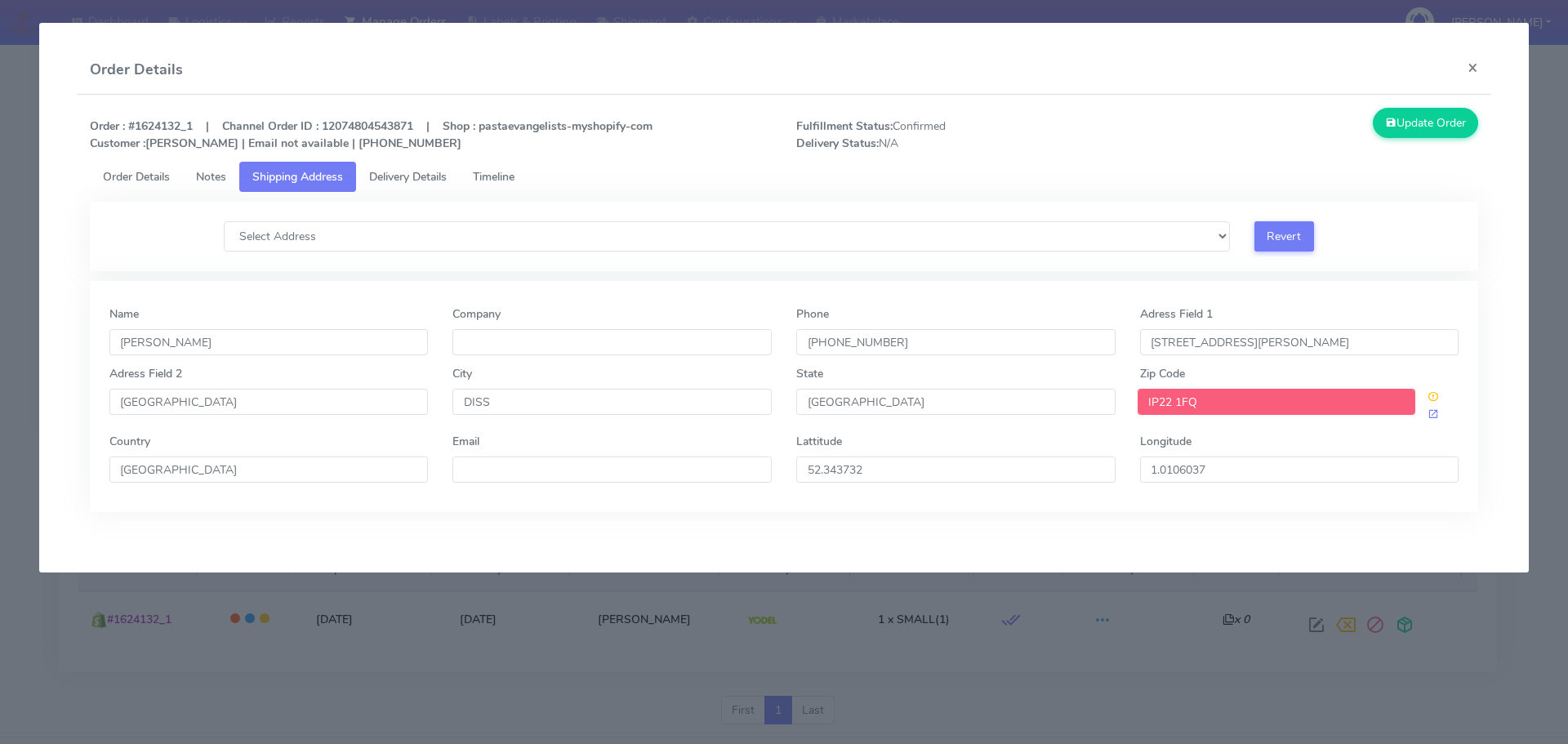
click at [497, 165] on link "Timeline" at bounding box center [494, 176] width 68 height 30
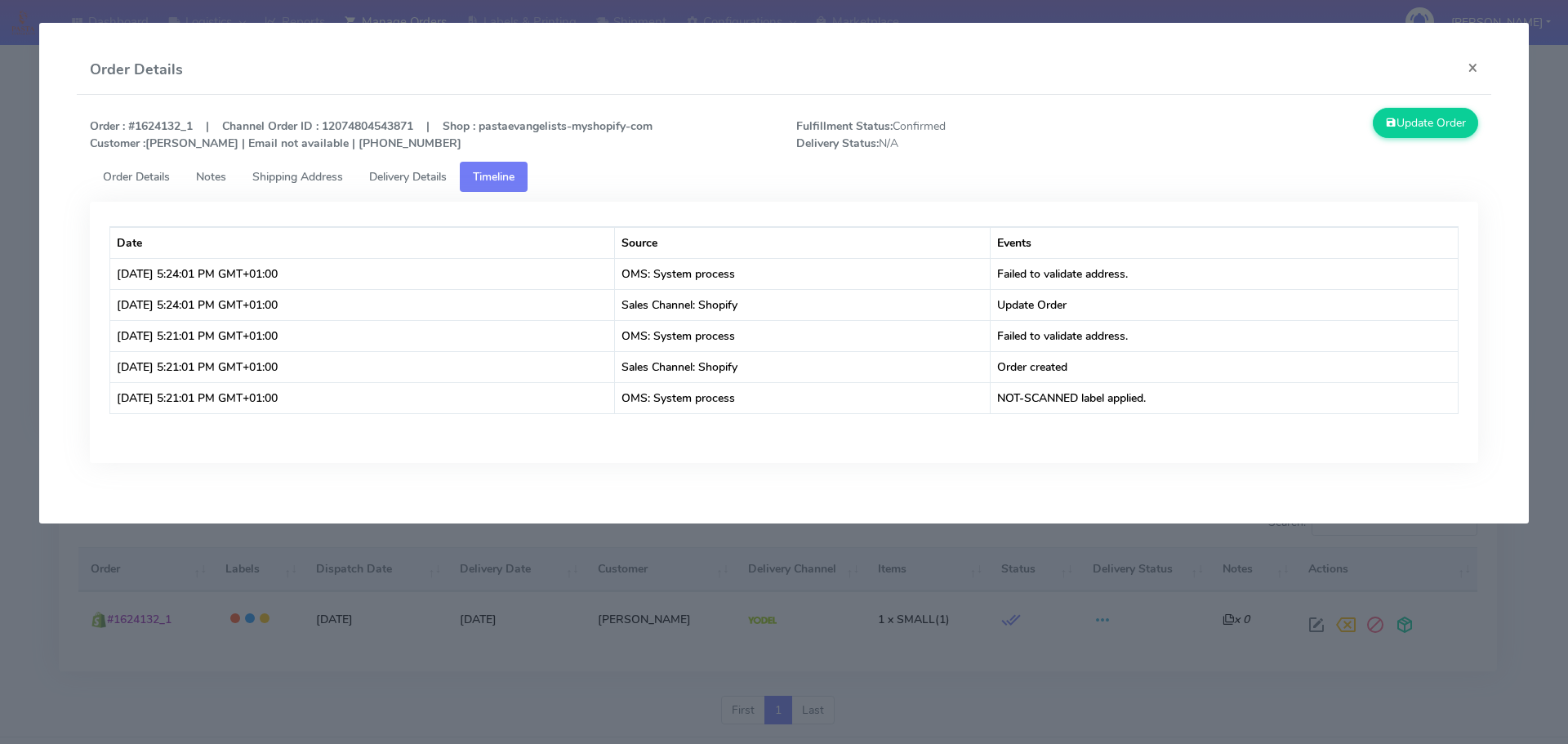
click at [136, 189] on link "Order Details" at bounding box center [135, 176] width 93 height 30
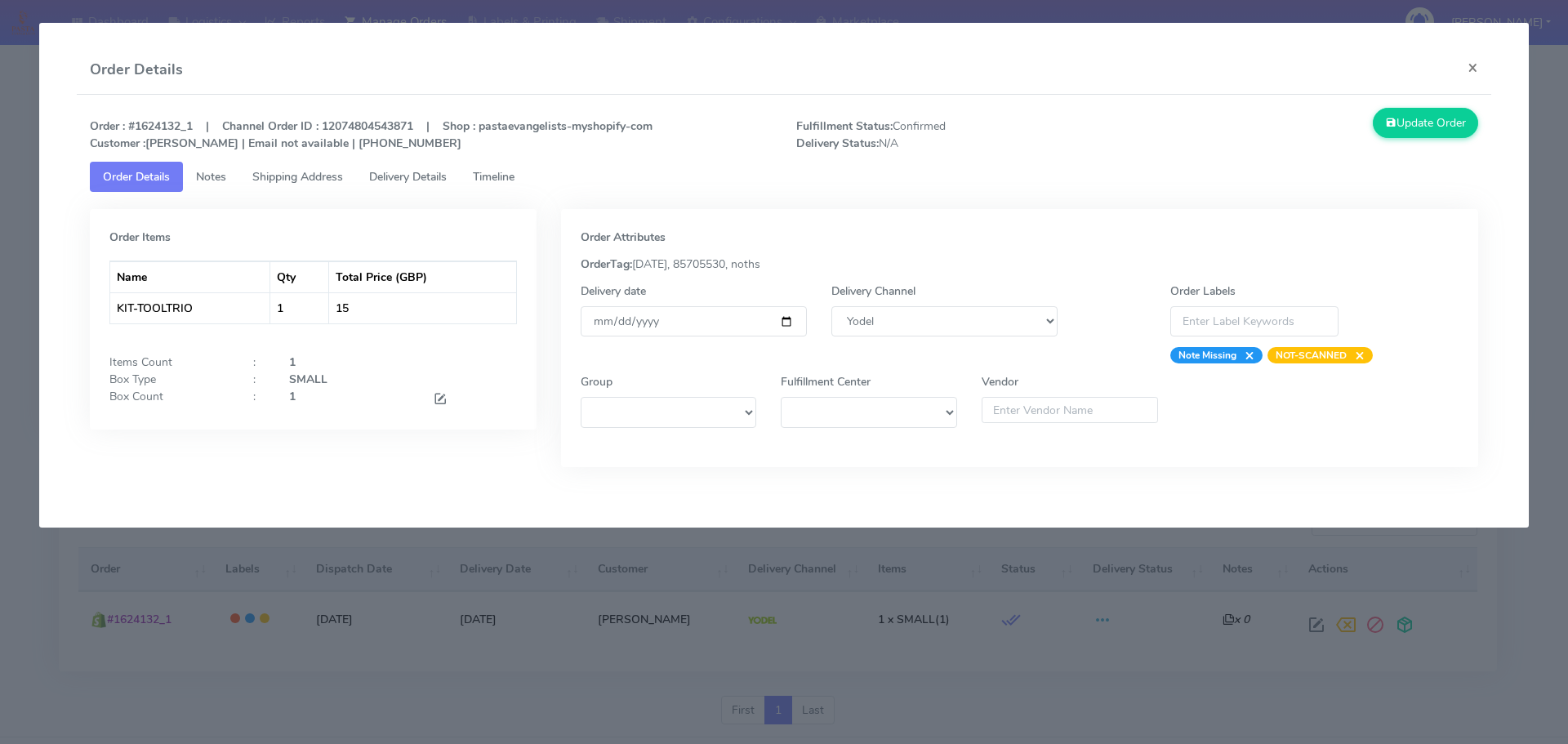
click at [515, 675] on modal-container "Order Details × Order : #1624132_1 | Channel Order ID : 12074804543871 | Shop :…" at bounding box center [784, 372] width 1568 height 744
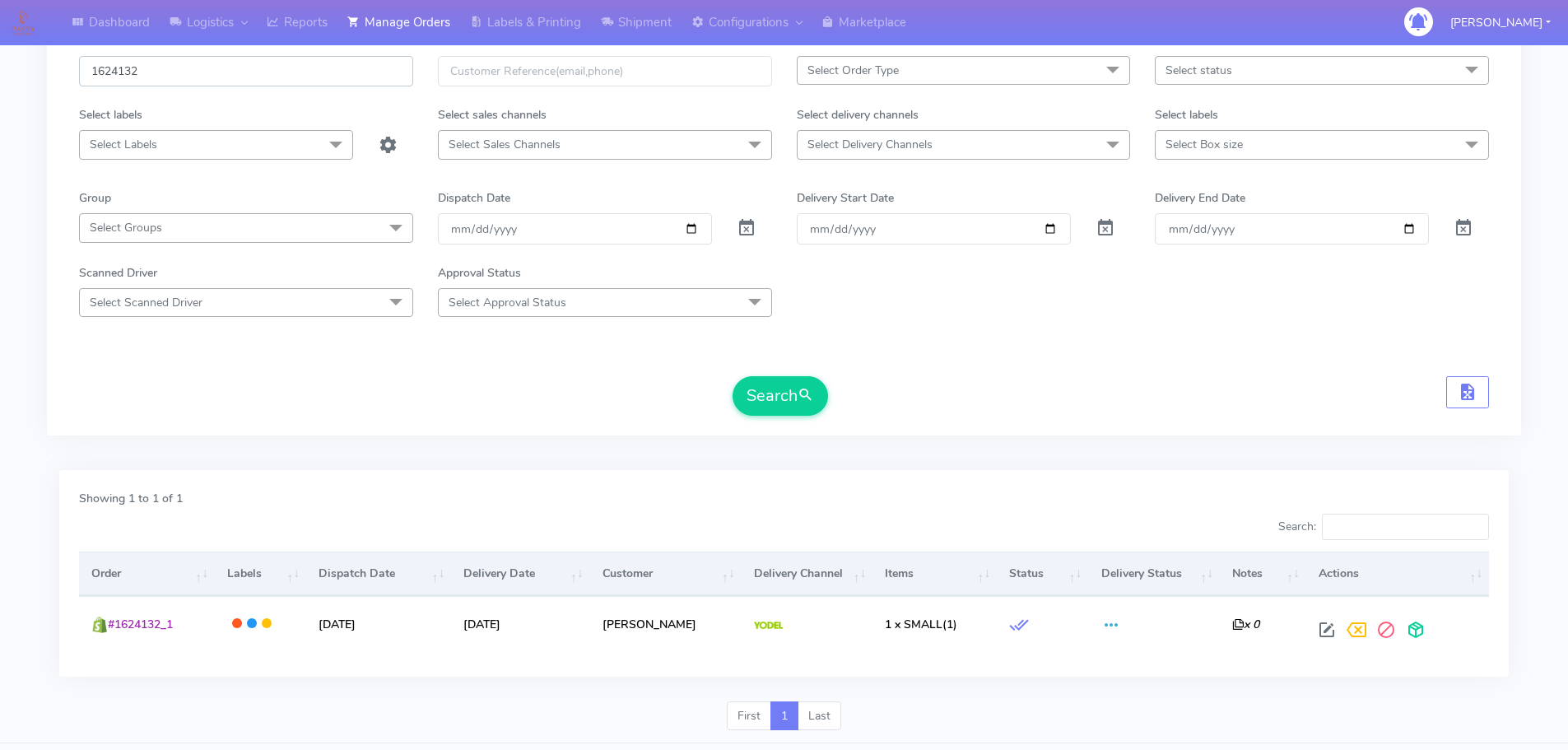
click at [236, 86] on input "1624132" at bounding box center [246, 70] width 334 height 30
click at [236, 83] on input "1624132" at bounding box center [246, 70] width 334 height 30
paste input "1624133"
paste input "text"
type input "1624133"
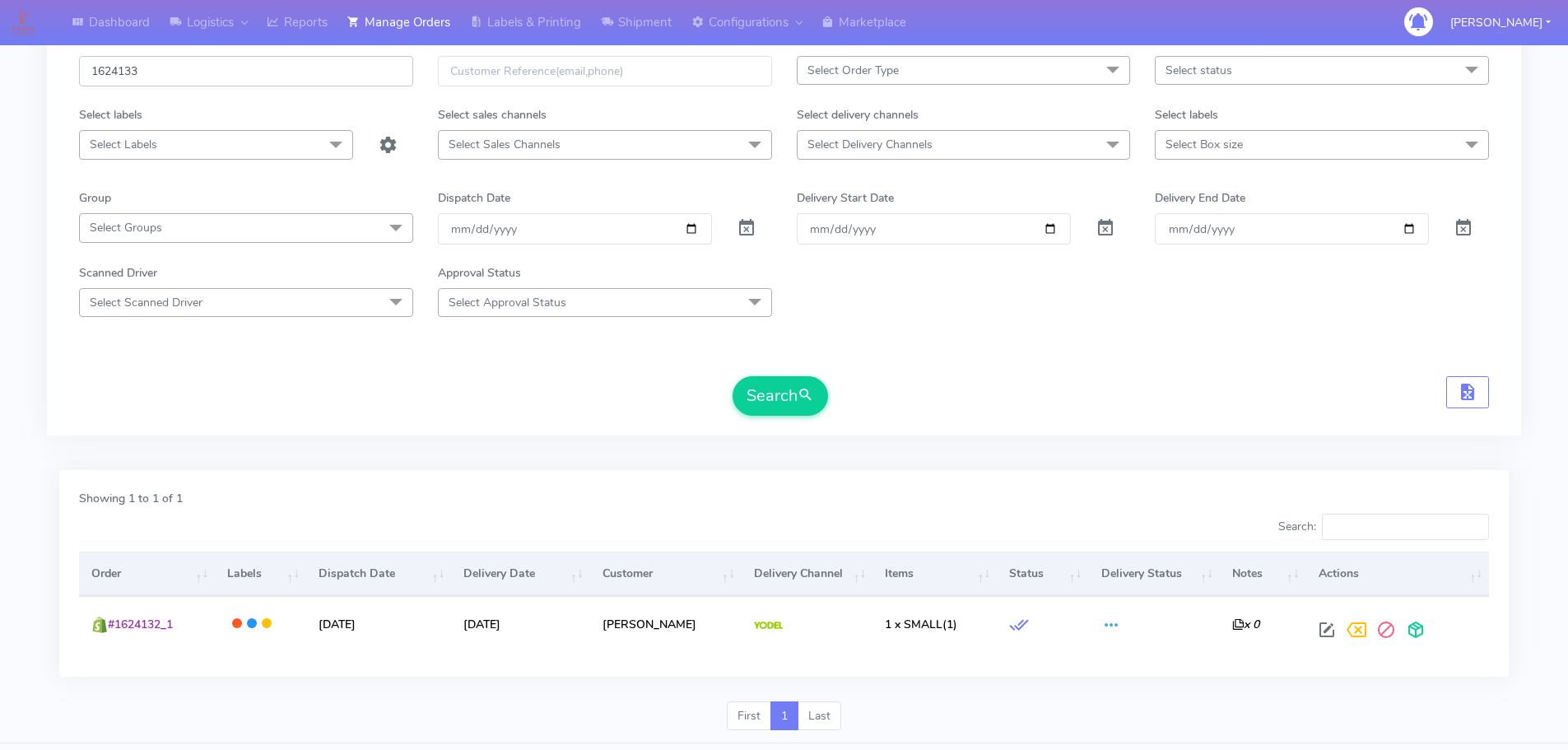
click at [732, 376] on button "Search" at bounding box center [780, 396] width 95 height 40
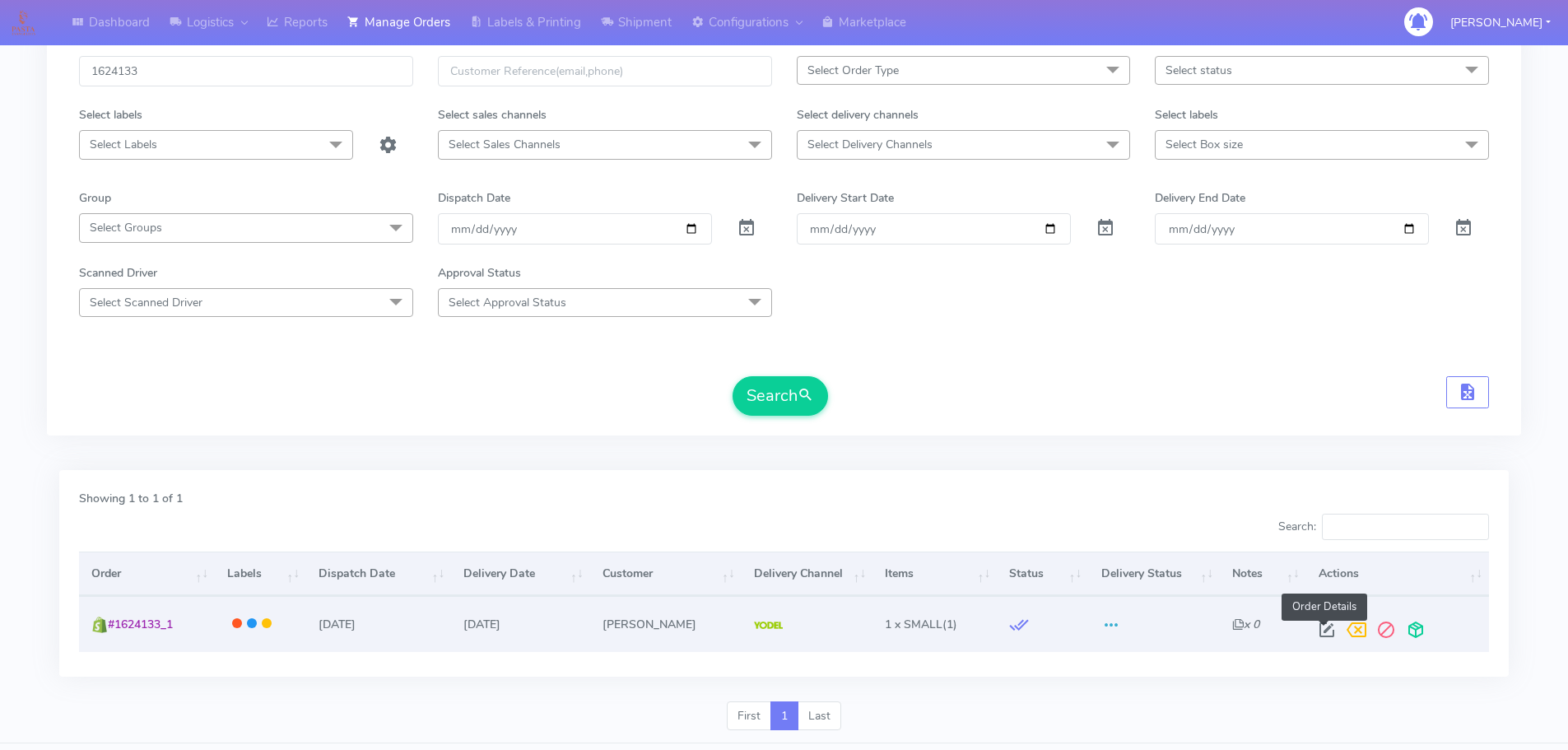
click at [1322, 628] on span at bounding box center [1326, 633] width 29 height 15
select select "5"
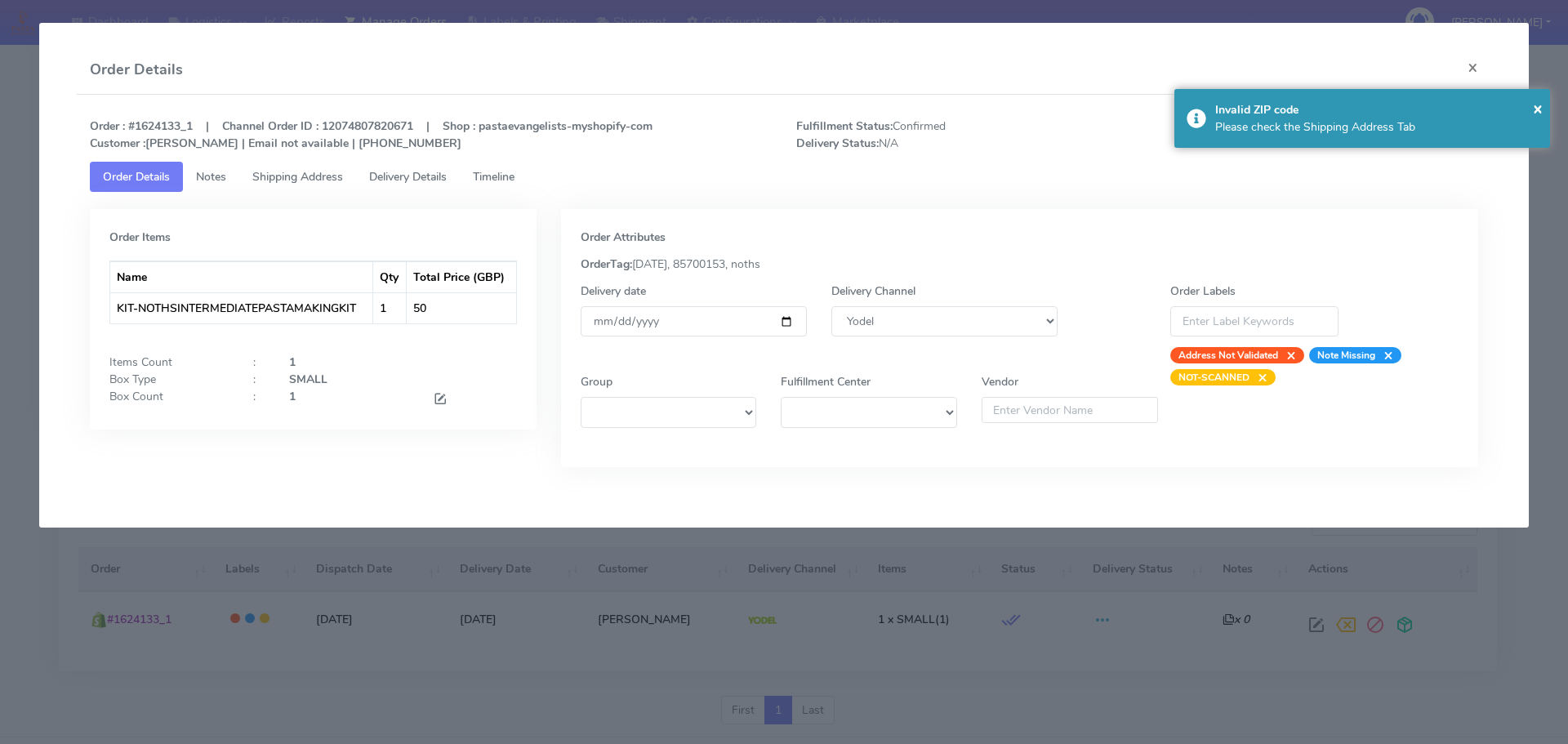
click at [485, 172] on span "Timeline" at bounding box center [493, 176] width 42 height 15
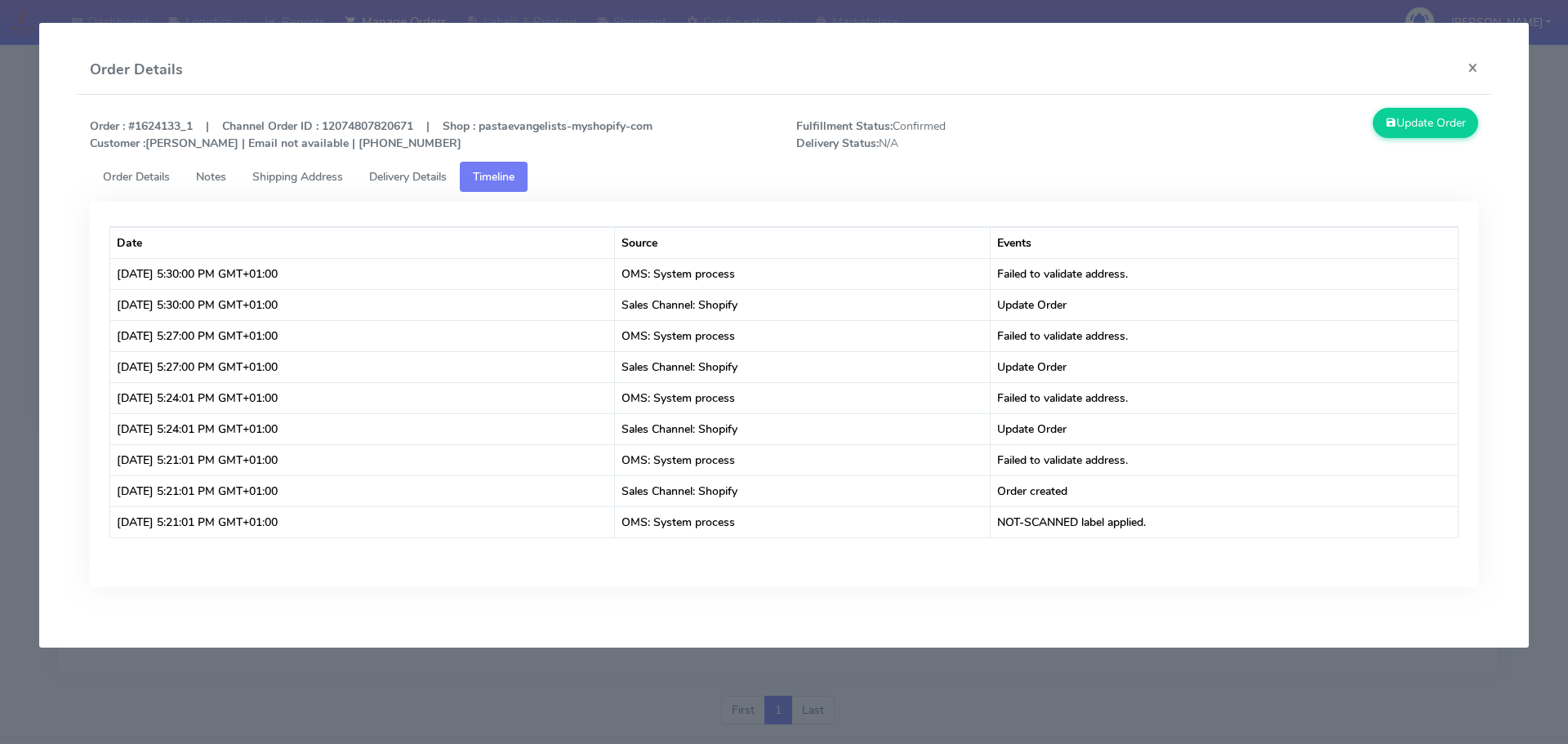
click at [262, 178] on span "Shipping Address" at bounding box center [297, 176] width 90 height 15
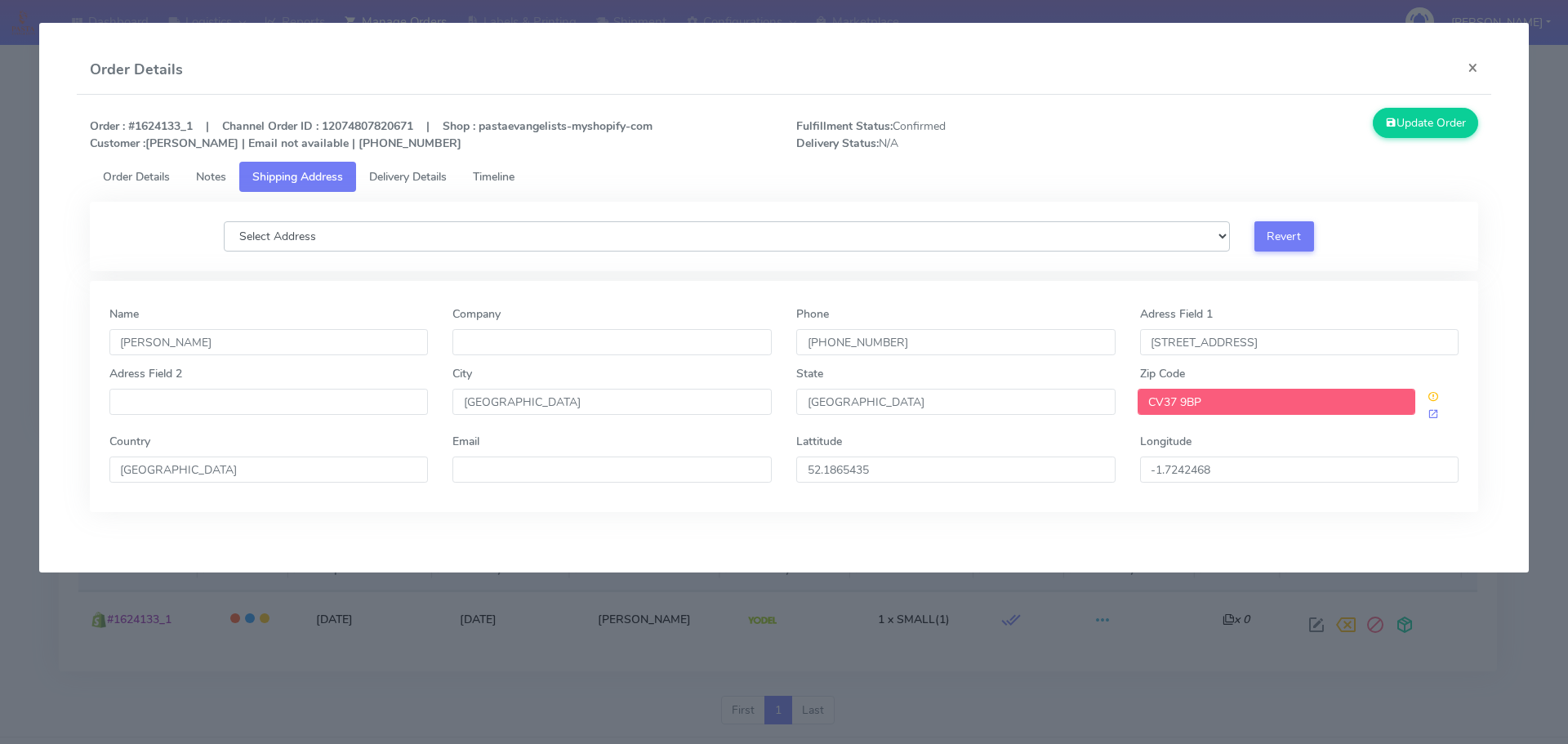
click at [567, 227] on select "Select Address" at bounding box center [727, 236] width 1006 height 30
drag, startPoint x: 560, startPoint y: 238, endPoint x: 492, endPoint y: 222, distance: 69.9
click at [559, 238] on select "Select Address" at bounding box center [727, 236] width 1006 height 30
click at [125, 178] on span "Order Details" at bounding box center [136, 176] width 67 height 15
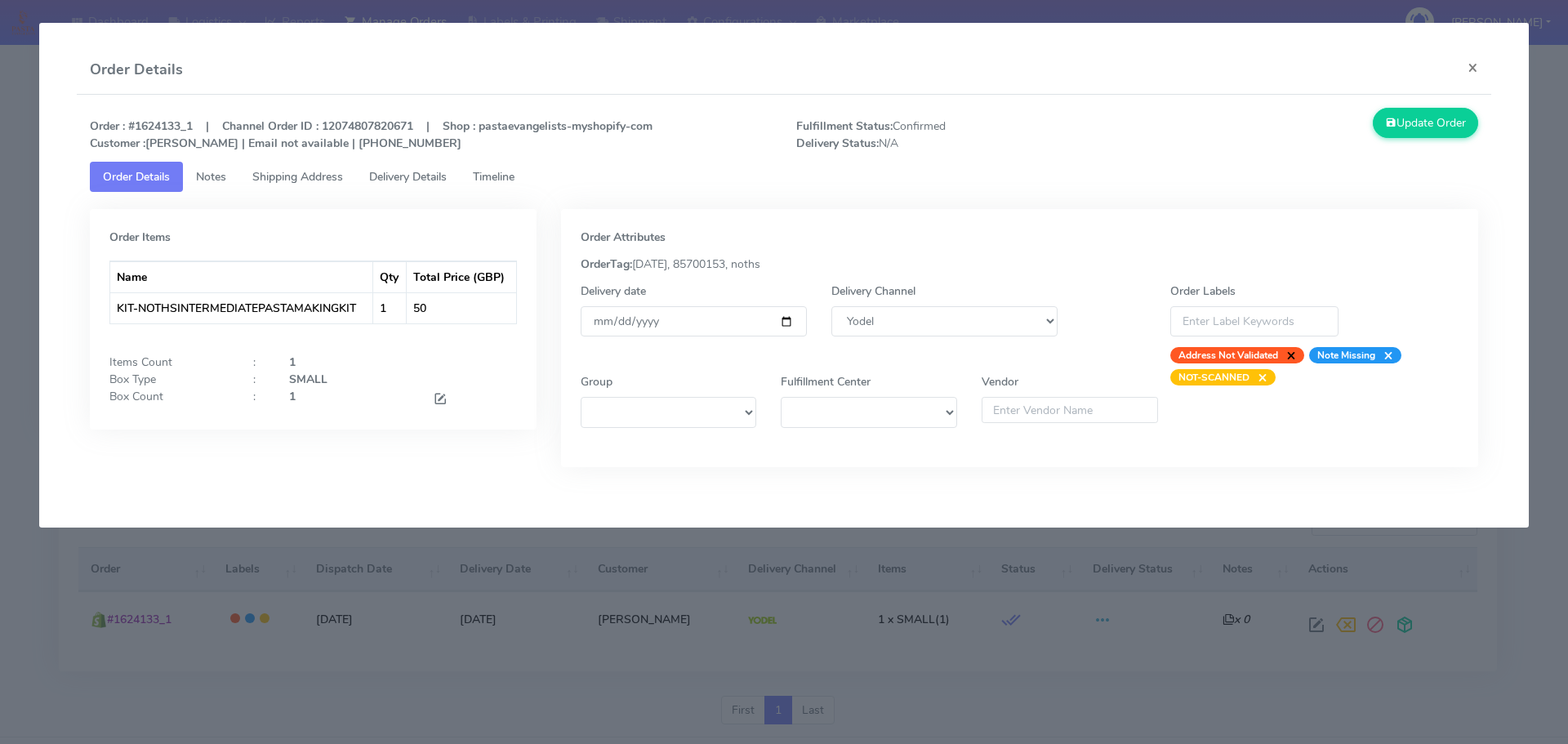
click at [1293, 355] on span "×" at bounding box center [1287, 355] width 18 height 16
click at [876, 580] on modal-container "Order Details × Order : #1624133_1 | Channel Order ID : 12074807820671 | Shop :…" at bounding box center [784, 372] width 1568 height 744
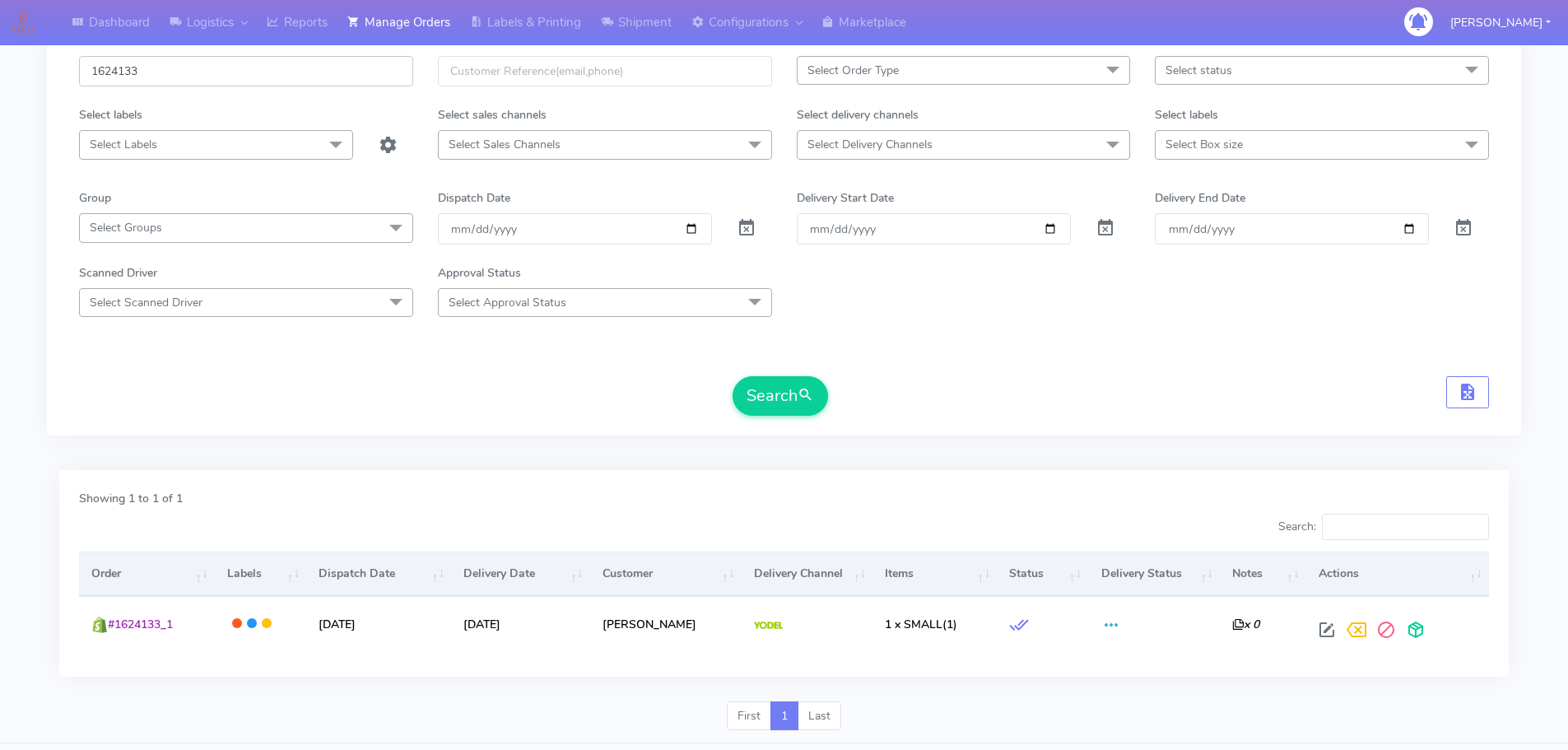
click at [248, 79] on input "1624133" at bounding box center [246, 70] width 334 height 30
click at [247, 78] on input "1624133" at bounding box center [246, 70] width 334 height 30
paste input "4"
type input "1624134"
click at [732, 376] on button "Search" at bounding box center [780, 396] width 95 height 40
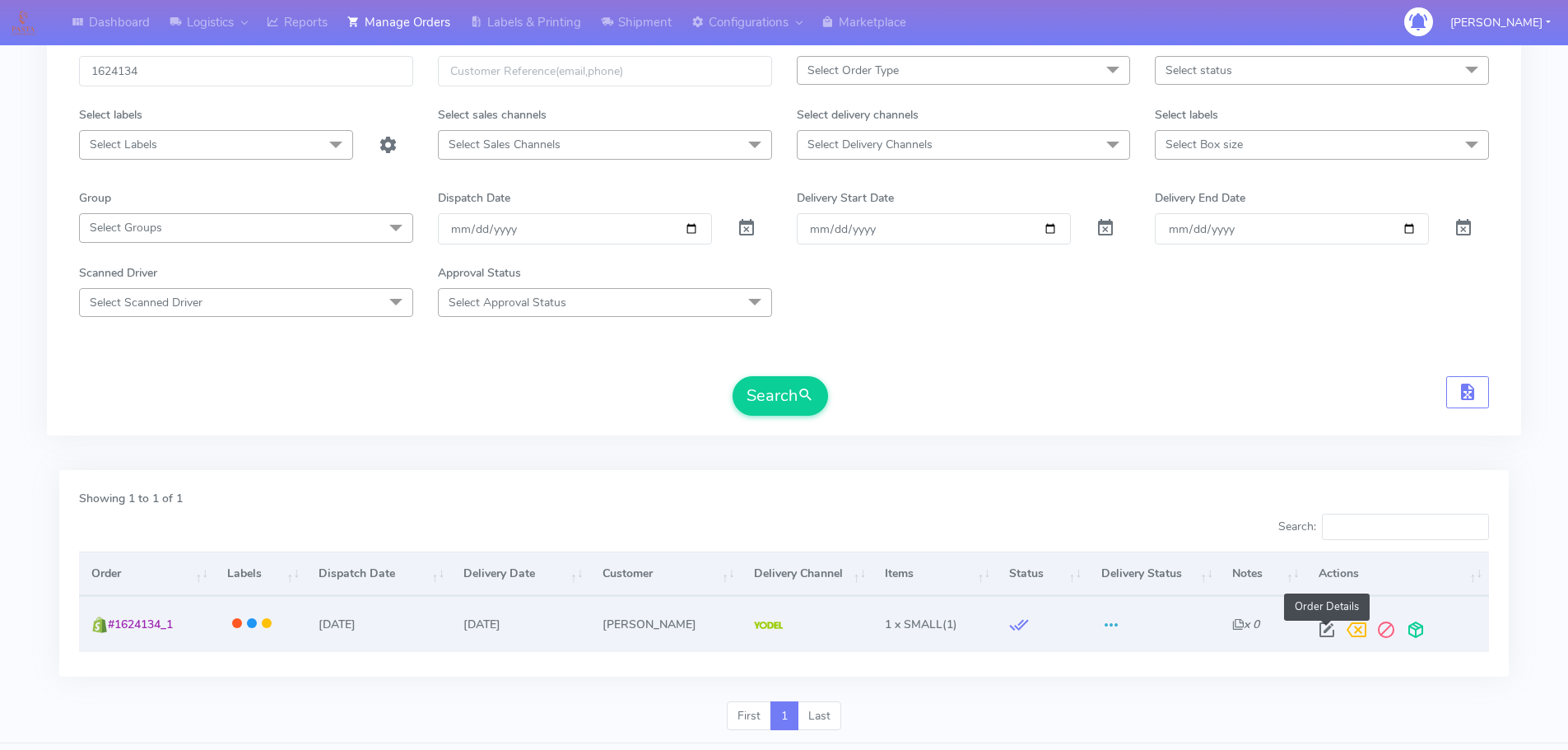
click at [1321, 629] on span at bounding box center [1326, 633] width 29 height 15
select select "5"
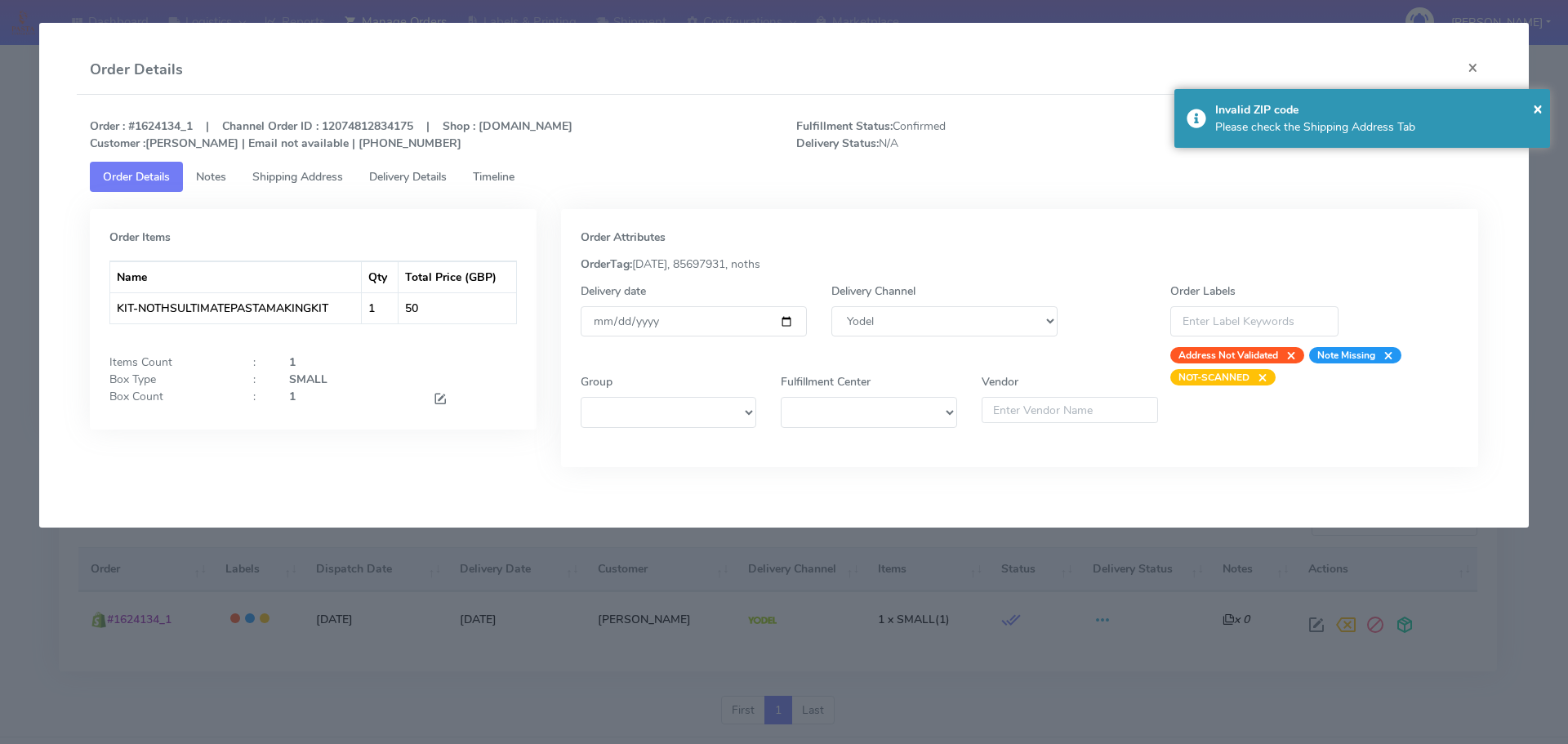
click at [431, 173] on span "Delivery Details" at bounding box center [407, 176] width 78 height 15
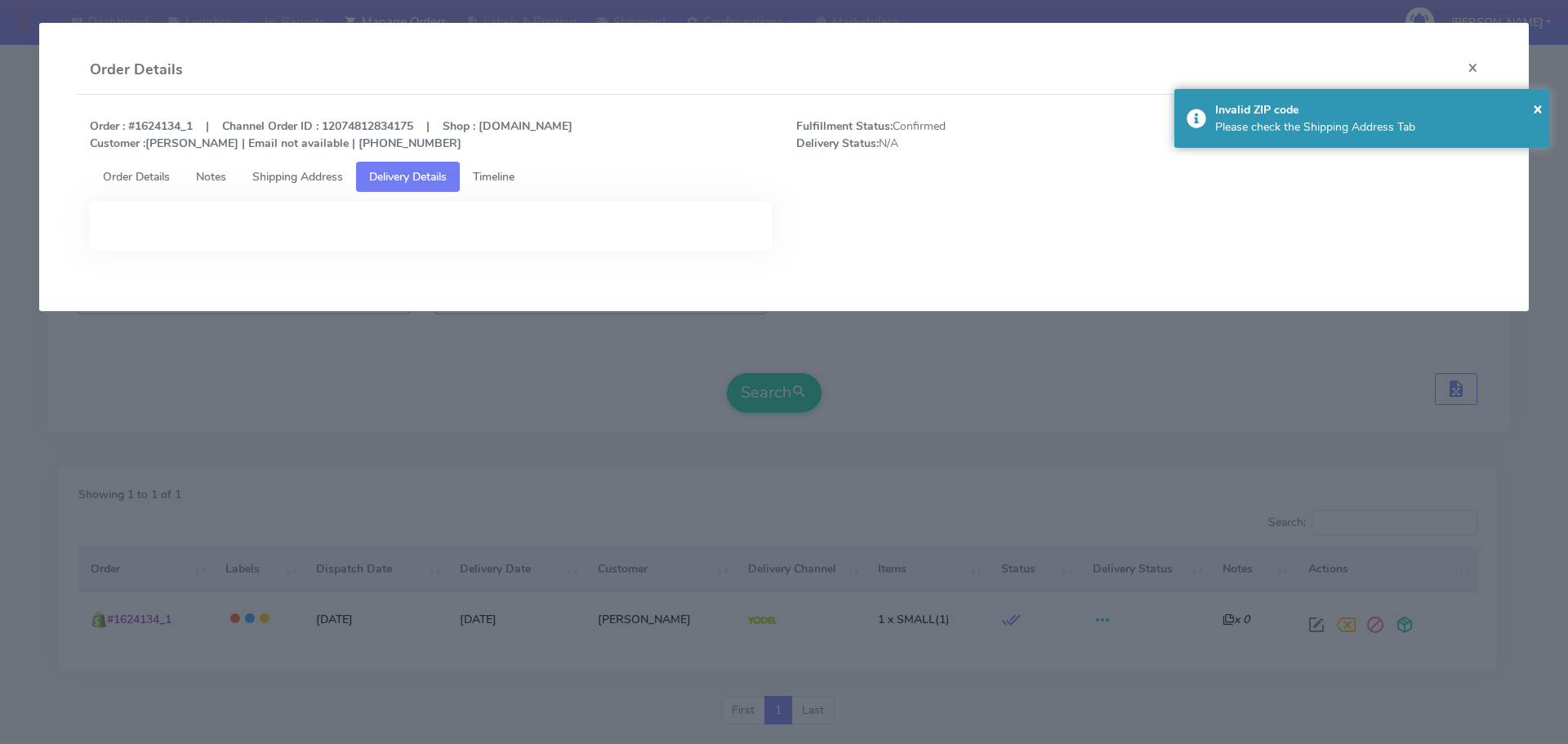
click at [491, 170] on span "Timeline" at bounding box center [493, 176] width 42 height 15
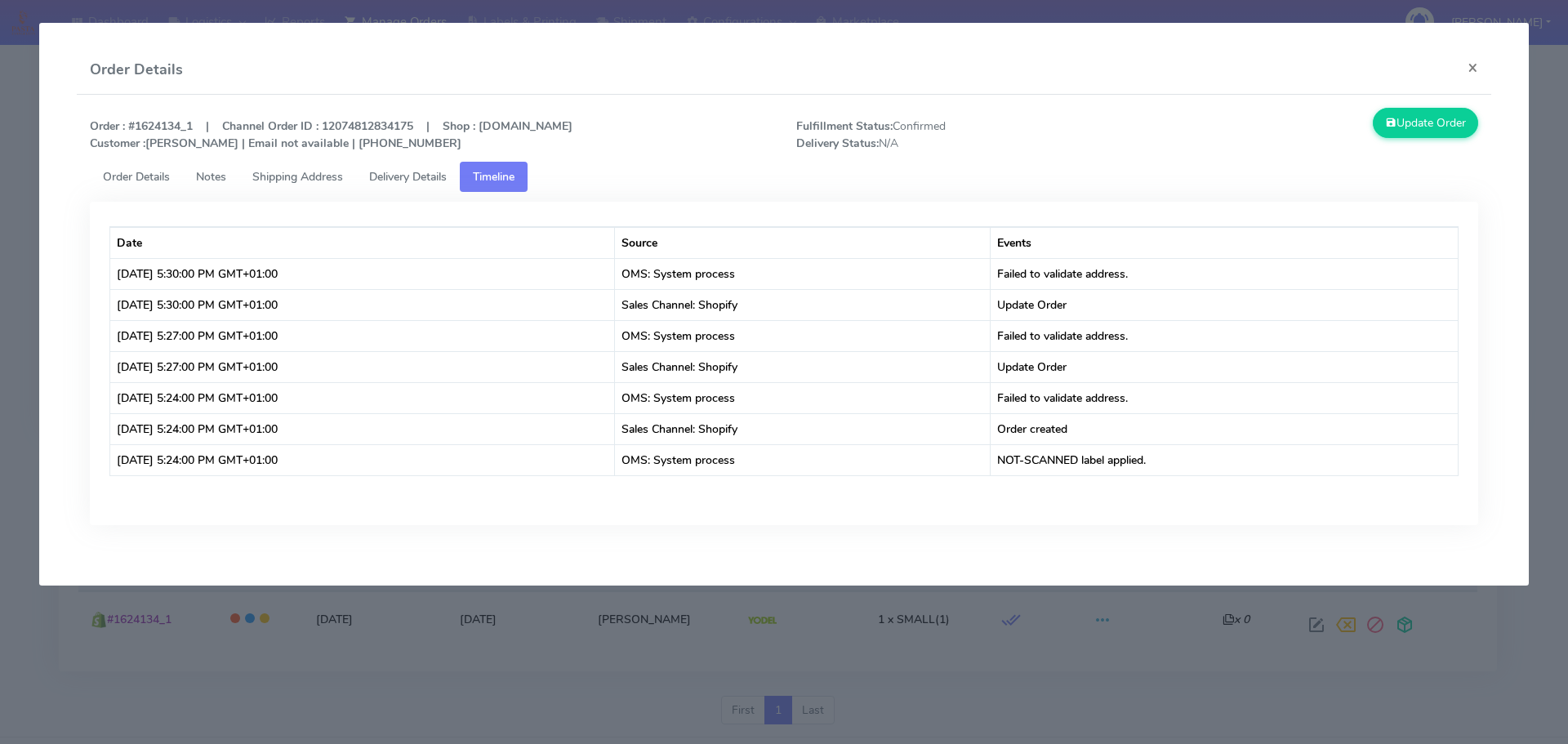
click at [303, 178] on span "Shipping Address" at bounding box center [297, 176] width 90 height 15
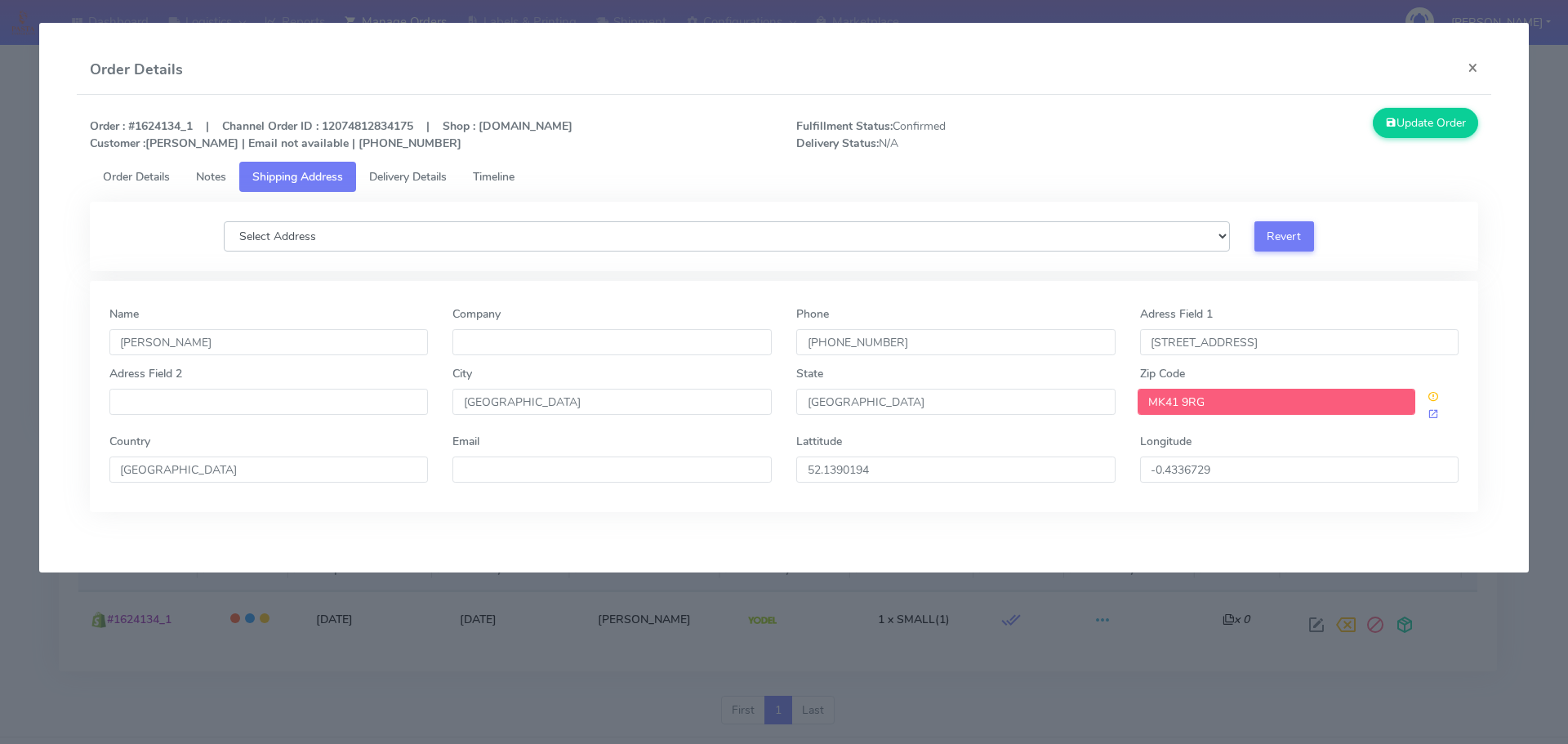
click at [527, 250] on select "Select Address" at bounding box center [727, 236] width 1006 height 30
click at [526, 250] on select "Select Address" at bounding box center [727, 236] width 1006 height 30
click at [147, 176] on span "Order Details" at bounding box center [136, 176] width 67 height 15
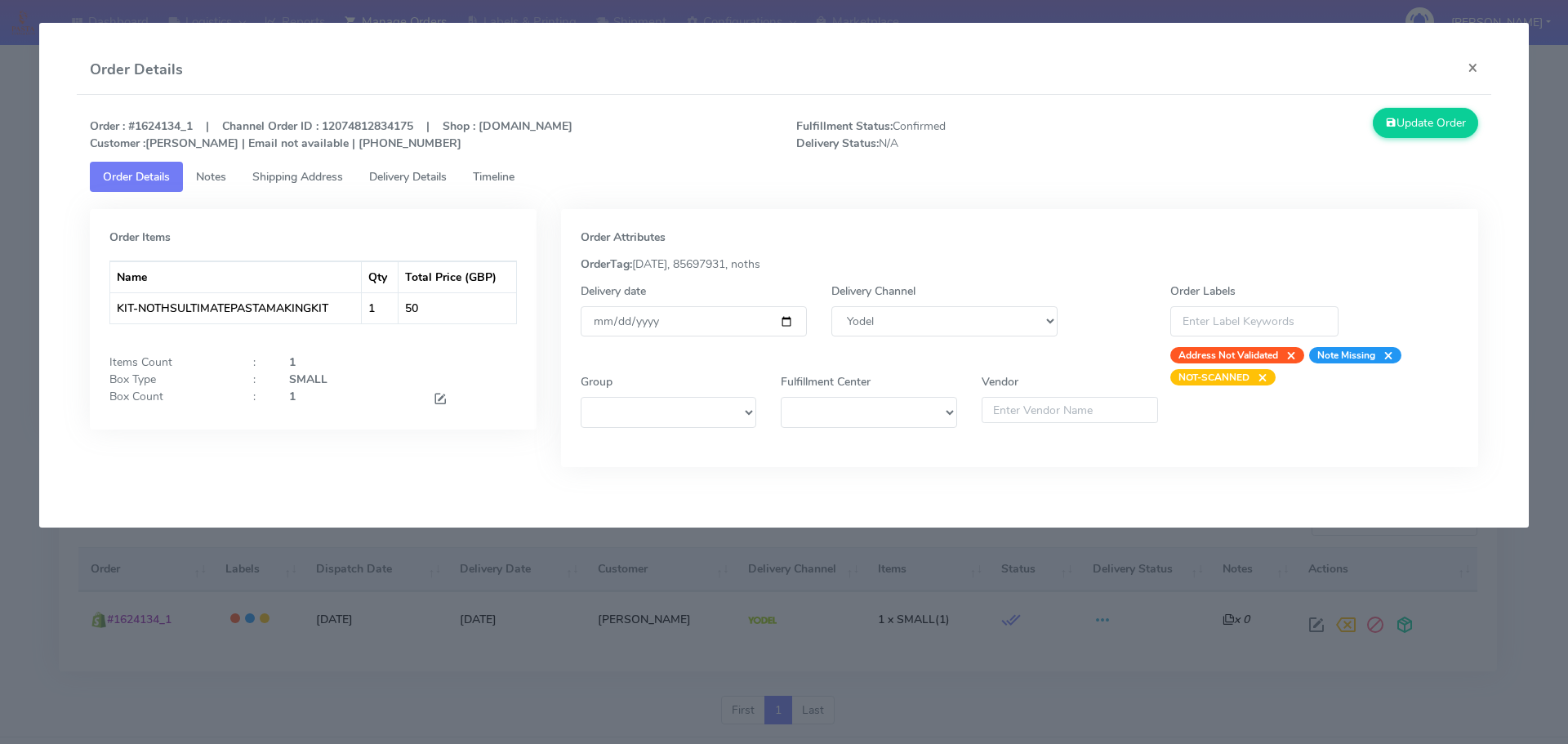
click at [551, 602] on modal-container "Order Details × Order : #1624134_1 | Channel Order ID : 12074812834175 | Shop :…" at bounding box center [784, 372] width 1568 height 744
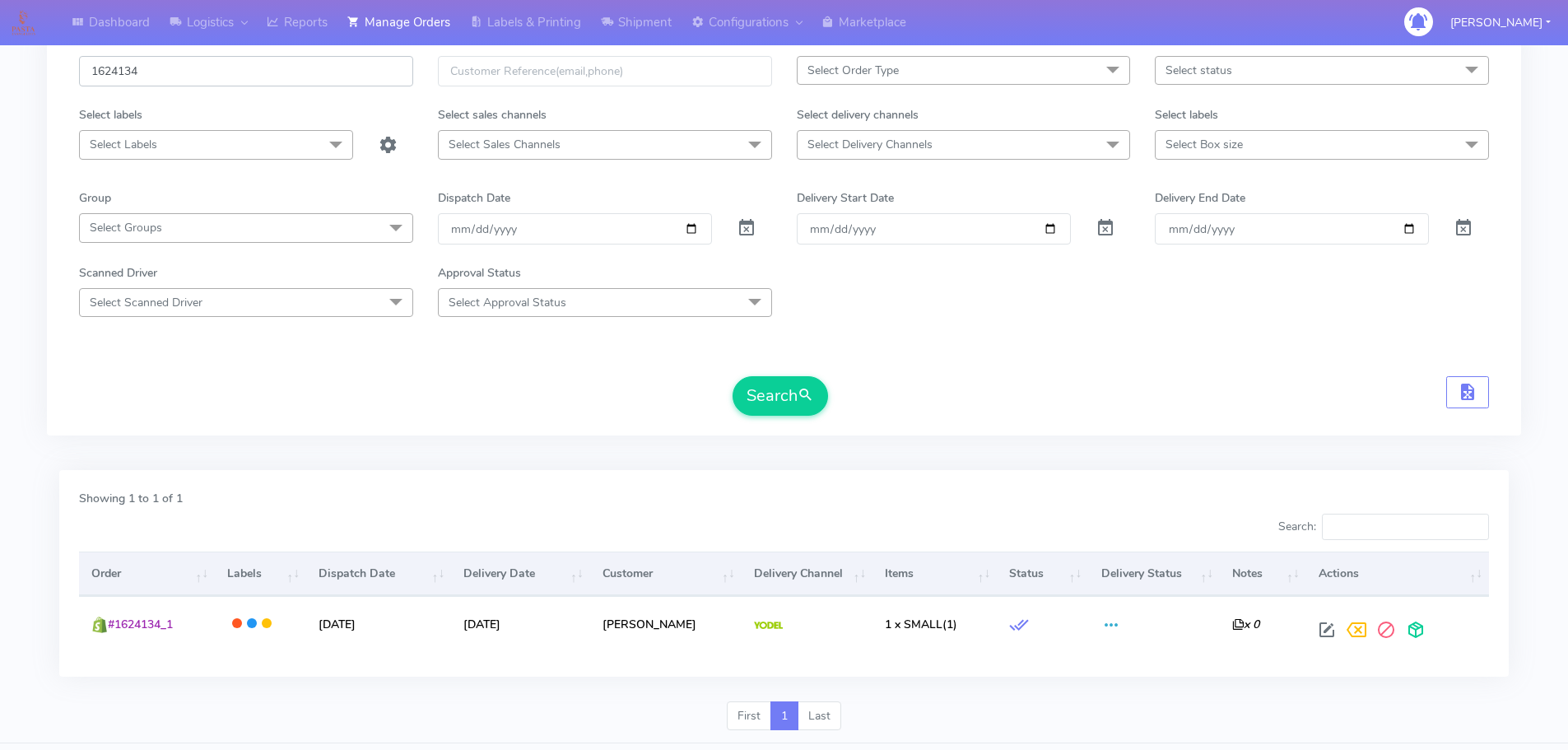
click at [268, 70] on input "1624134" at bounding box center [246, 70] width 334 height 30
paste input "5"
type input "1624135"
click at [732, 376] on button "Search" at bounding box center [780, 396] width 95 height 40
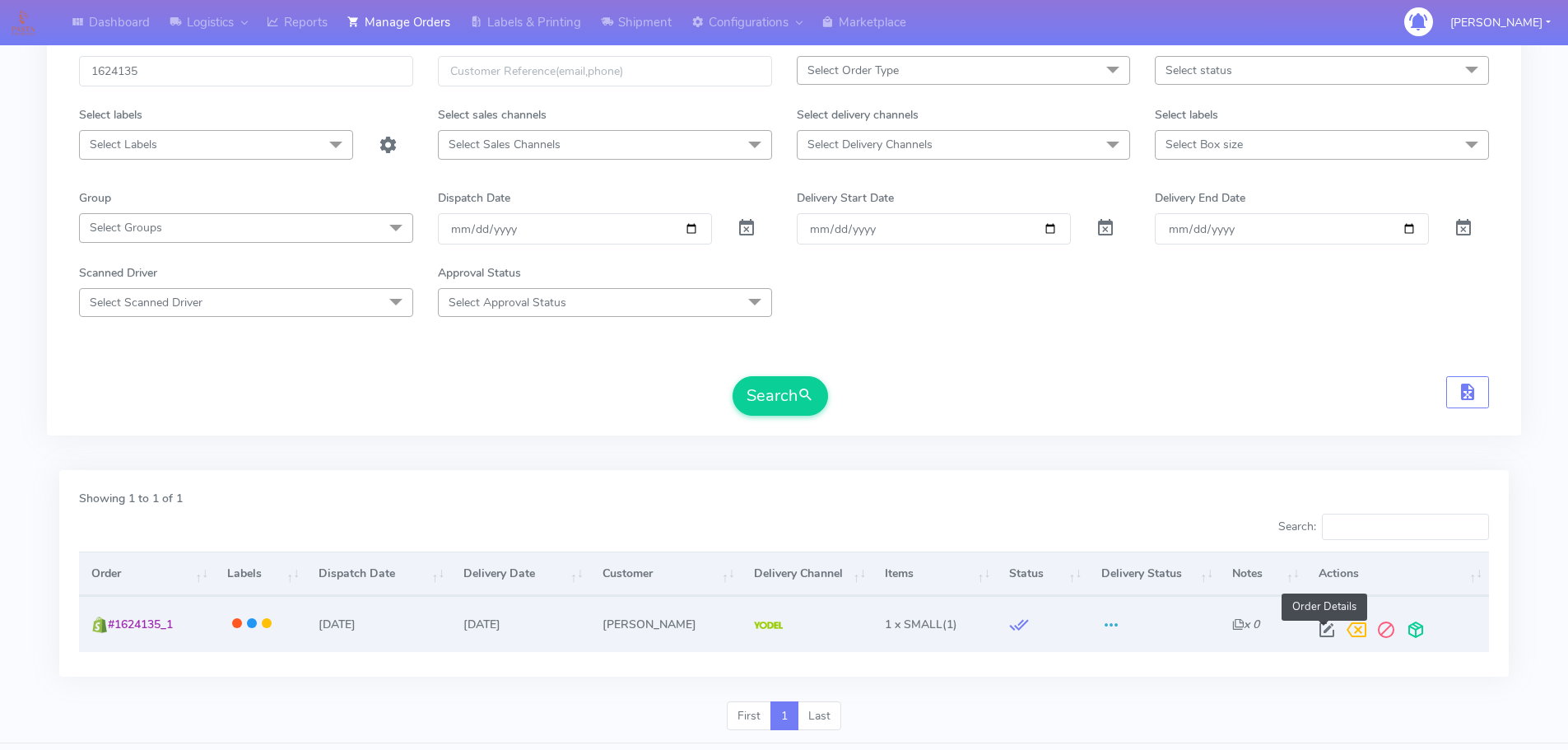
click at [1328, 632] on span at bounding box center [1326, 633] width 29 height 15
select select "5"
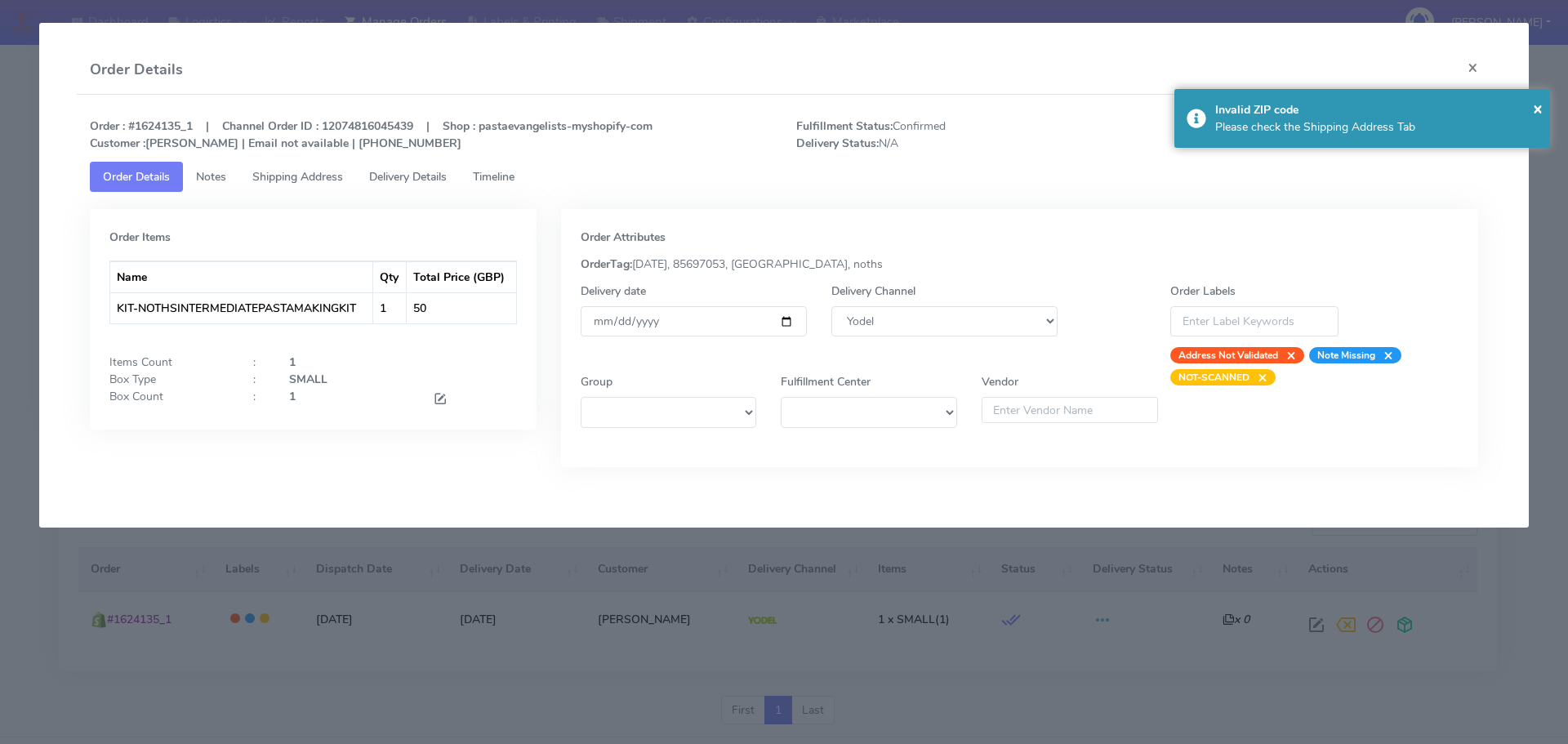
click at [489, 171] on span "Timeline" at bounding box center [493, 176] width 42 height 15
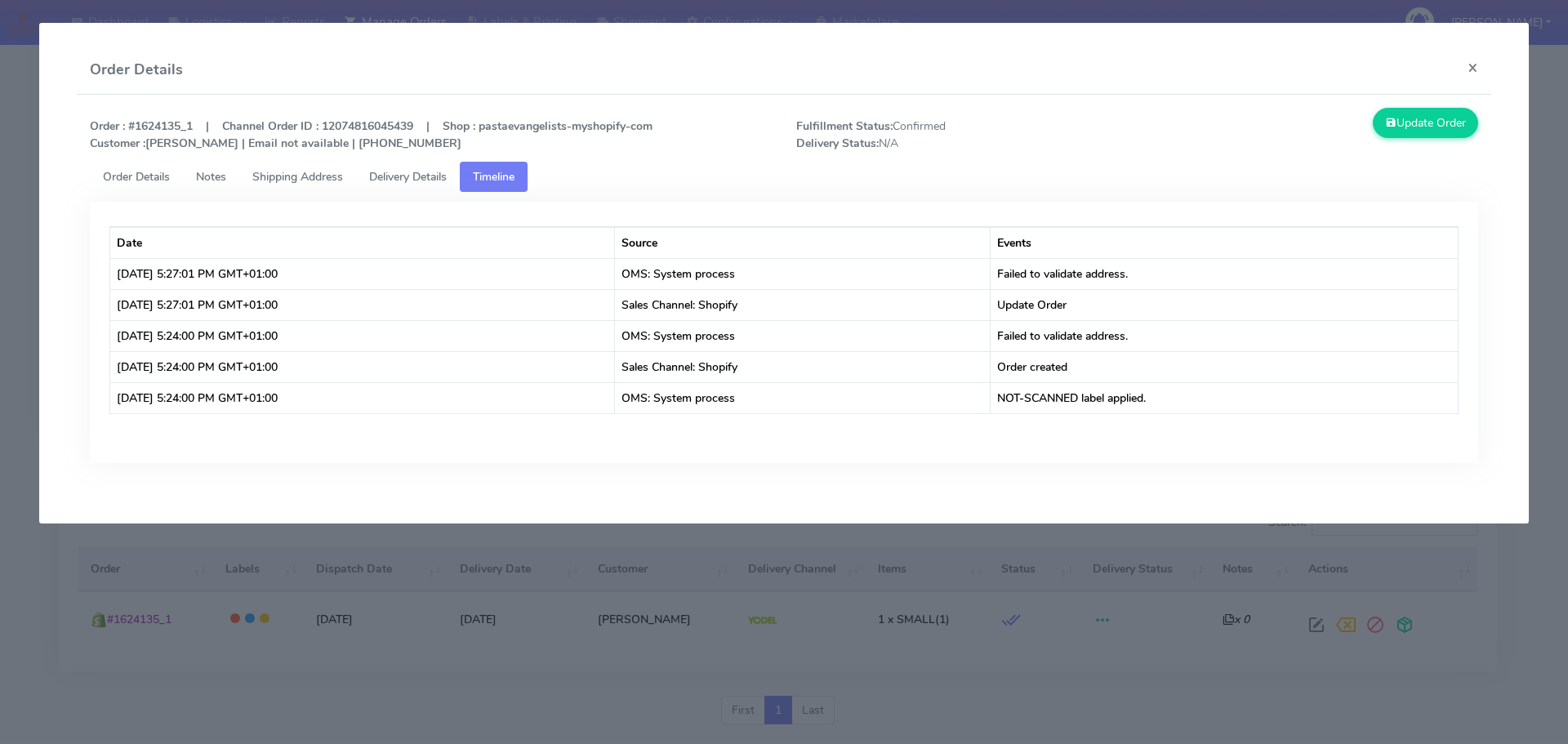
click at [291, 170] on span "Shipping Address" at bounding box center [297, 176] width 90 height 15
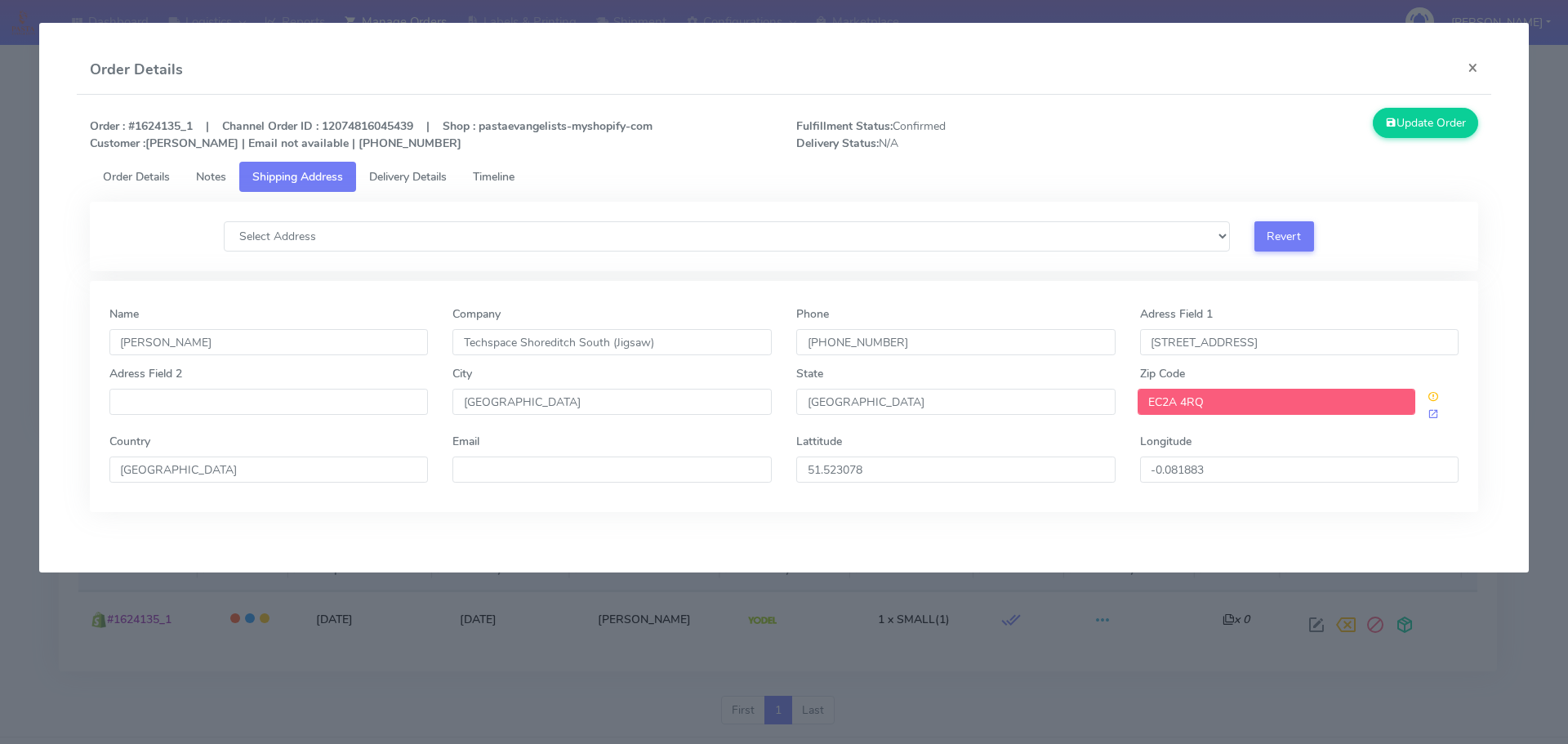
click at [537, 257] on div "Select Address Revert" at bounding box center [784, 236] width 1389 height 69
click at [537, 241] on select "Select Address" at bounding box center [727, 236] width 1006 height 30
click at [153, 177] on span "Order Details" at bounding box center [136, 176] width 67 height 15
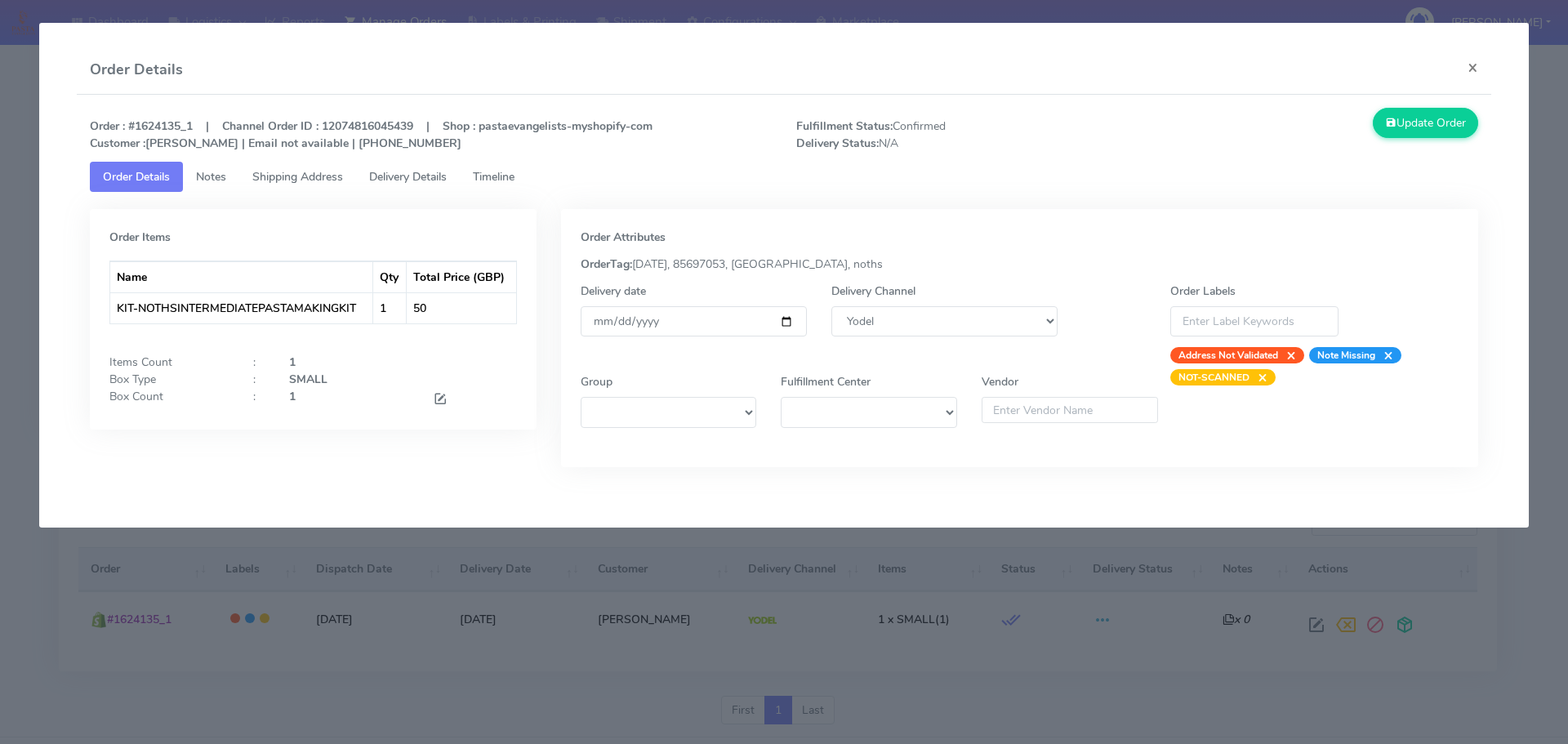
click at [447, 615] on modal-container "Order Details × Order : #1624135_1 | Channel Order ID : 12074816045439 | Shop :…" at bounding box center [784, 372] width 1568 height 744
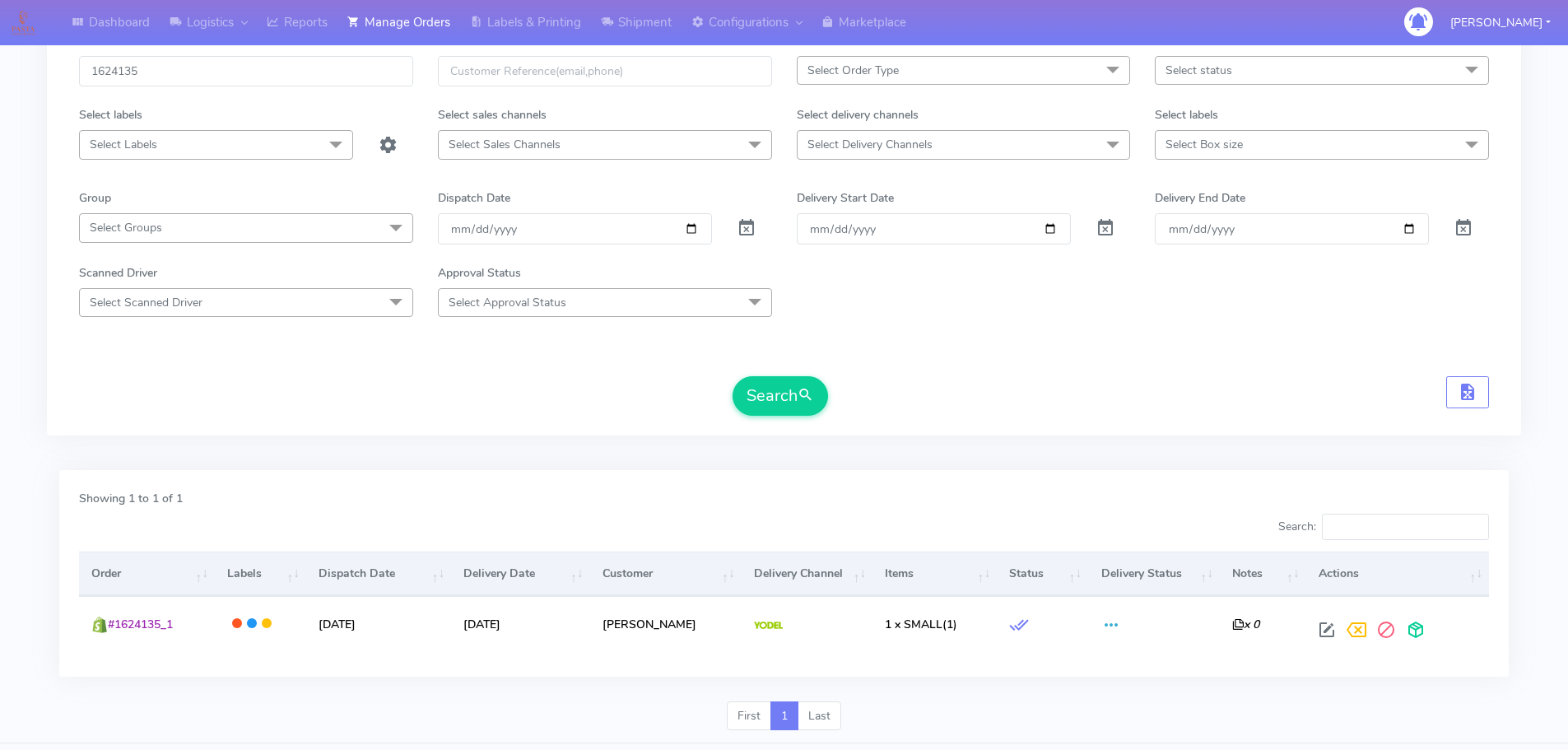
drag, startPoint x: 465, startPoint y: 436, endPoint x: 437, endPoint y: 385, distance: 58.2
click at [465, 436] on div "1624135 Select Order Type Select All MEALS ATAVI One Off Pasta Club Gift Kit Ev…" at bounding box center [784, 231] width 1474 height 409
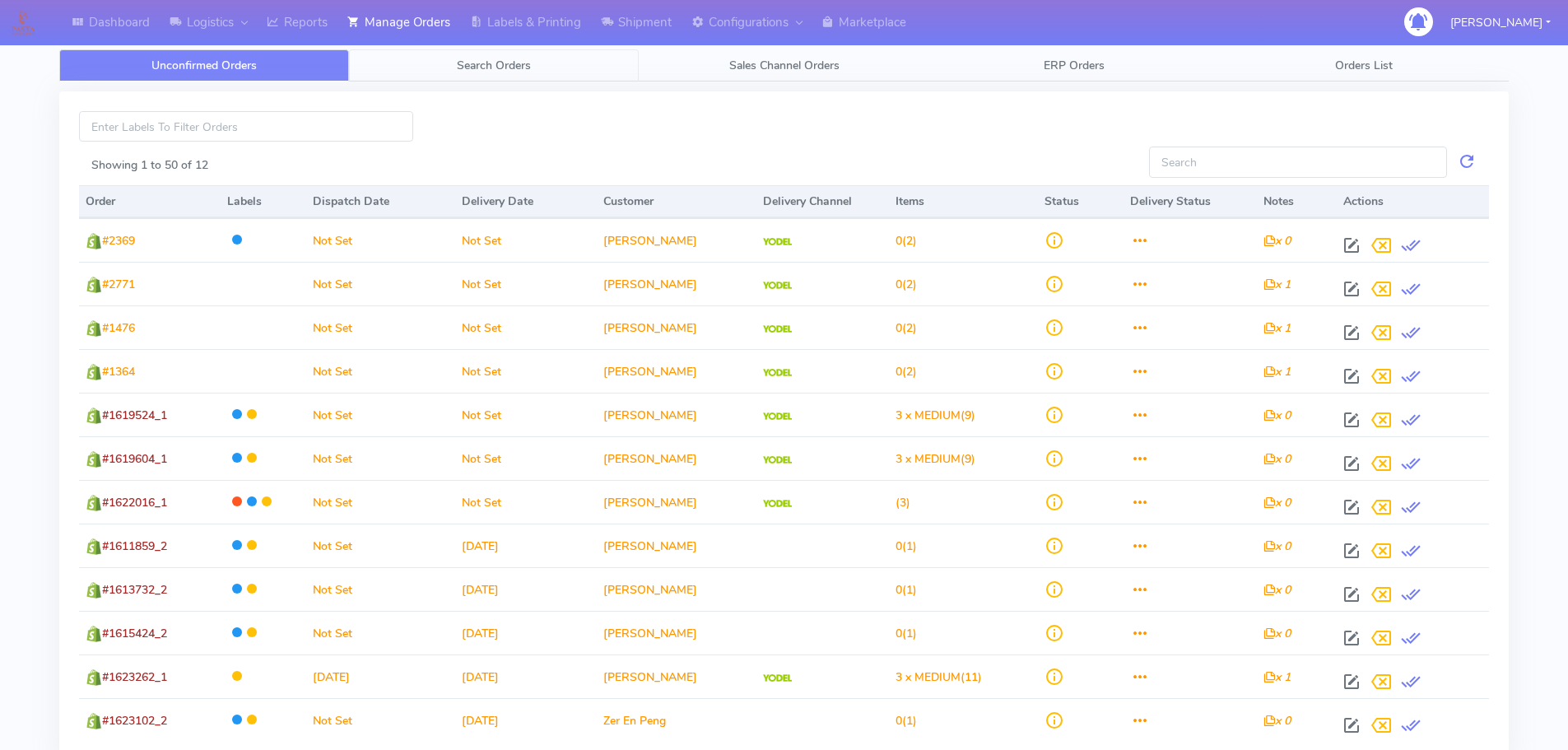
click at [472, 63] on span "Search Orders" at bounding box center [494, 65] width 74 height 15
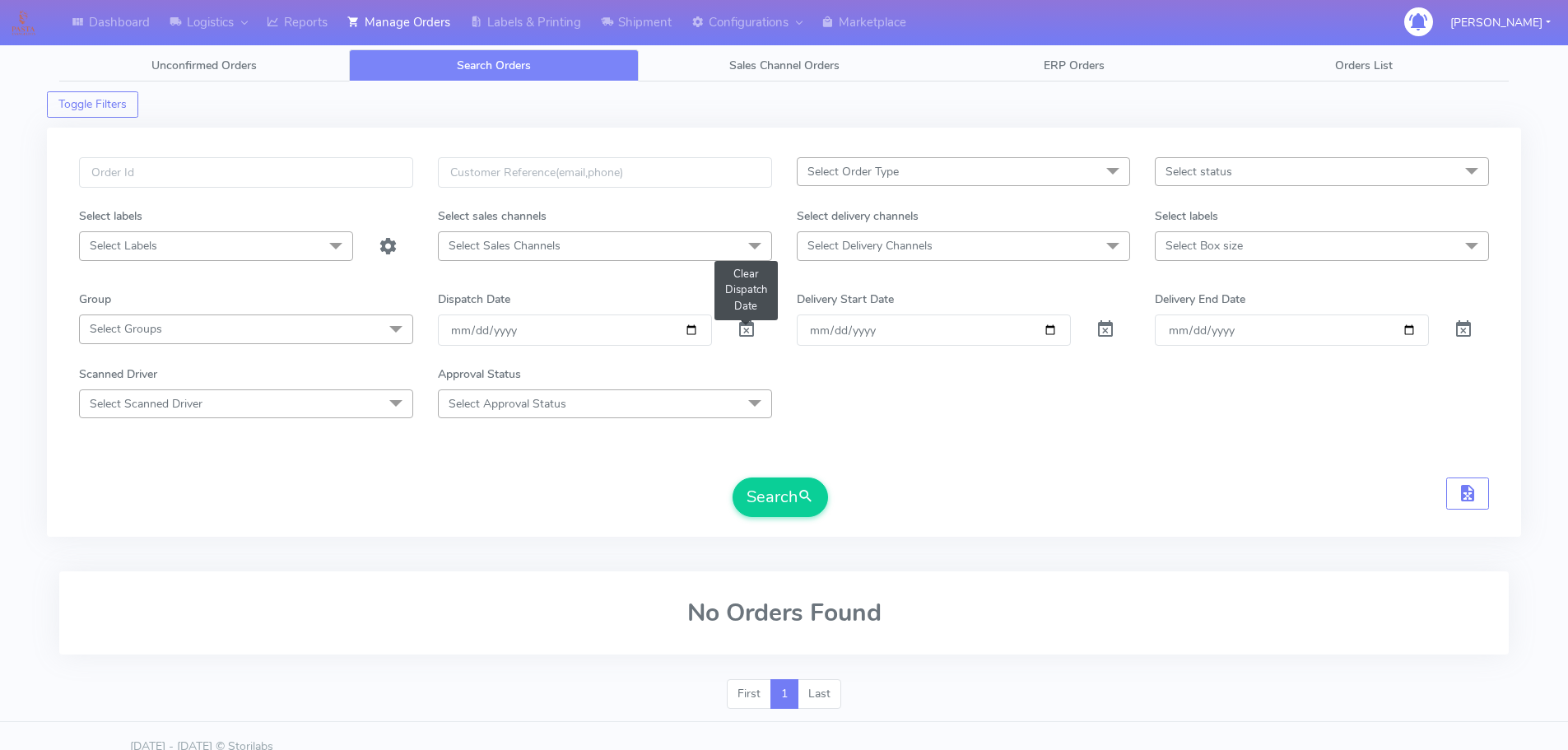
click at [738, 326] on span at bounding box center [746, 333] width 20 height 15
click at [738, 326] on span at bounding box center [746, 333] width 20 height 15
